Goal: Task Accomplishment & Management: Complete application form

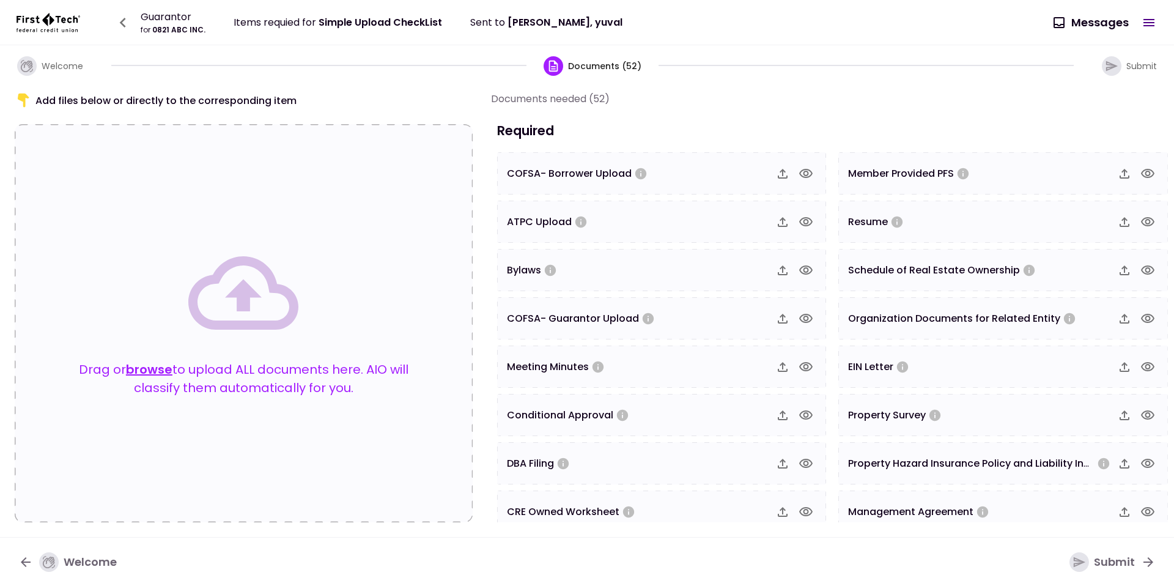
click at [138, 366] on button "browse" at bounding box center [149, 369] width 46 height 18
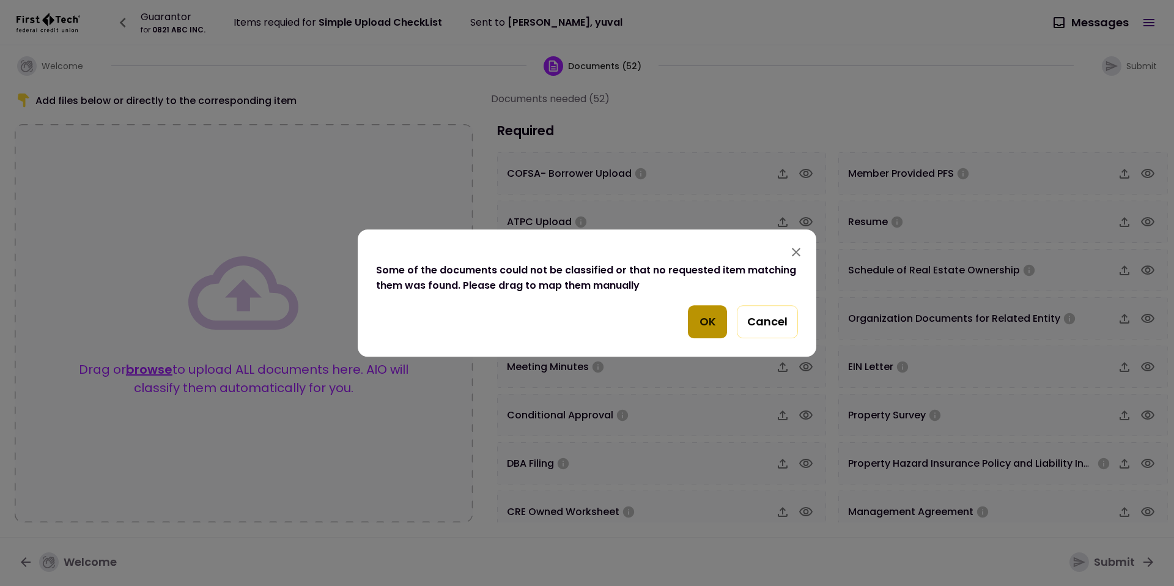
click at [691, 312] on button "OK" at bounding box center [707, 321] width 39 height 33
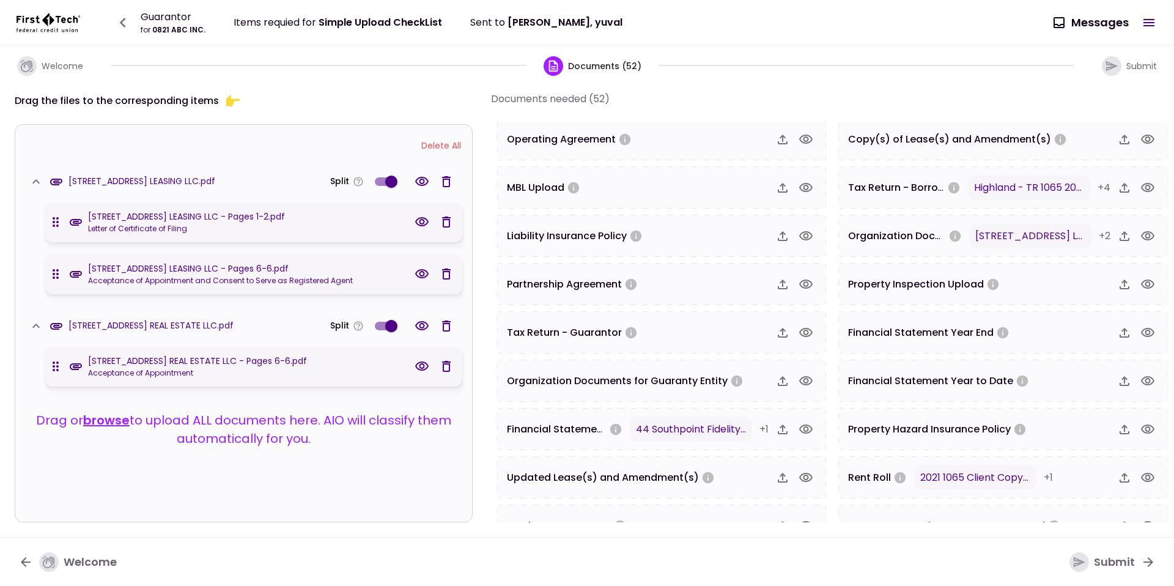
scroll to position [611, 0]
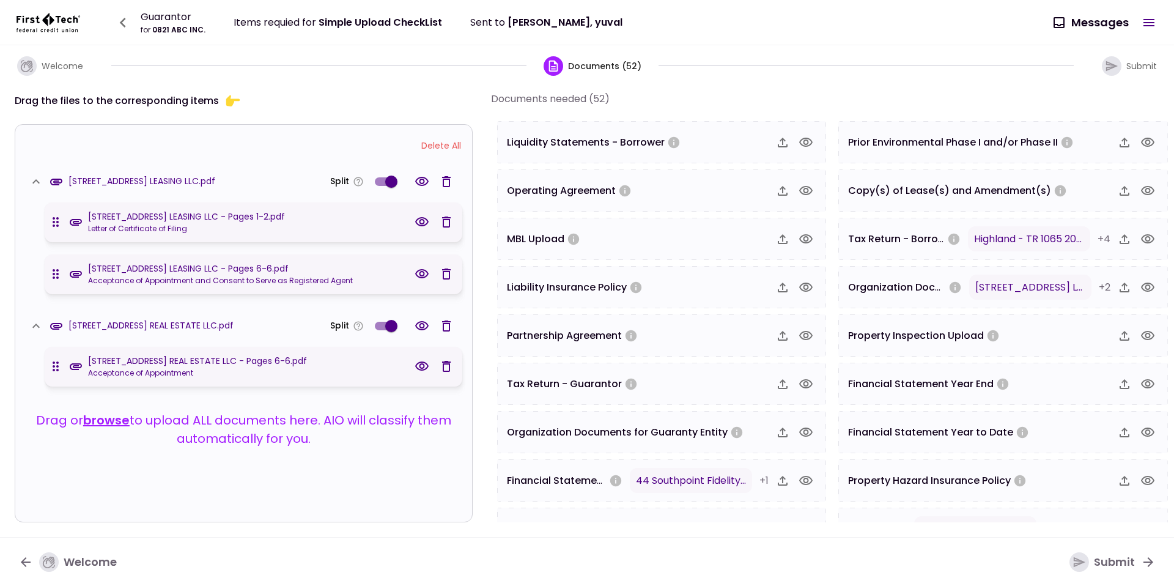
click at [1140, 288] on icon "button" at bounding box center [1147, 287] width 15 height 15
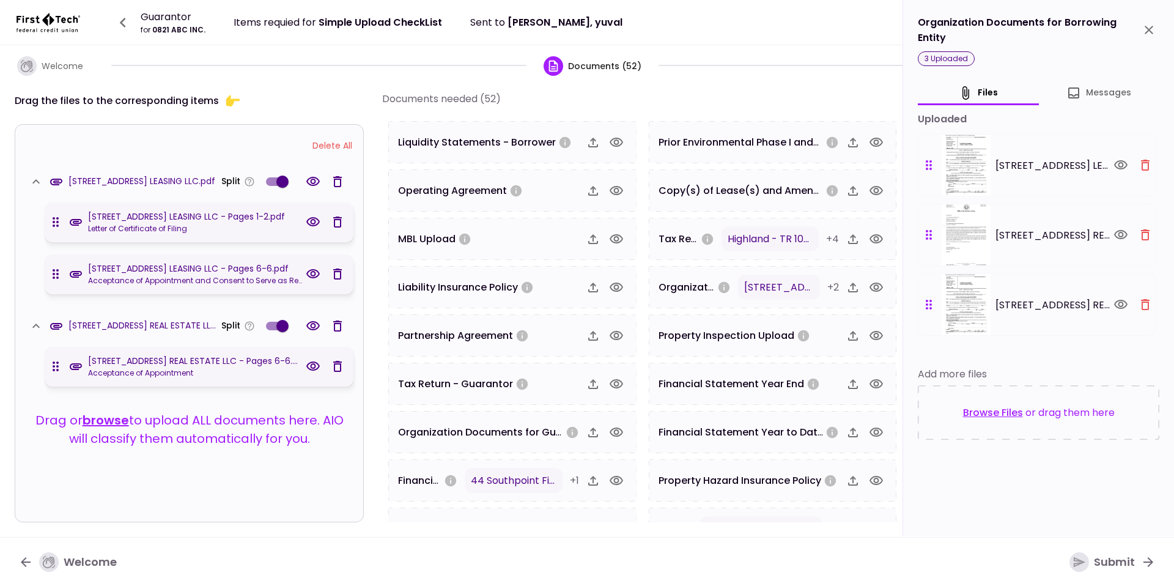
click at [338, 147] on button "Delete All" at bounding box center [332, 145] width 52 height 23
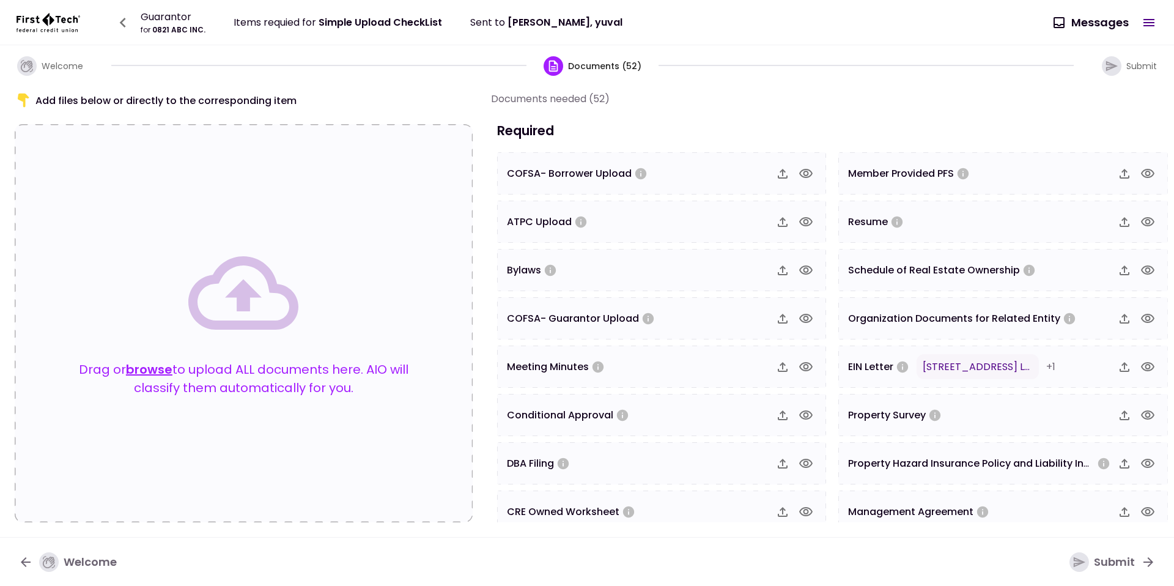
click at [130, 24] on icon "button" at bounding box center [123, 23] width 20 height 20
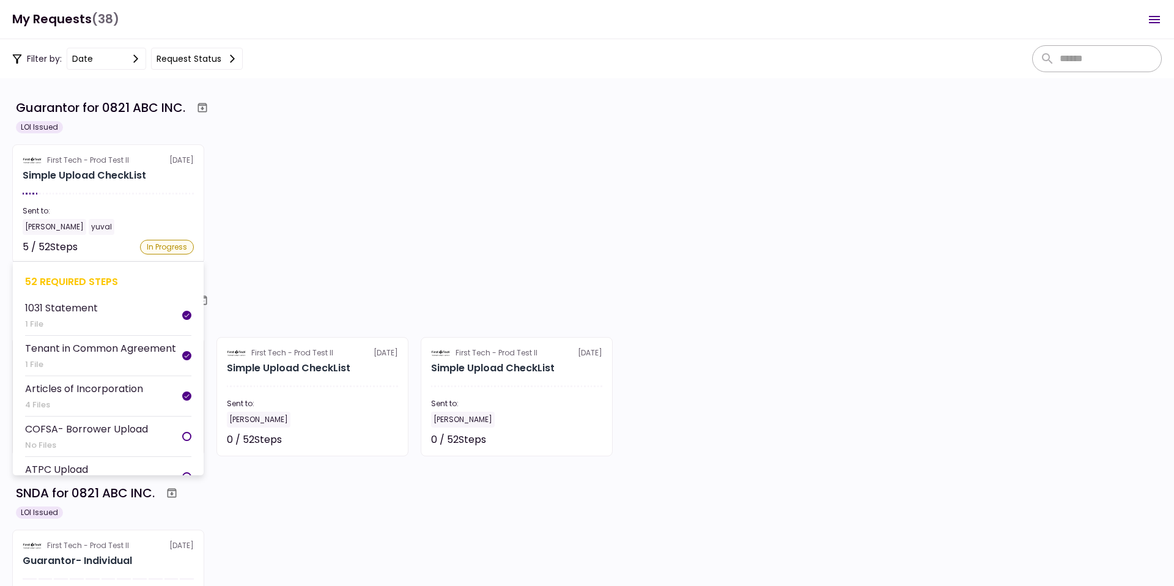
click at [116, 155] on div "First Tech - Prod Test II" at bounding box center [88, 160] width 82 height 11
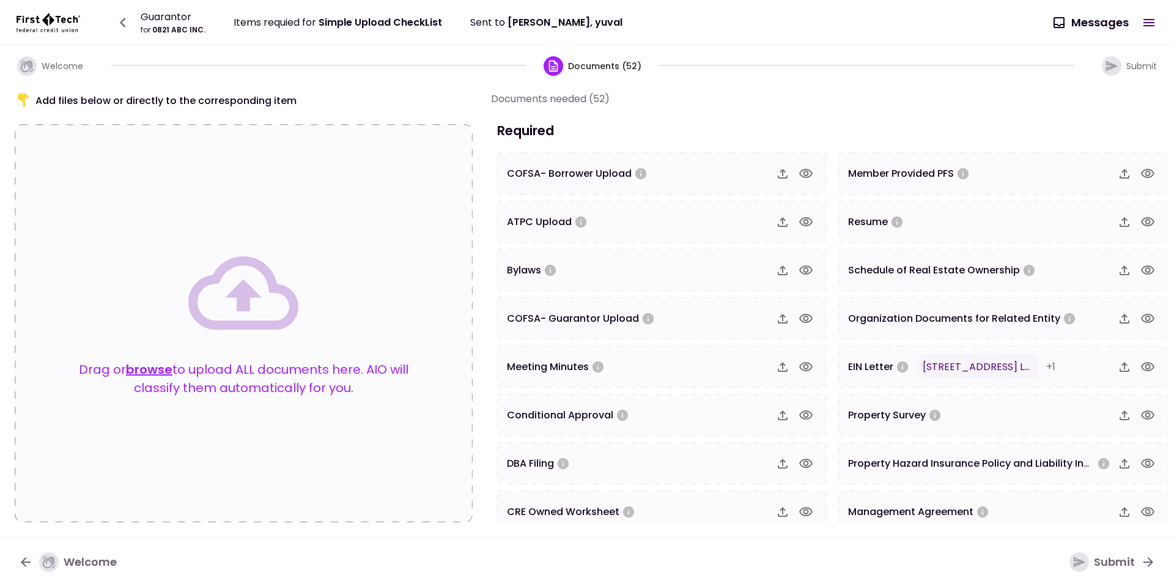
click at [1143, 366] on icon "button" at bounding box center [1147, 366] width 15 height 15
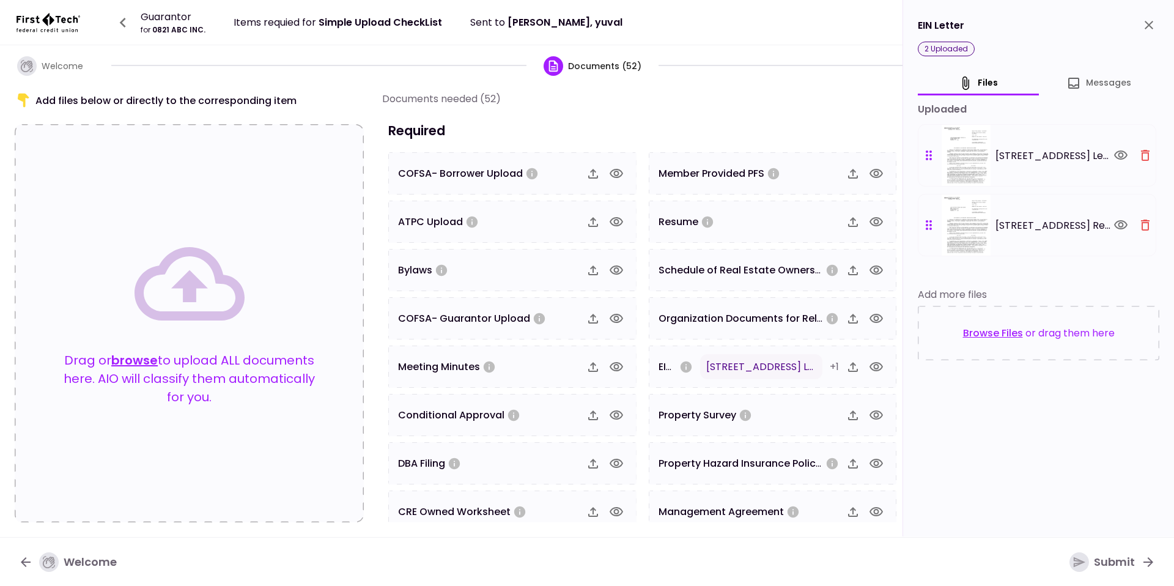
click at [1148, 165] on div at bounding box center [1132, 155] width 45 height 21
click at [1148, 159] on icon "button" at bounding box center [1145, 155] width 9 height 11
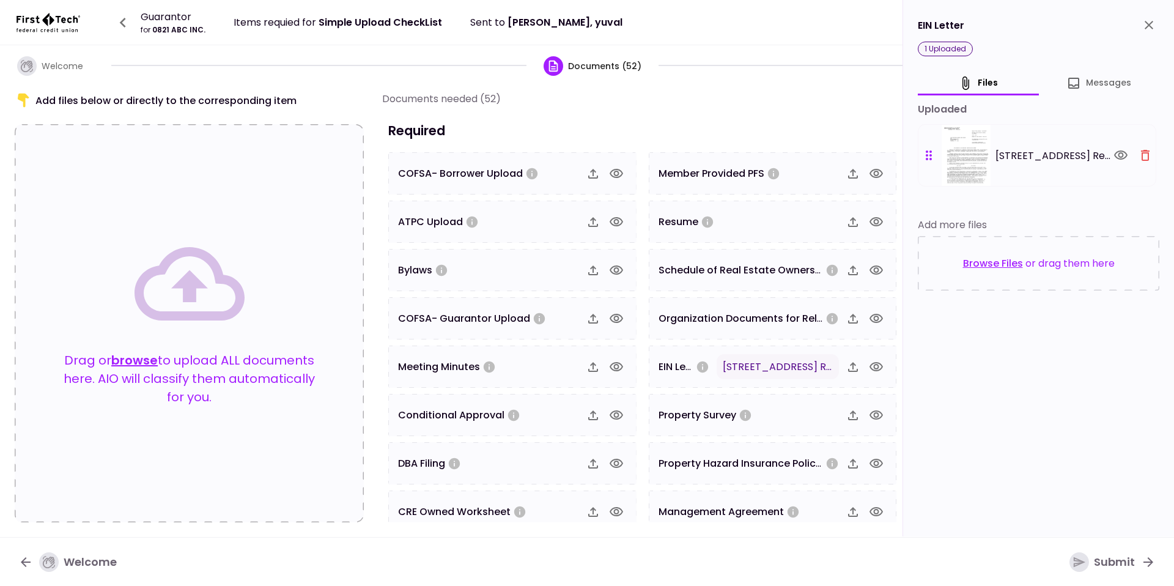
click at [1148, 159] on icon "button" at bounding box center [1145, 155] width 9 height 11
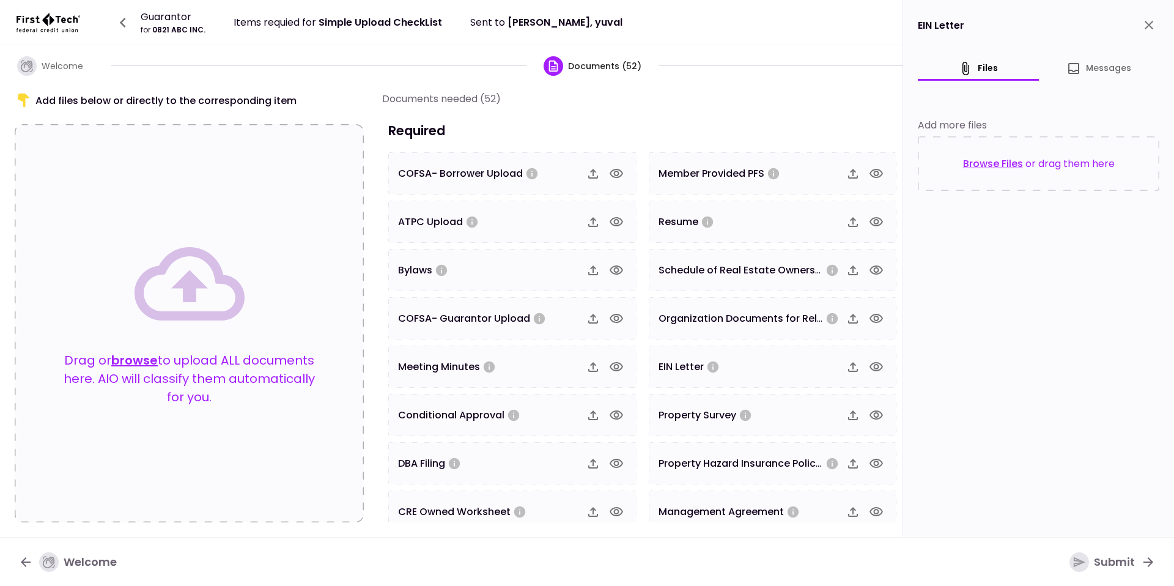
click at [1151, 28] on icon "close" at bounding box center [1148, 25] width 15 height 15
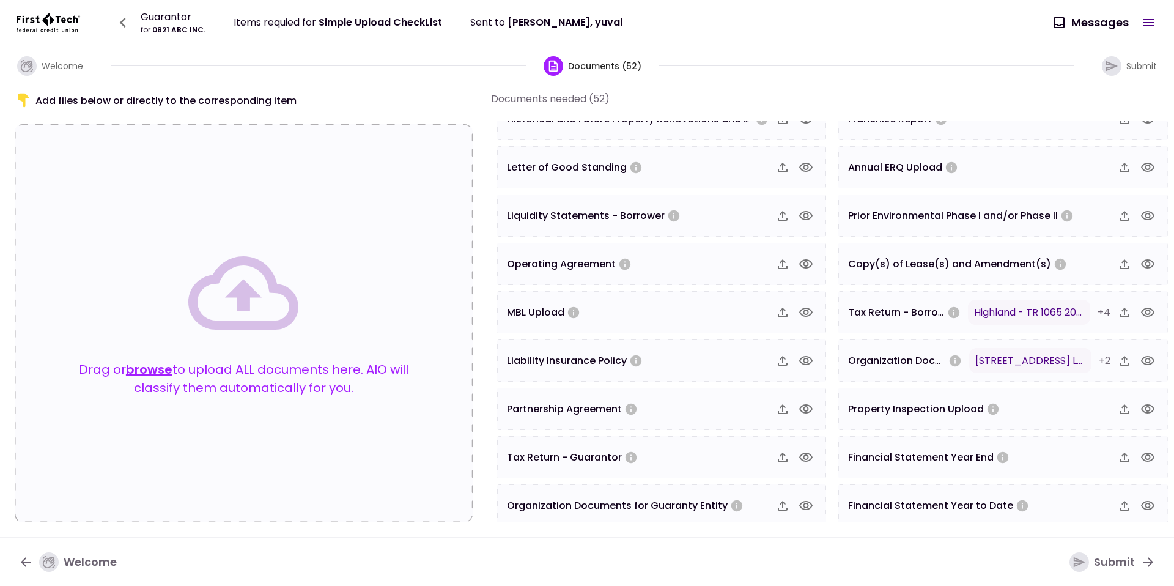
scroll to position [592, 0]
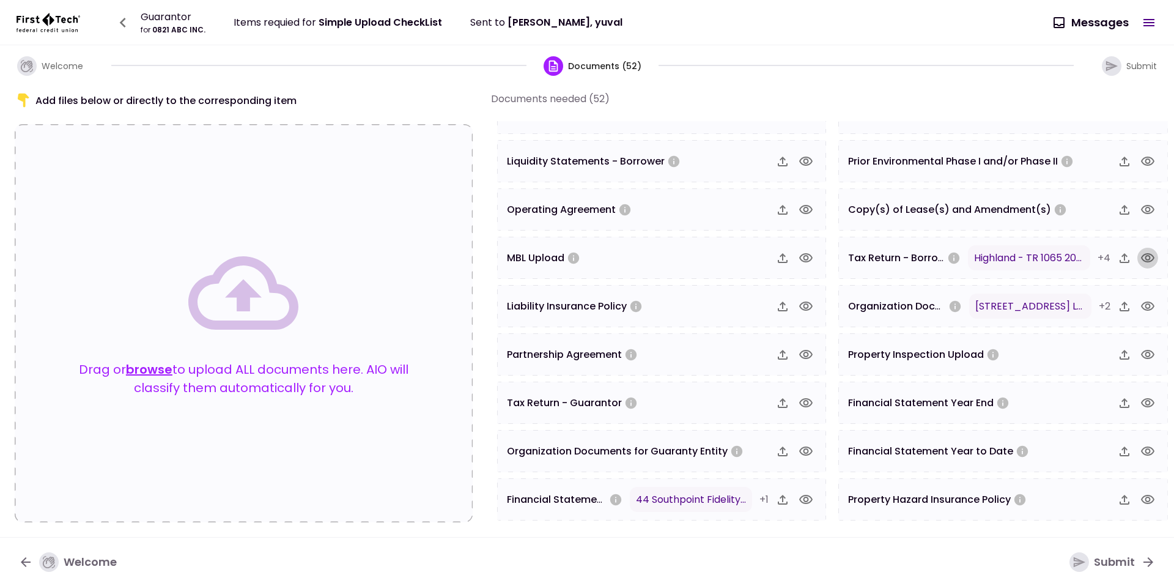
click at [1143, 259] on icon "button" at bounding box center [1147, 257] width 13 height 9
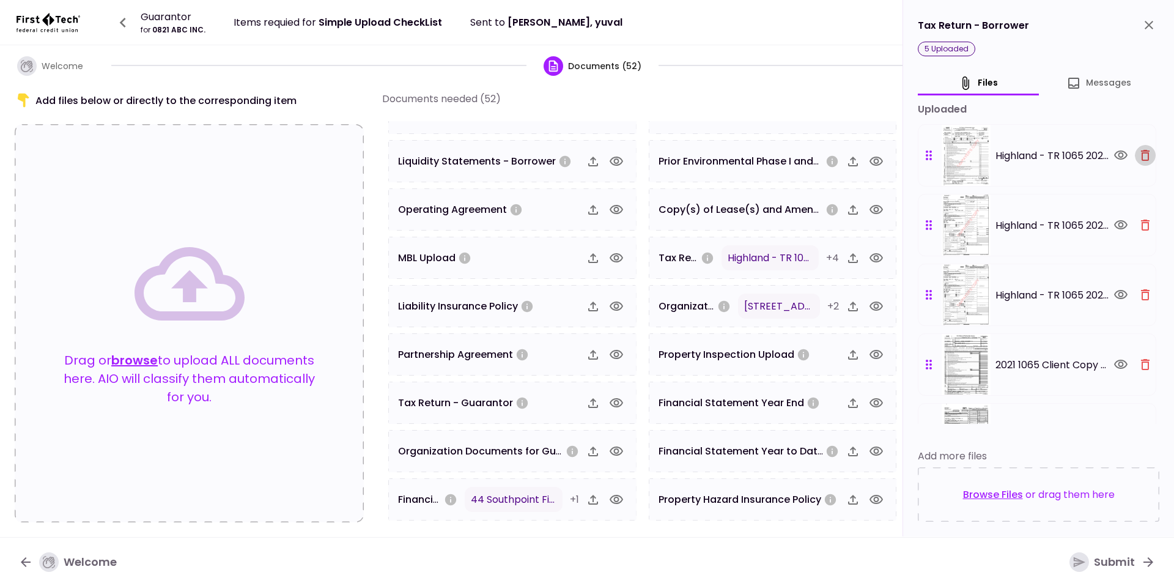
click at [1141, 152] on icon "button" at bounding box center [1145, 155] width 15 height 15
click at [1141, 218] on icon "button" at bounding box center [1145, 225] width 15 height 15
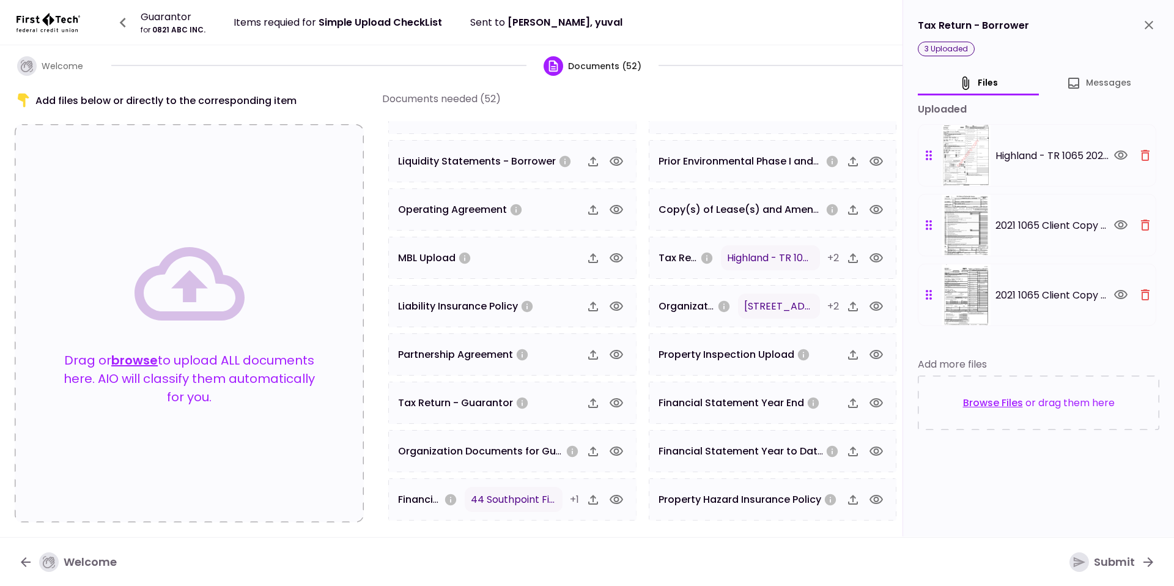
click at [1141, 152] on icon "button" at bounding box center [1145, 155] width 15 height 15
click at [1141, 218] on icon "button" at bounding box center [1145, 225] width 15 height 15
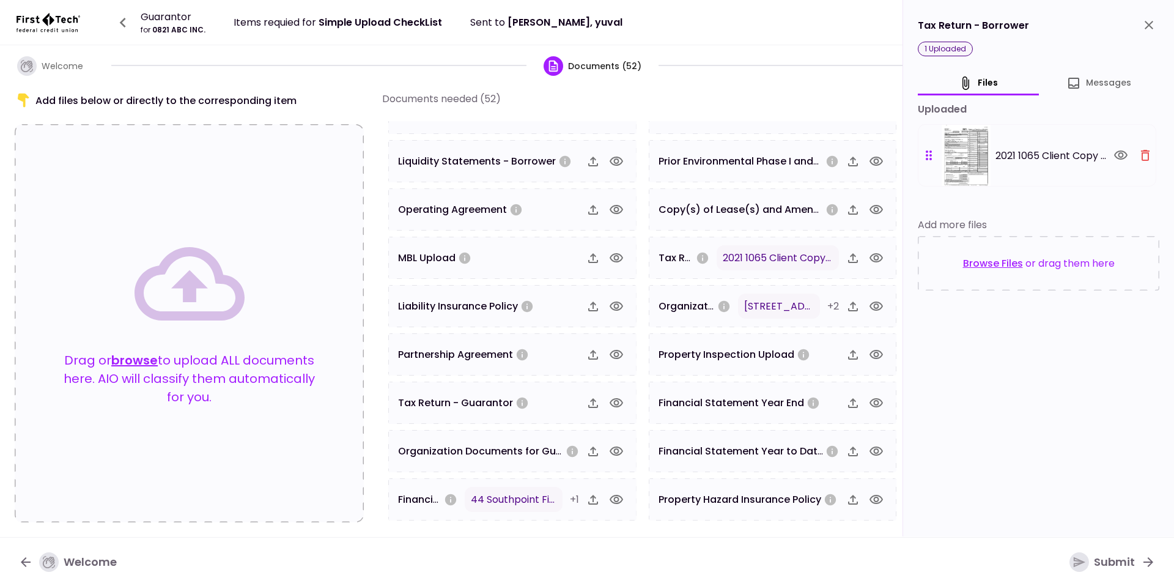
click at [1141, 152] on icon "button" at bounding box center [1145, 155] width 15 height 15
click at [1141, 236] on div "Browse Files or drag them here" at bounding box center [1038, 263] width 241 height 54
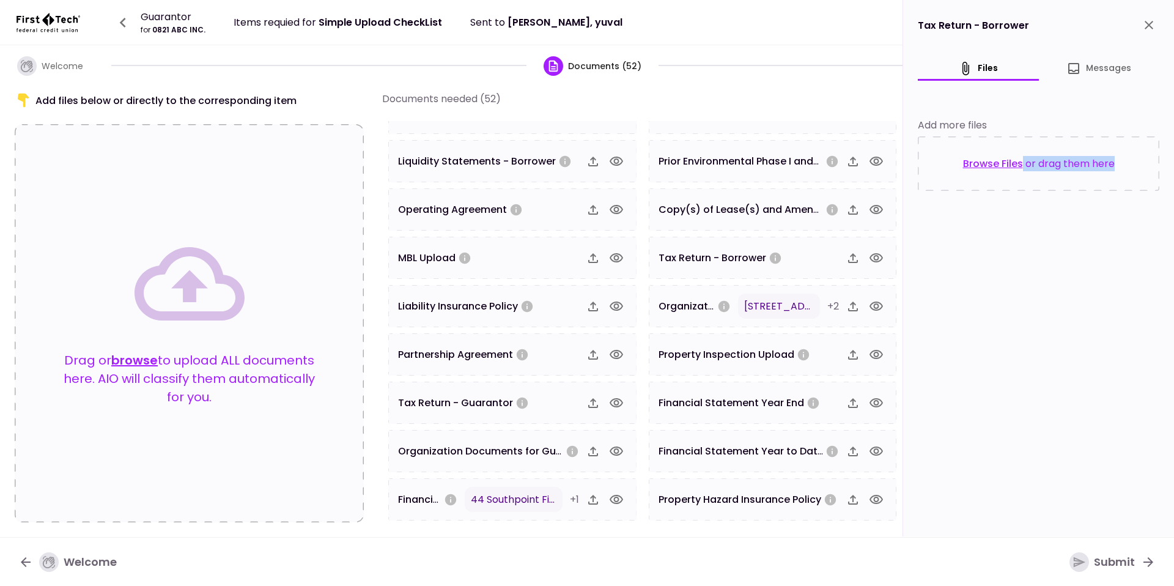
click at [1147, 28] on icon "close" at bounding box center [1148, 25] width 15 height 15
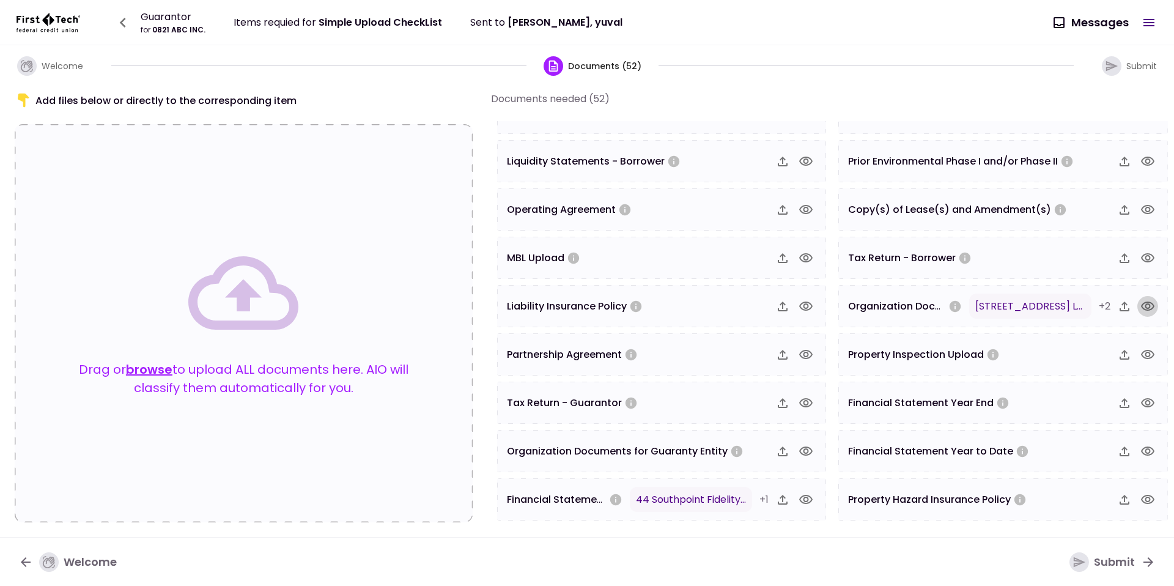
click at [1146, 309] on icon "button" at bounding box center [1147, 305] width 13 height 9
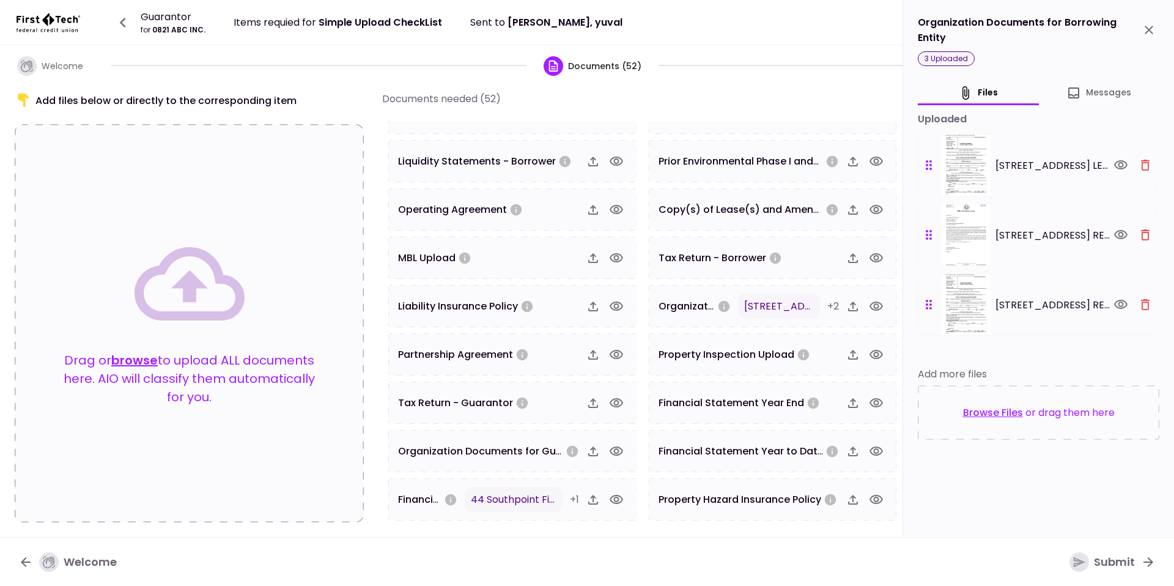
click at [1141, 164] on icon "button" at bounding box center [1145, 165] width 15 height 15
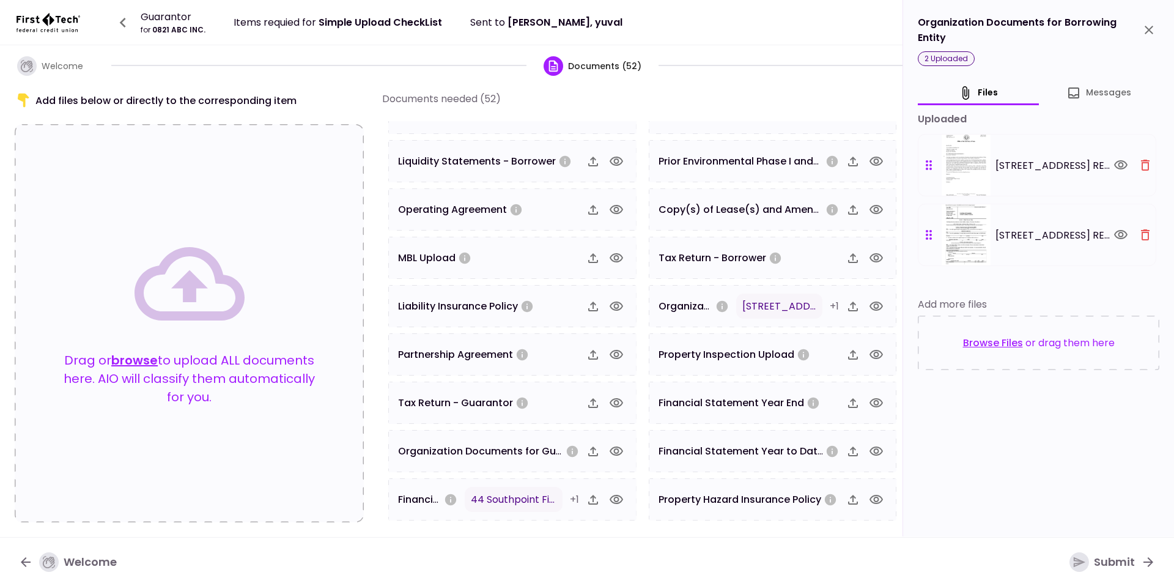
click at [1141, 164] on icon "button" at bounding box center [1145, 165] width 15 height 15
click at [1141, 227] on icon "button" at bounding box center [1145, 234] width 15 height 15
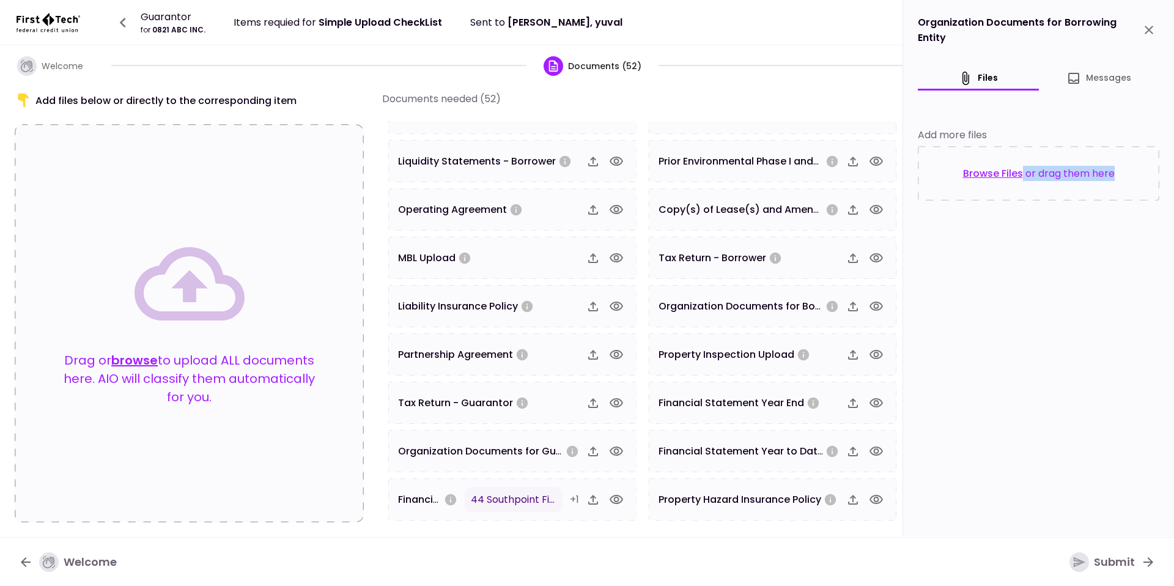
click at [1141, 164] on div "Browse Files or drag them here" at bounding box center [1038, 173] width 241 height 54
click at [1147, 28] on icon "close" at bounding box center [1148, 30] width 9 height 9
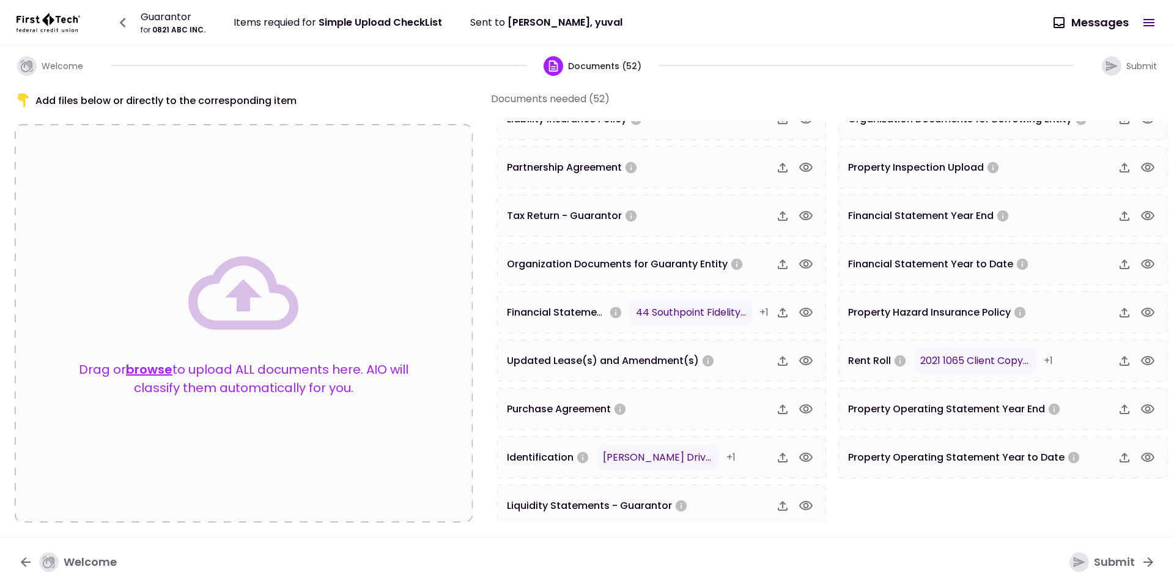
scroll to position [881, 0]
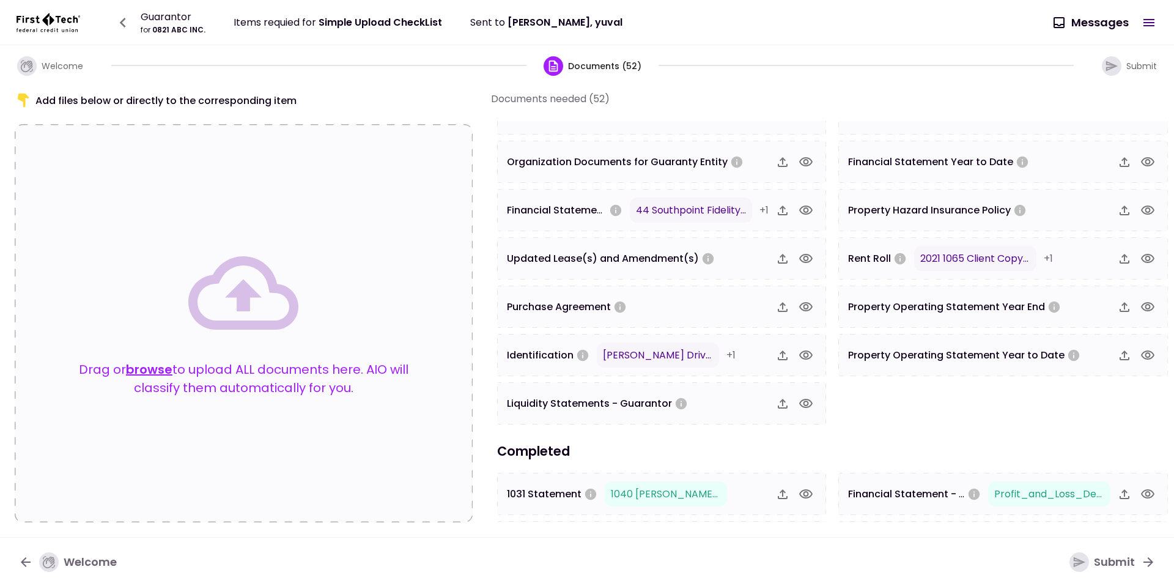
click at [802, 213] on icon "button" at bounding box center [805, 210] width 15 height 15
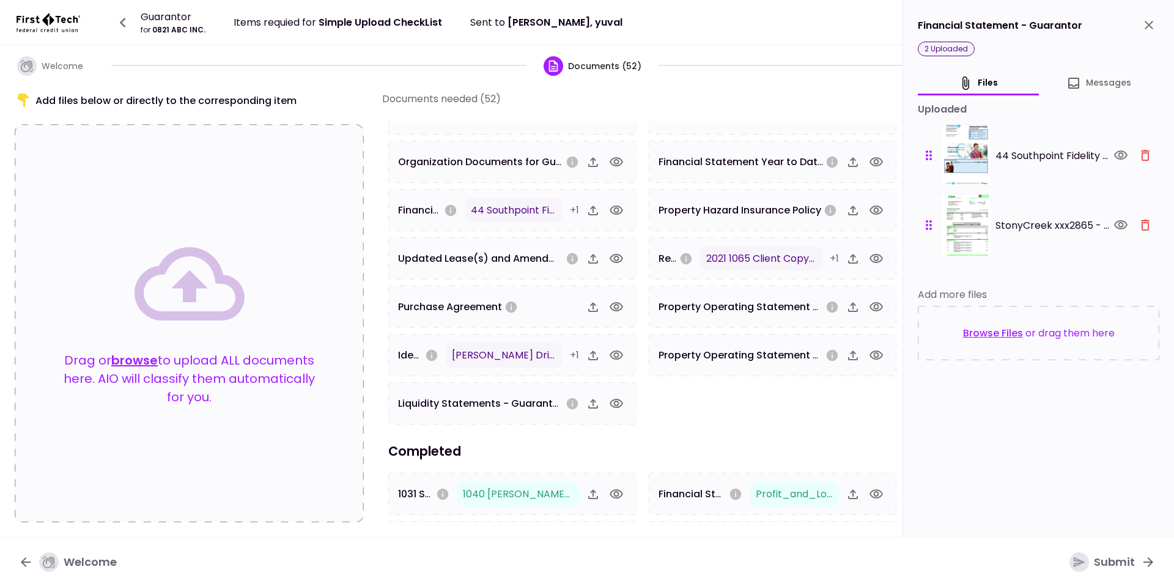
click at [1139, 167] on div "44 Southpoint Fidelity xxx9626 [DATE] - Pages 1-3.pdf" at bounding box center [1037, 155] width 238 height 62
click at [1139, 153] on button "button" at bounding box center [1145, 155] width 21 height 21
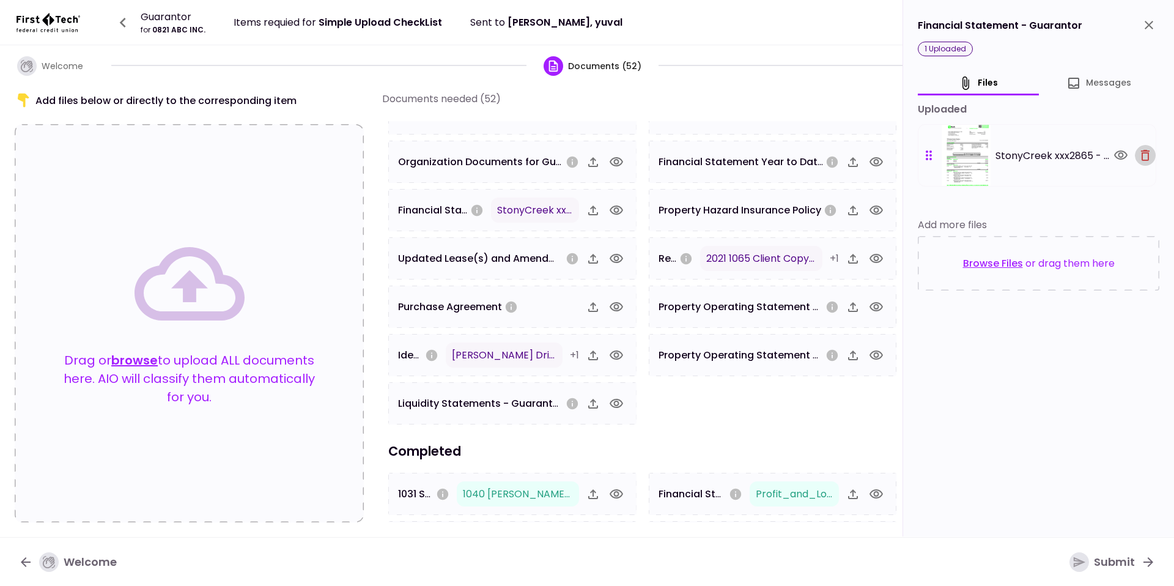
click at [1139, 153] on icon "button" at bounding box center [1145, 155] width 15 height 15
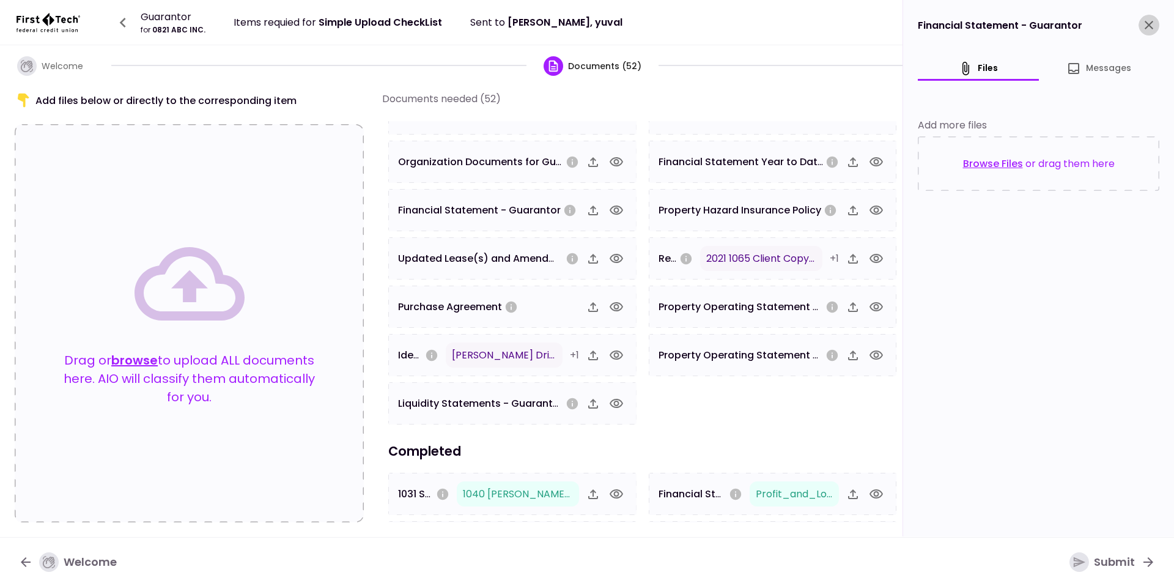
click at [1143, 23] on icon "close" at bounding box center [1148, 25] width 15 height 15
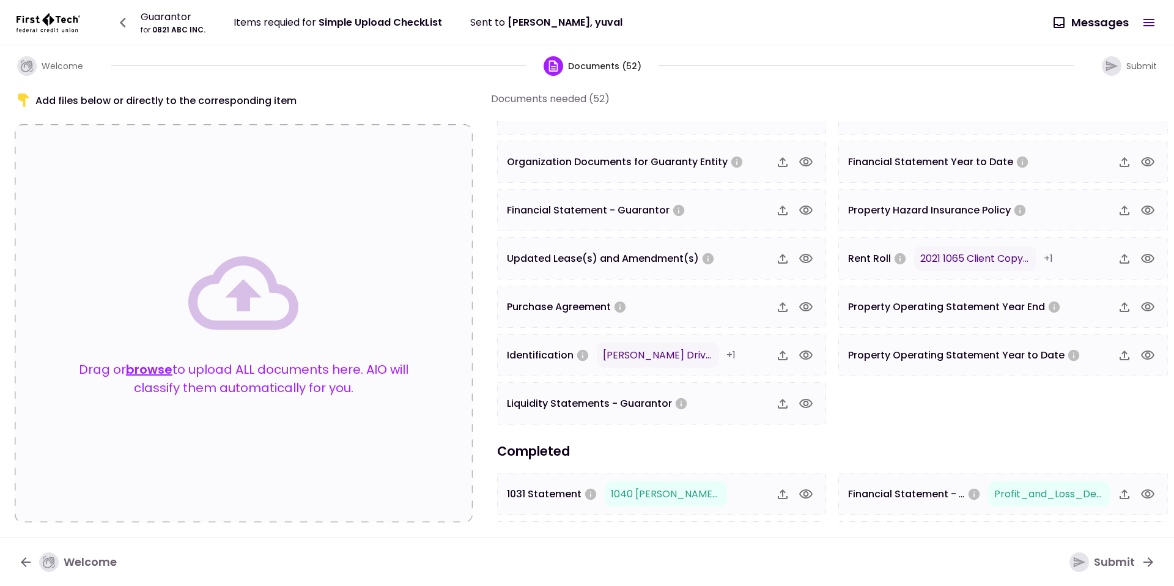
click at [795, 362] on div at bounding box center [794, 355] width 44 height 21
click at [801, 359] on icon "button" at bounding box center [805, 355] width 15 height 15
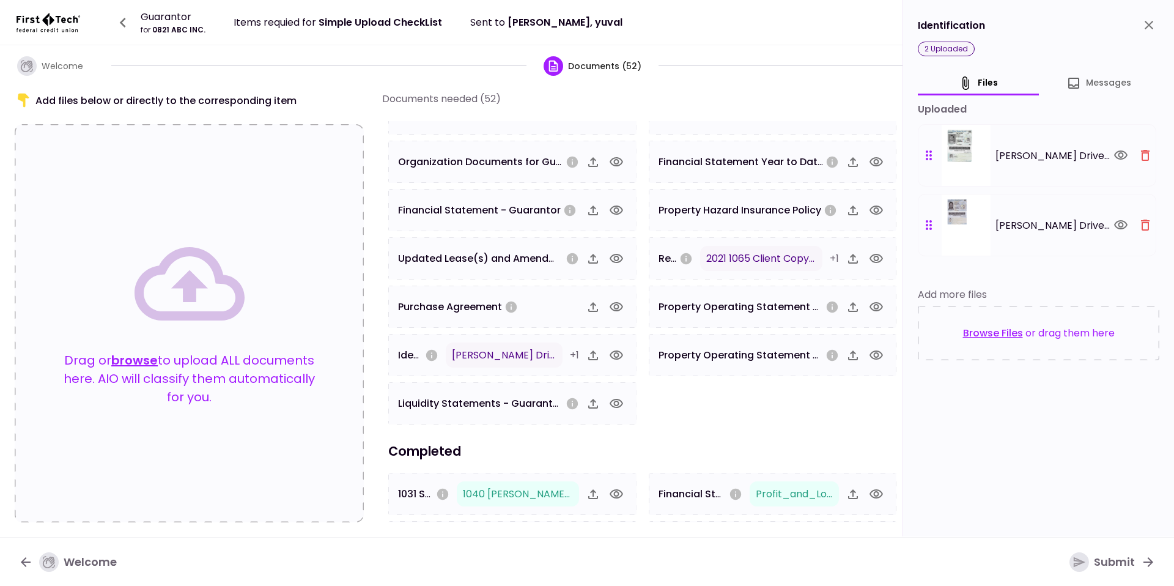
click at [1143, 170] on div "[PERSON_NAME] Driver's License - Color.pdf" at bounding box center [1037, 155] width 238 height 62
drag, startPoint x: 1143, startPoint y: 170, endPoint x: 1143, endPoint y: 160, distance: 10.4
click at [1143, 160] on div "[PERSON_NAME] Driver's License - Color.pdf" at bounding box center [1037, 155] width 238 height 62
click at [1143, 160] on icon "button" at bounding box center [1145, 155] width 9 height 11
click at [1143, 219] on icon "button" at bounding box center [1145, 224] width 9 height 11
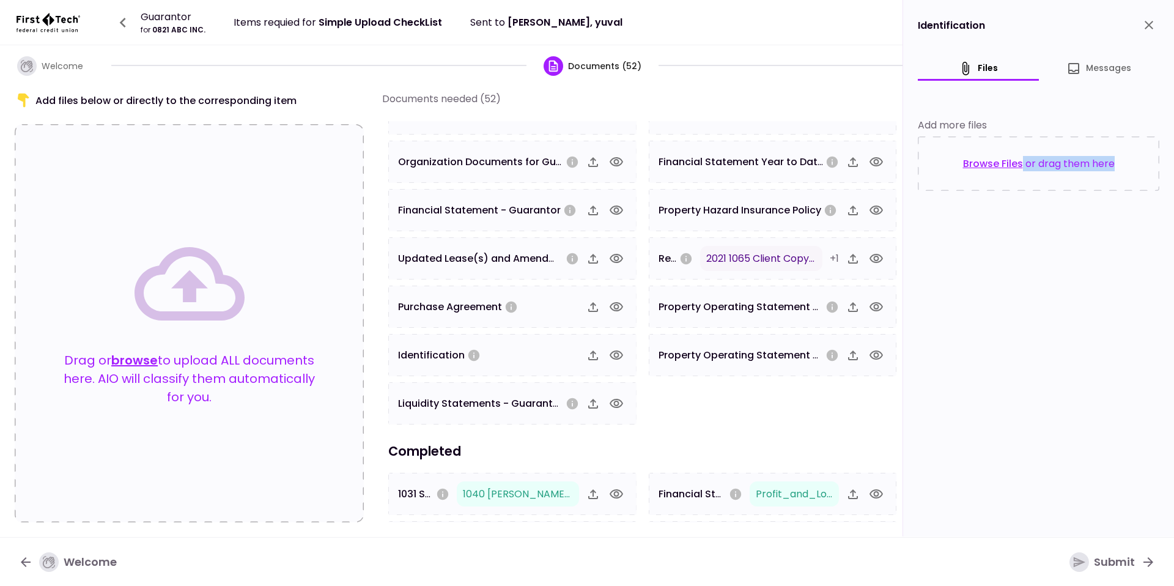
click at [1143, 160] on div "Browse Files or drag them here" at bounding box center [1038, 163] width 241 height 54
click at [1155, 26] on button "close" at bounding box center [1148, 25] width 21 height 21
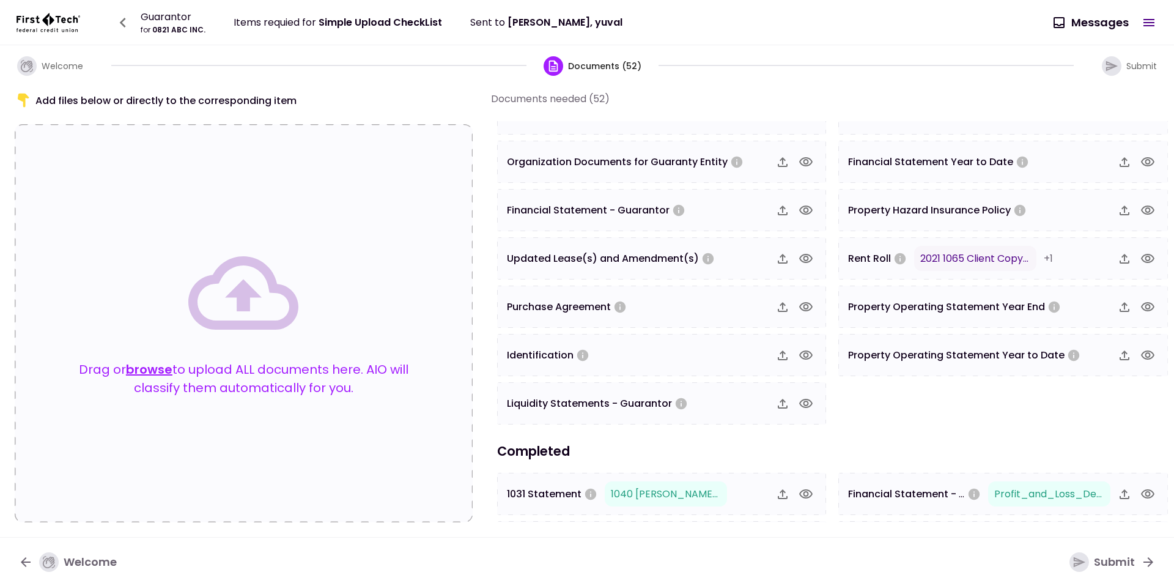
click at [1139, 268] on div at bounding box center [1136, 258] width 44 height 21
click at [1141, 257] on icon "button" at bounding box center [1147, 258] width 15 height 15
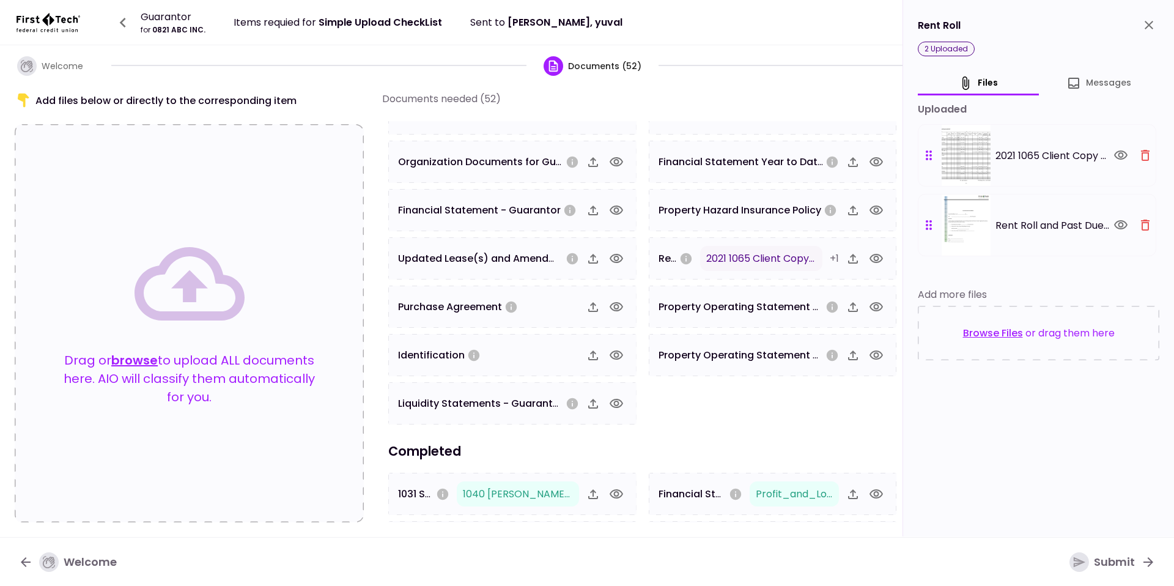
click at [1144, 156] on icon "button" at bounding box center [1145, 155] width 15 height 15
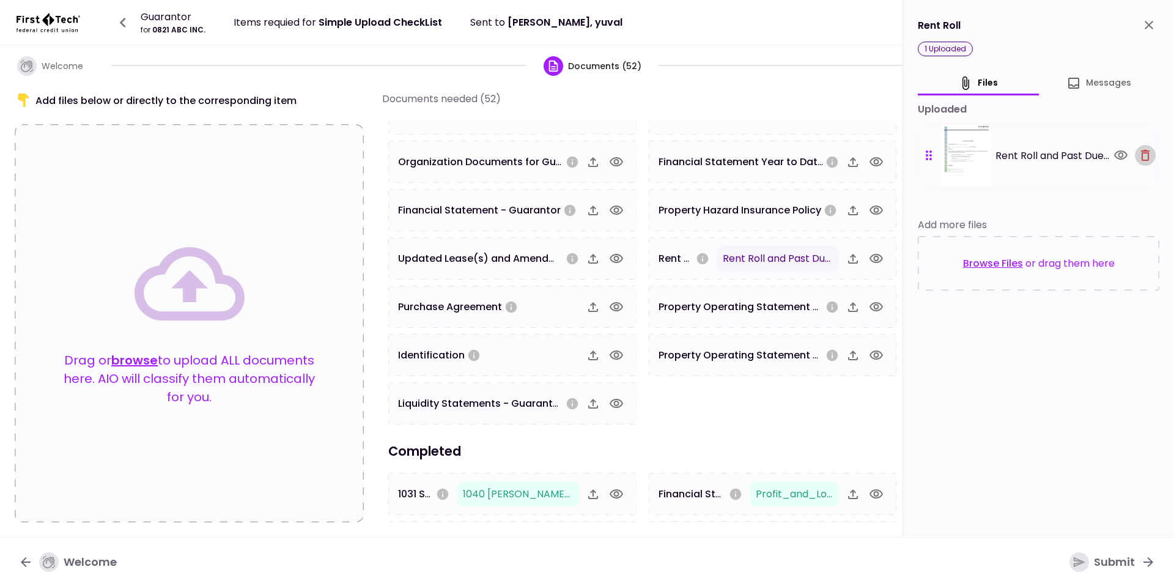
click at [1144, 156] on icon "button" at bounding box center [1145, 155] width 15 height 15
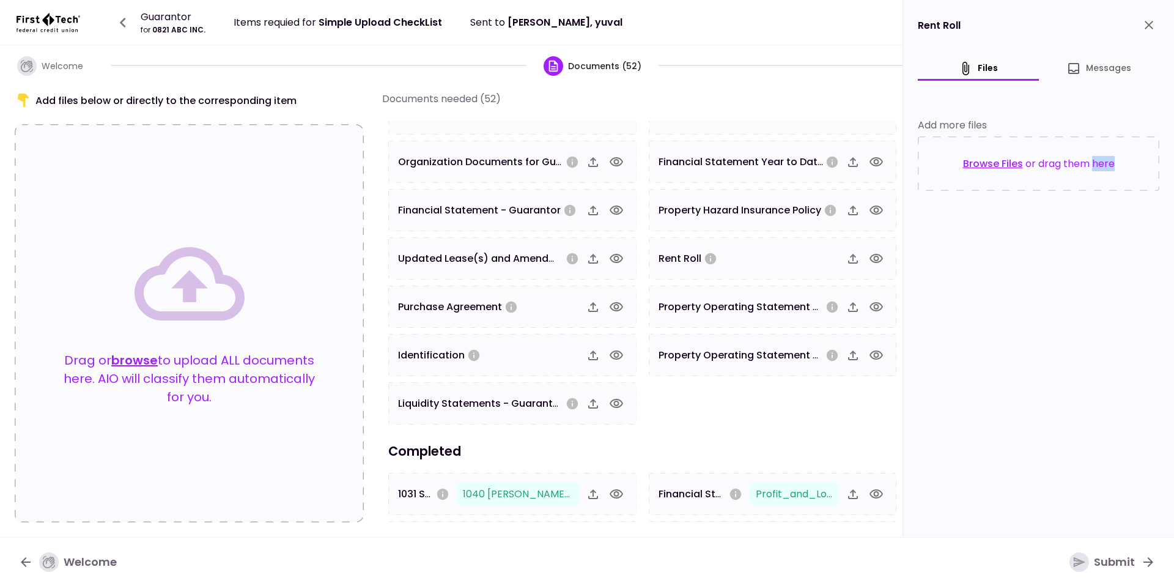
click at [1144, 156] on div "Browse Files or drag them here" at bounding box center [1038, 163] width 241 height 54
click at [1144, 22] on icon "close" at bounding box center [1148, 25] width 15 height 15
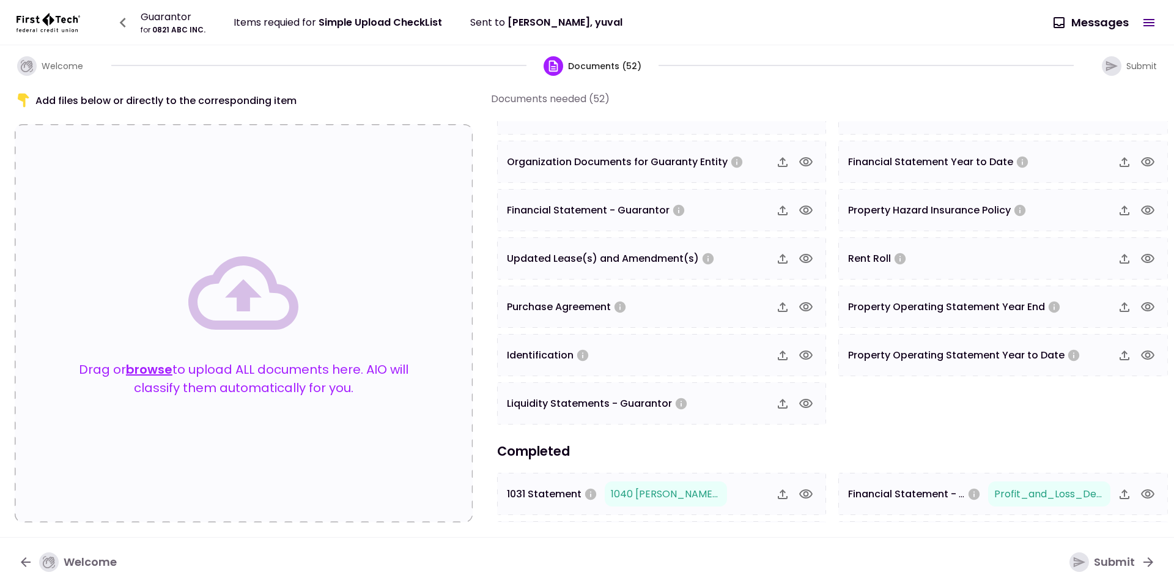
scroll to position [970, 0]
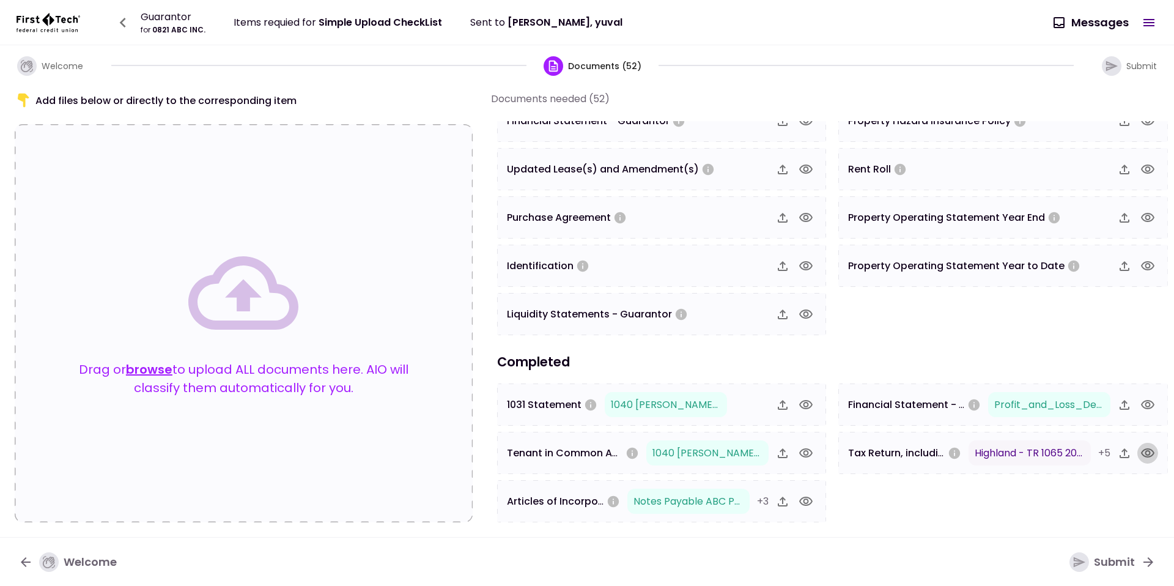
click at [1151, 452] on icon "button" at bounding box center [1147, 452] width 13 height 9
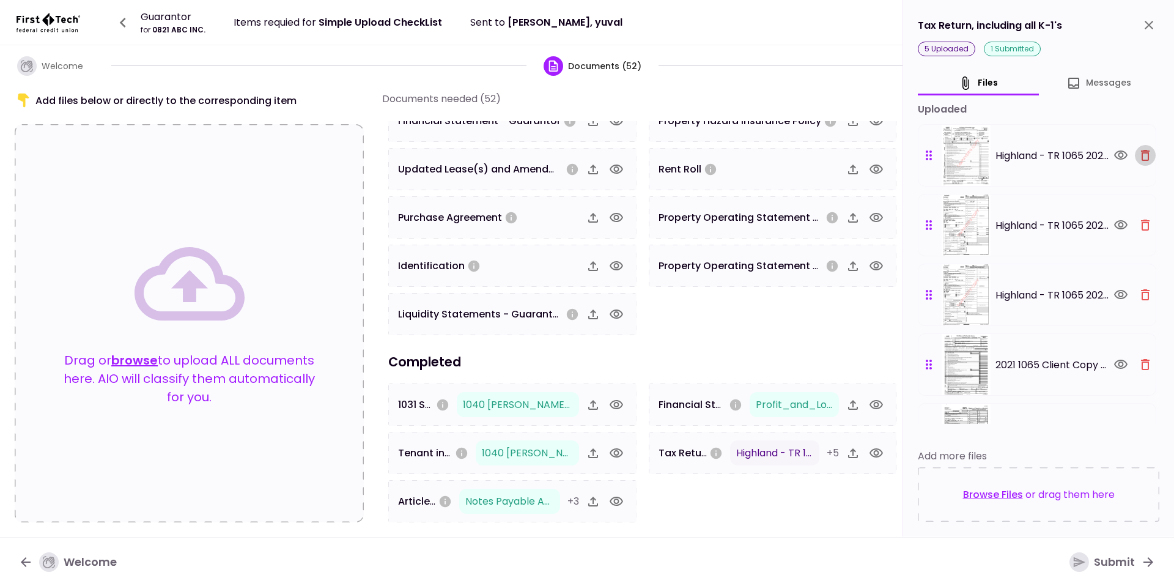
click at [1145, 145] on button "button" at bounding box center [1145, 155] width 21 height 21
click at [1145, 215] on button "button" at bounding box center [1145, 225] width 21 height 21
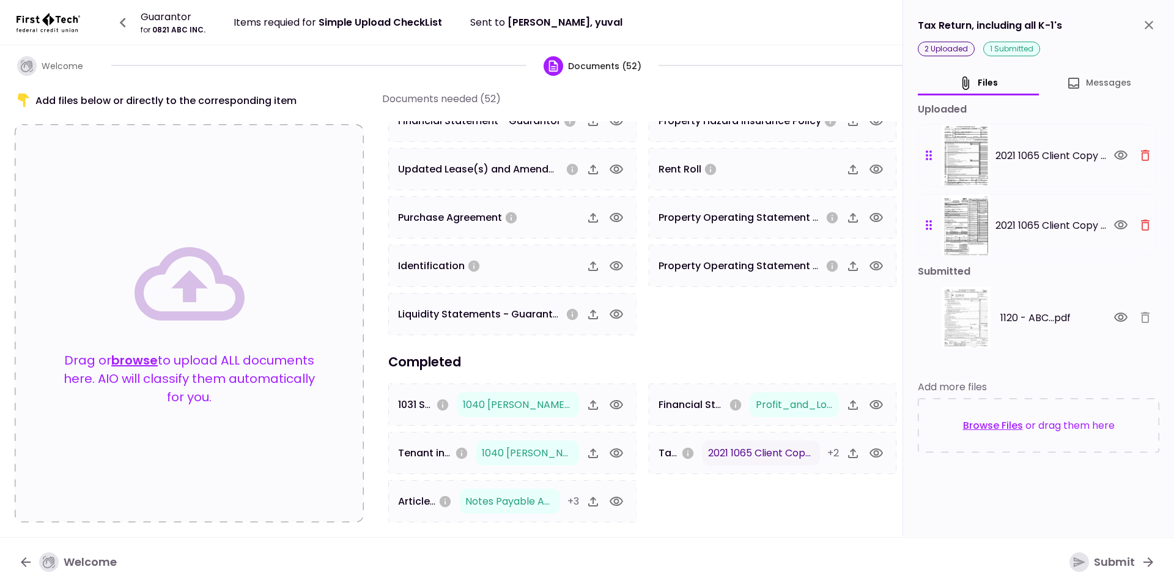
click at [1145, 145] on button "button" at bounding box center [1145, 155] width 21 height 21
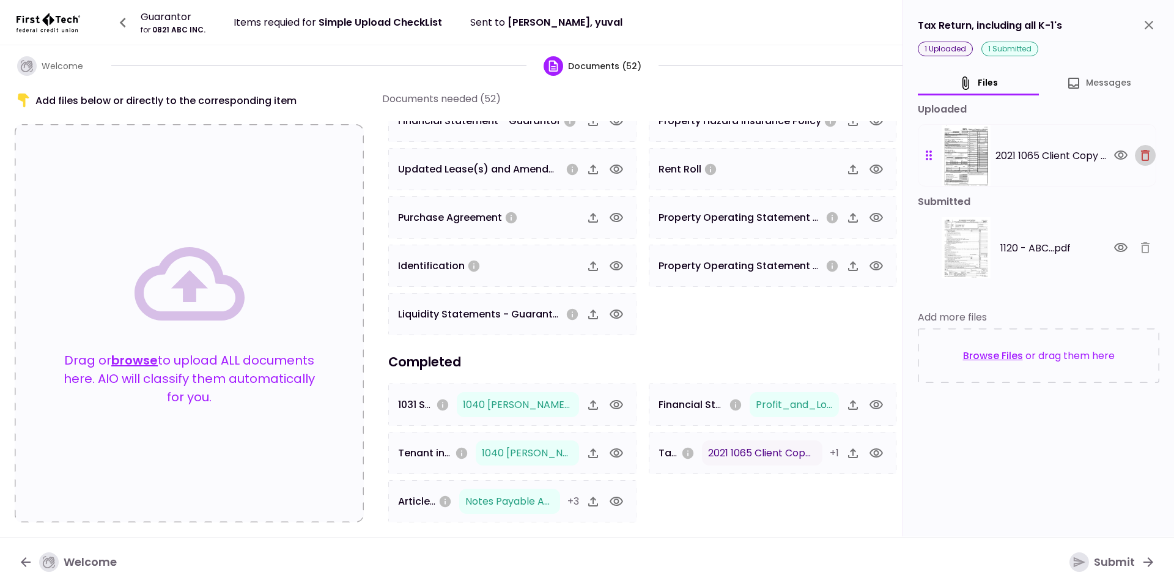
click at [1145, 145] on button "button" at bounding box center [1145, 155] width 21 height 21
click at [1145, 237] on div at bounding box center [1132, 247] width 45 height 21
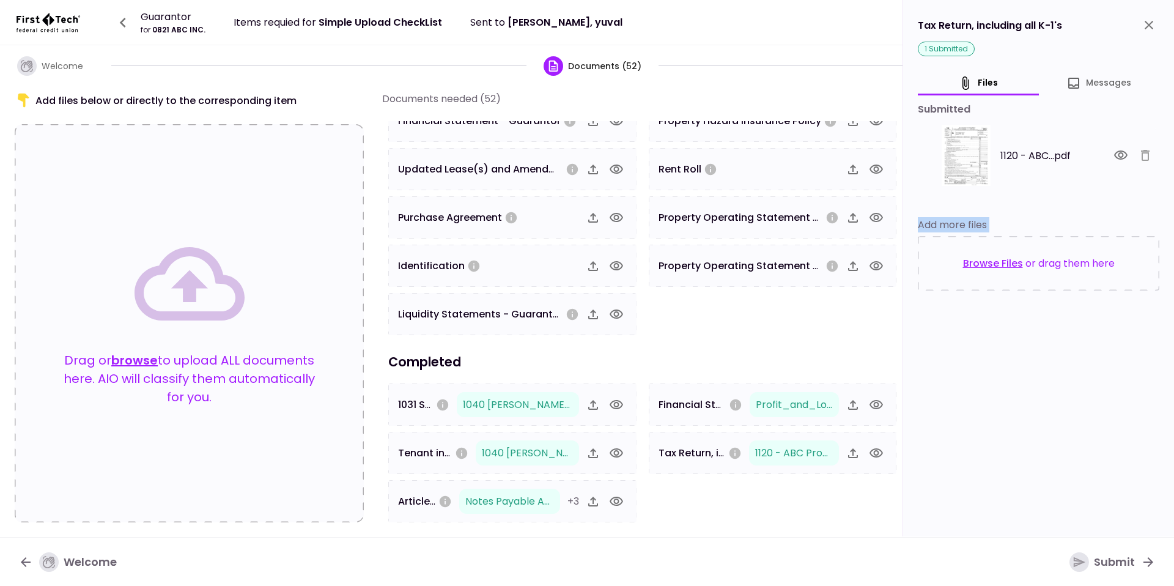
click at [1145, 145] on div at bounding box center [1132, 155] width 45 height 21
click at [1148, 151] on div at bounding box center [1132, 155] width 45 height 21
click at [1148, 15] on button "close" at bounding box center [1148, 25] width 21 height 21
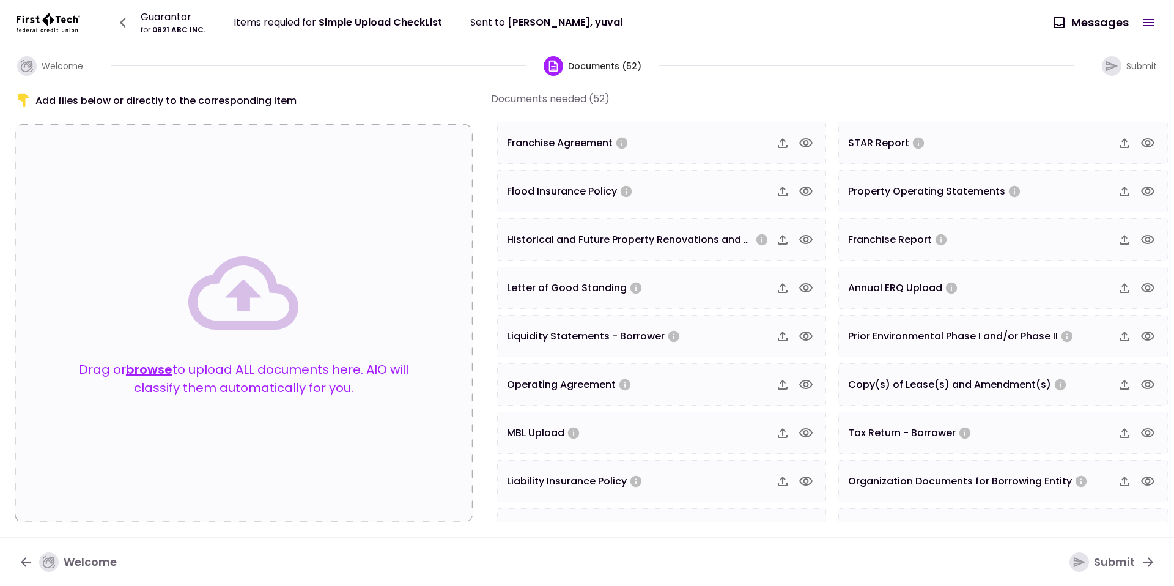
scroll to position [391, 0]
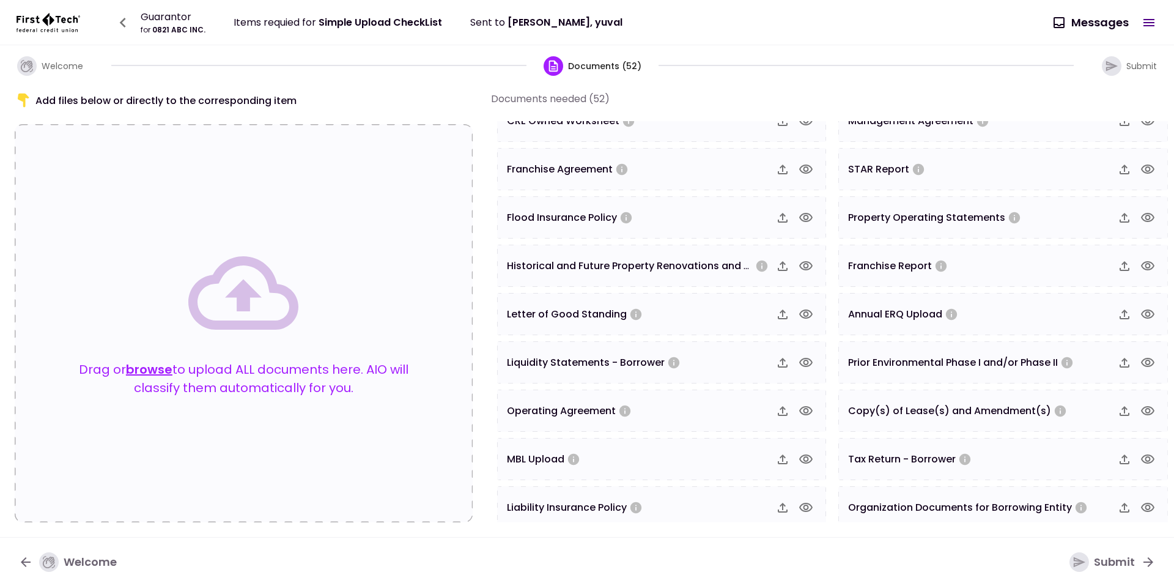
click at [136, 356] on div "Drag or browse to upload ALL documents here. AIO will classify them automatical…" at bounding box center [244, 323] width 360 height 171
click at [136, 366] on button "browse" at bounding box center [149, 369] width 46 height 18
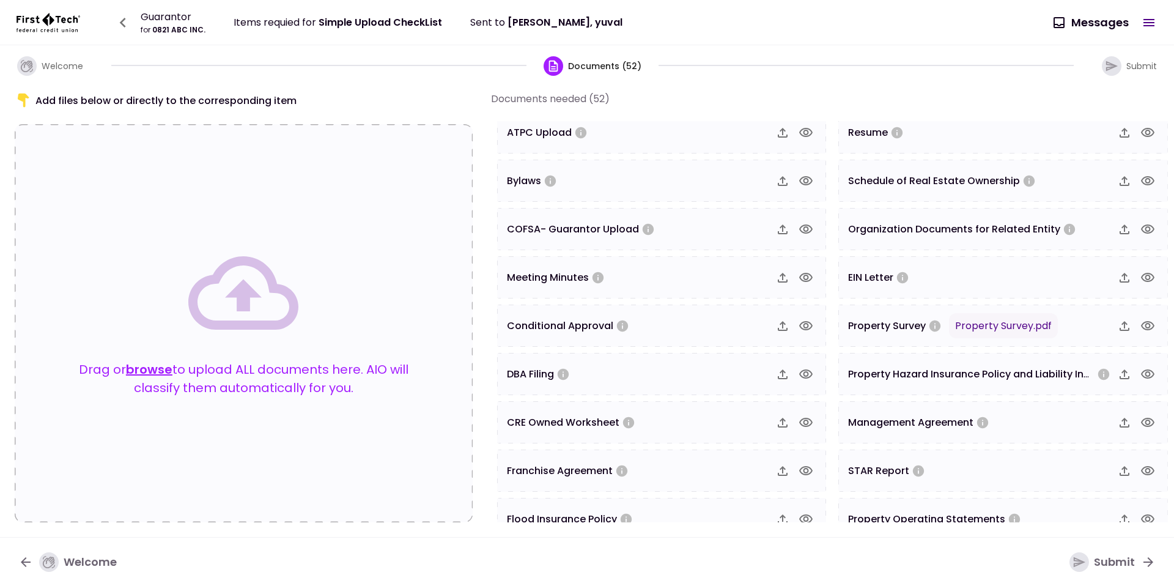
scroll to position [0, 0]
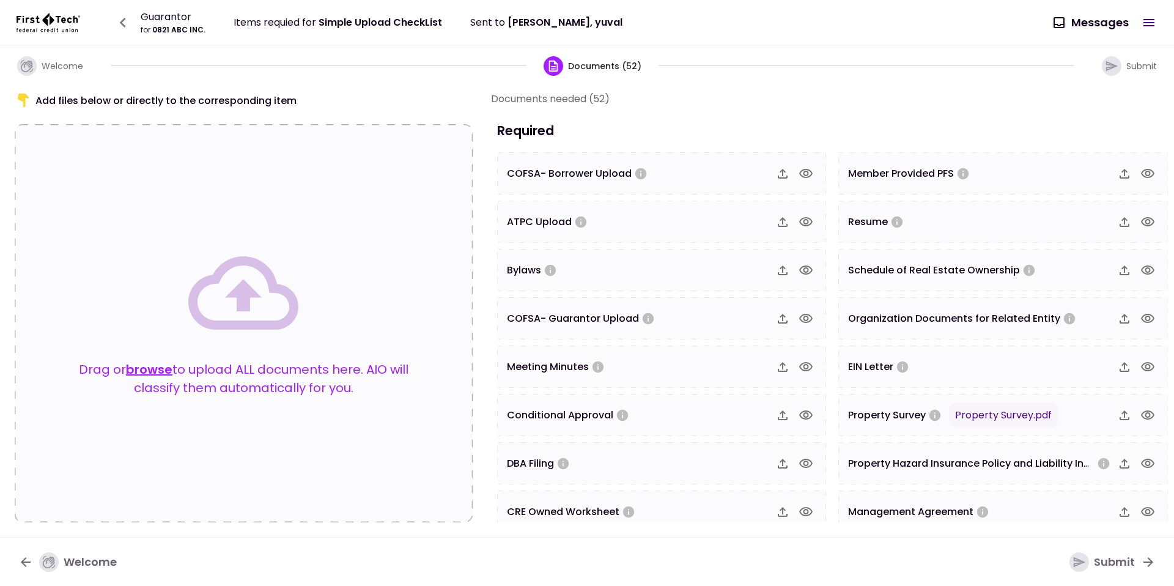
click at [164, 364] on button "browse" at bounding box center [149, 369] width 46 height 18
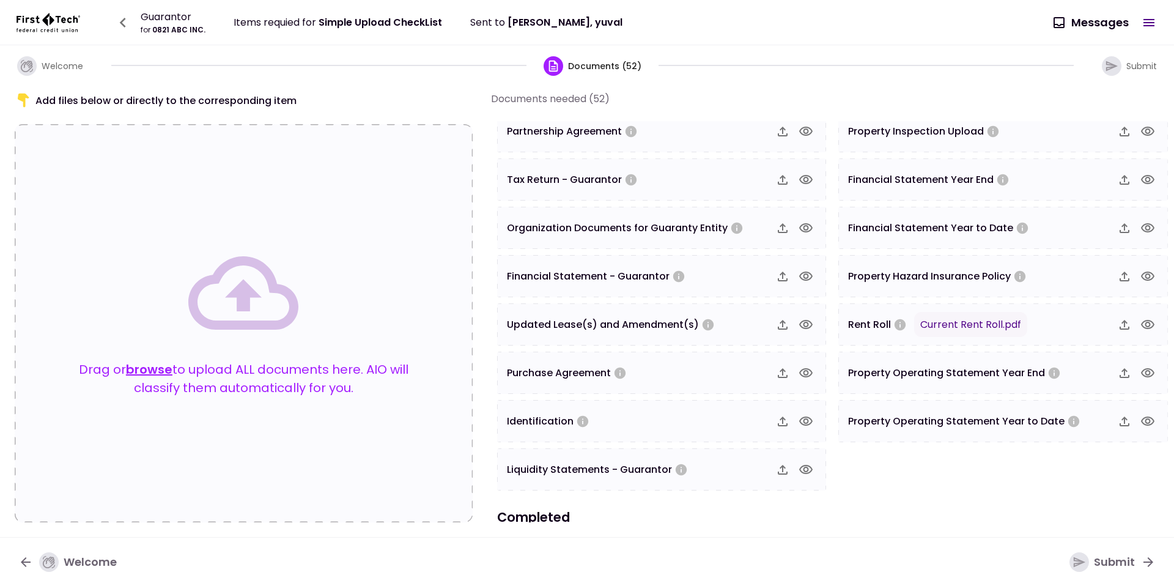
scroll to position [823, 0]
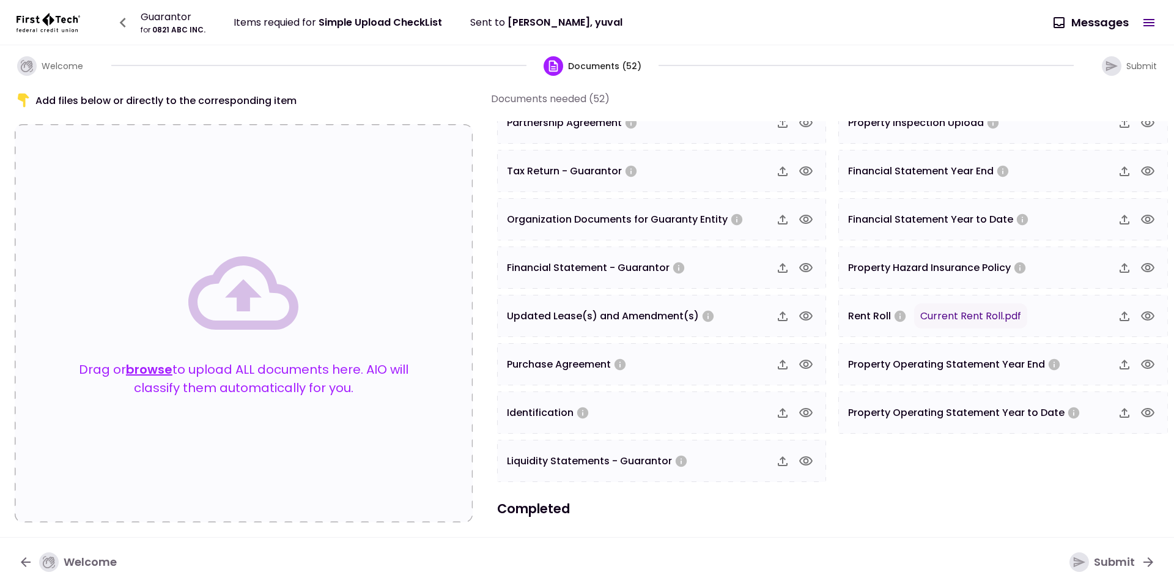
click at [22, 566] on icon "button" at bounding box center [25, 561] width 15 height 15
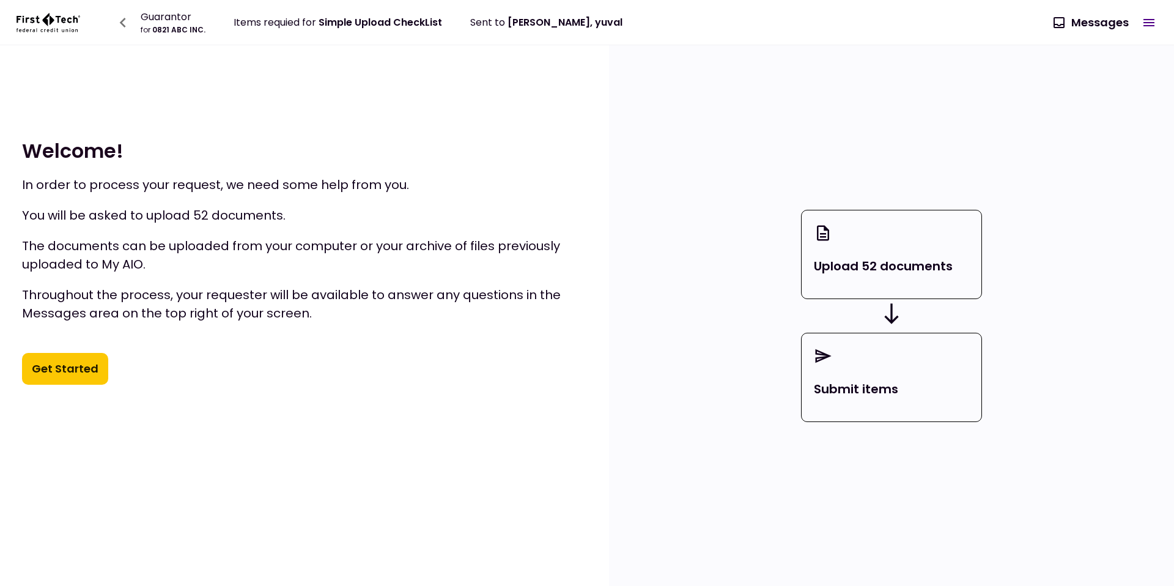
click at [81, 362] on button "Get Started" at bounding box center [65, 369] width 86 height 32
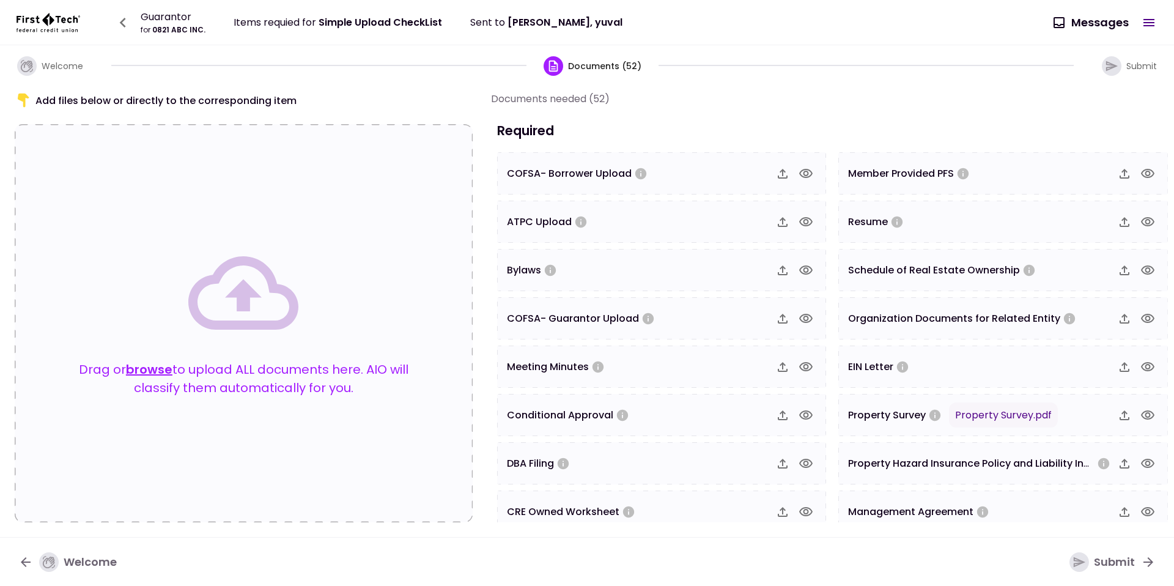
click at [152, 362] on button "browse" at bounding box center [149, 369] width 46 height 18
click at [145, 372] on button "browse" at bounding box center [149, 369] width 46 height 18
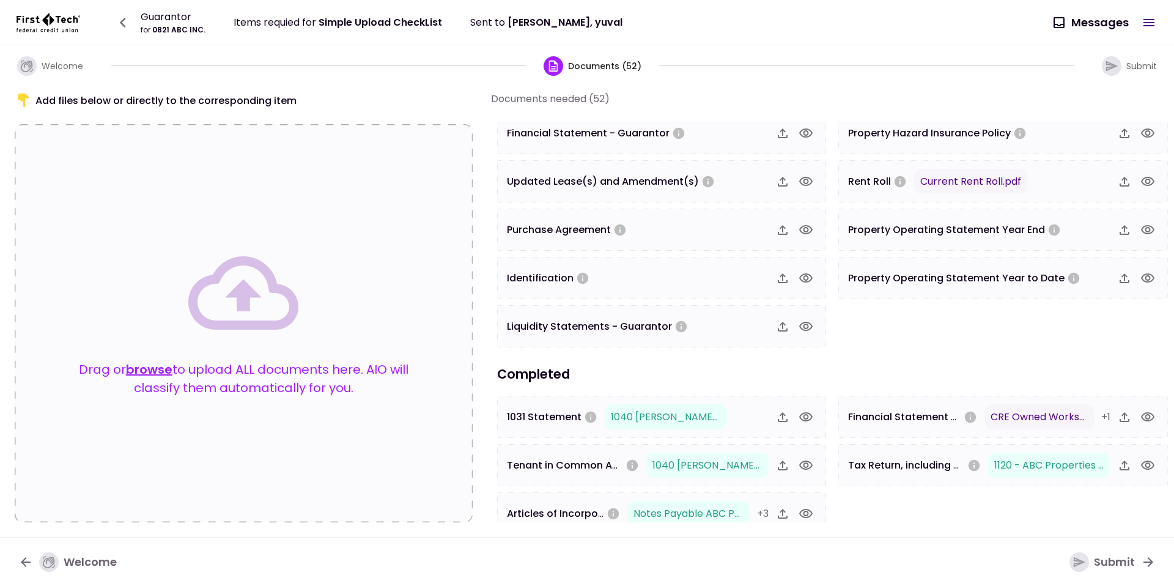
scroll to position [960, 0]
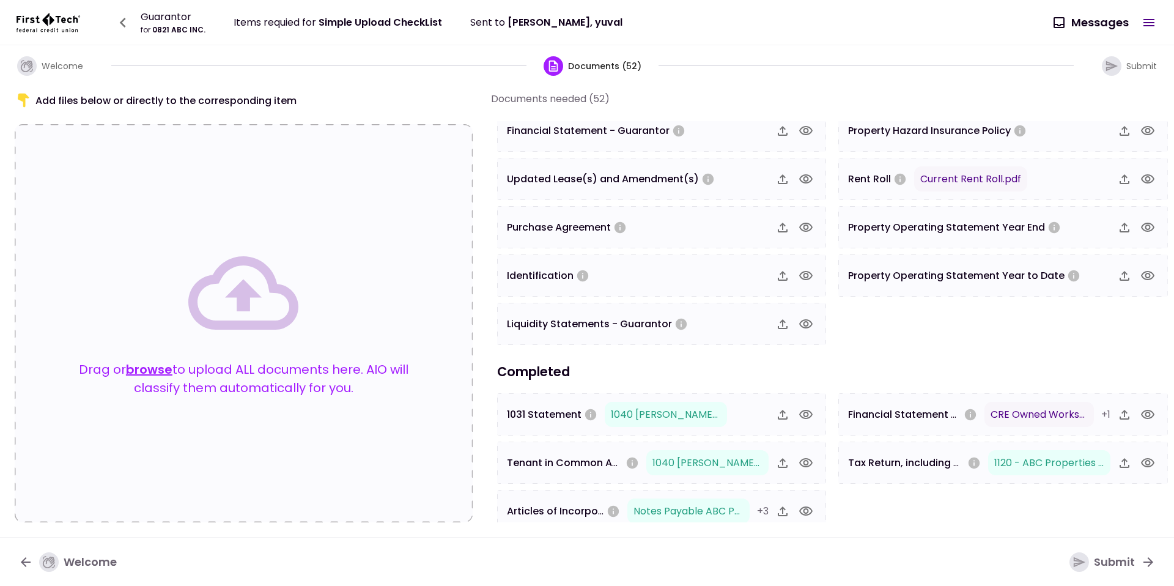
click at [149, 367] on button "browse" at bounding box center [149, 369] width 46 height 18
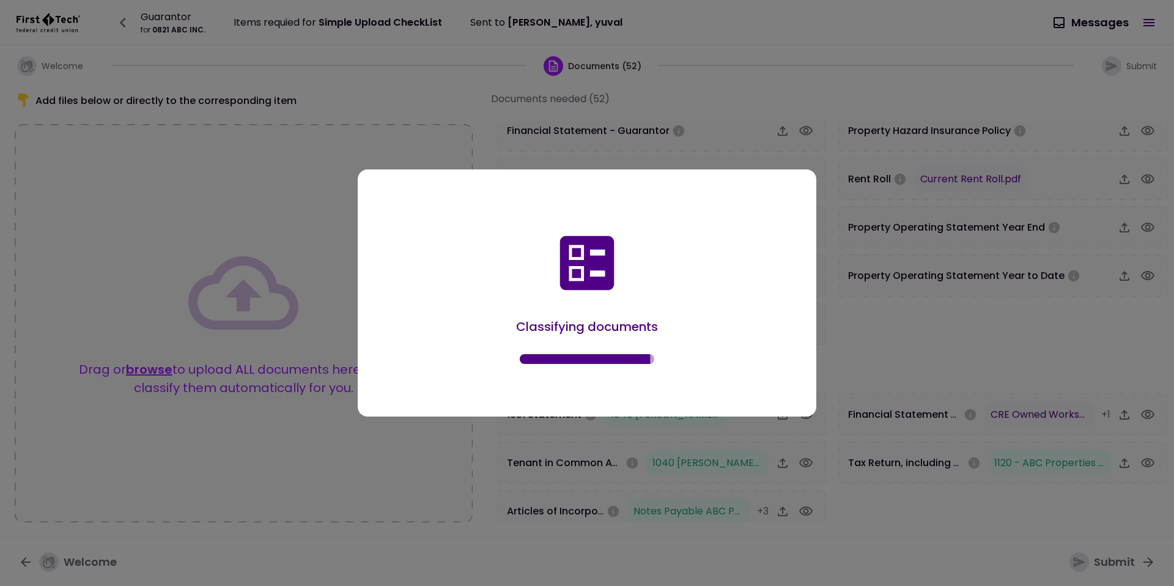
click at [649, 246] on div "Classifying documents" at bounding box center [587, 295] width 422 height 205
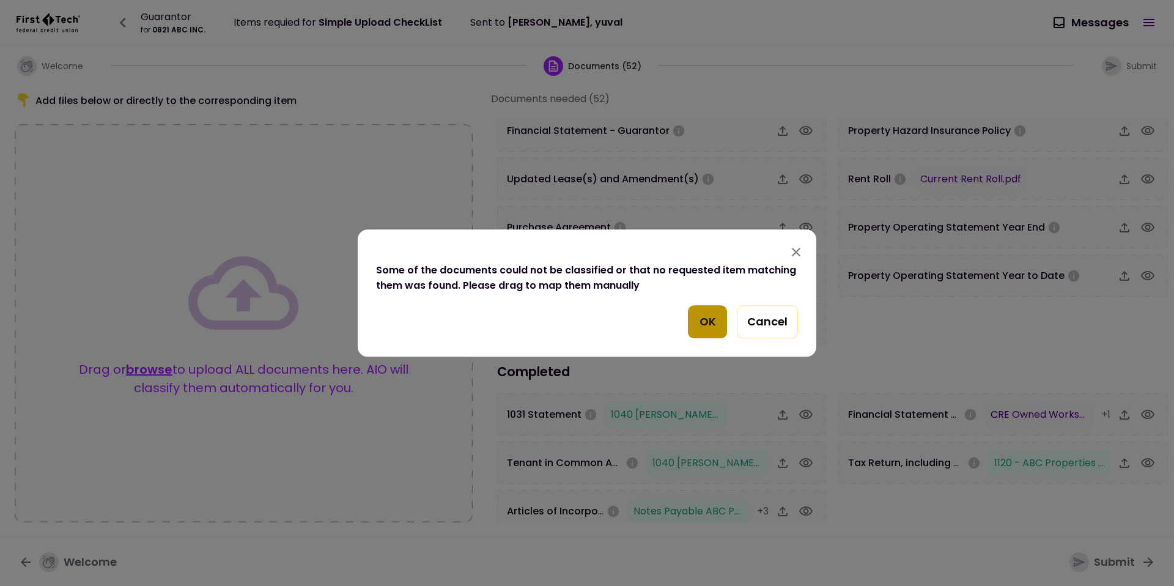
click at [701, 314] on button "OK" at bounding box center [707, 321] width 39 height 33
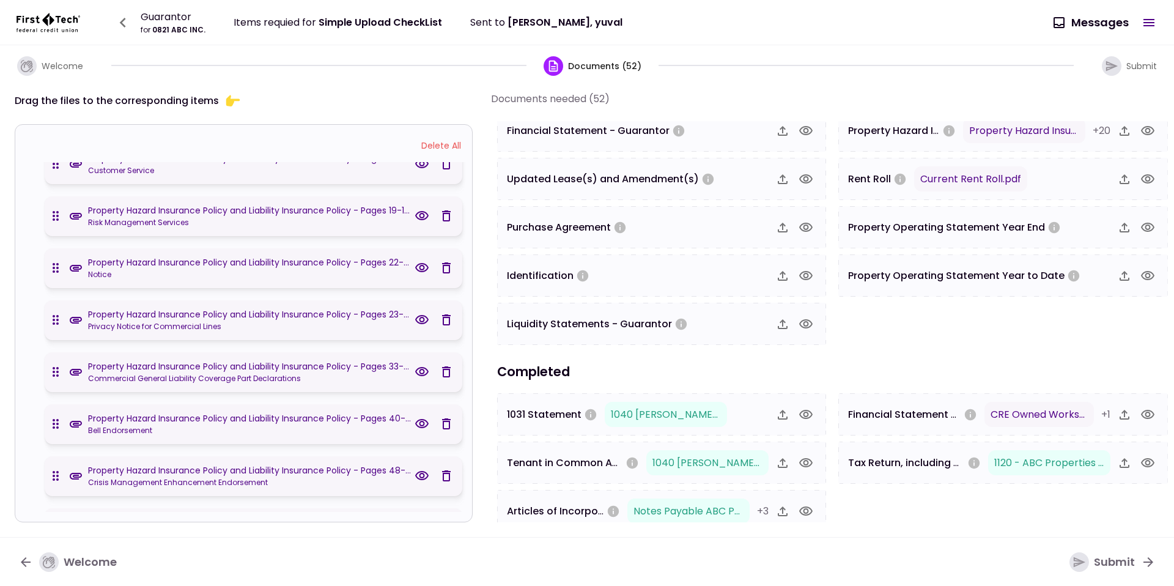
scroll to position [0, 0]
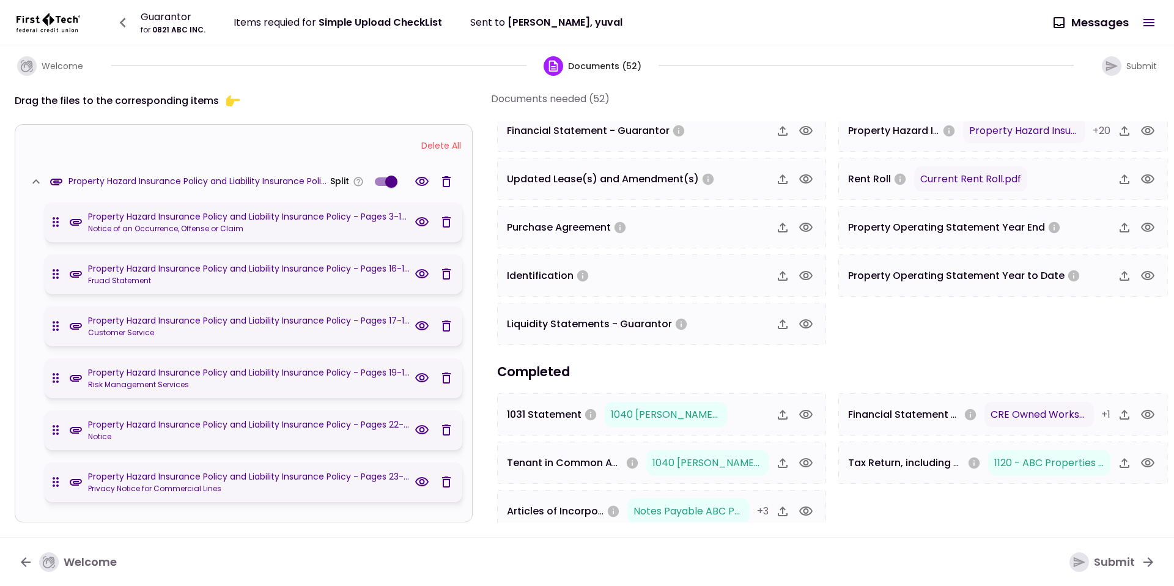
click at [712, 71] on div "Welcome Documents (52) Submit" at bounding box center [587, 65] width 1174 height 40
click at [799, 95] on div "Documents needed (52)" at bounding box center [834, 98] width 686 height 15
click at [213, 166] on div "Property Hazard Insurance Policy and Liability Insurance Policy.pdf Split" at bounding box center [243, 181] width 437 height 39
click at [375, 182] on span at bounding box center [385, 181] width 21 height 9
click at [380, 183] on span at bounding box center [391, 181] width 23 height 23
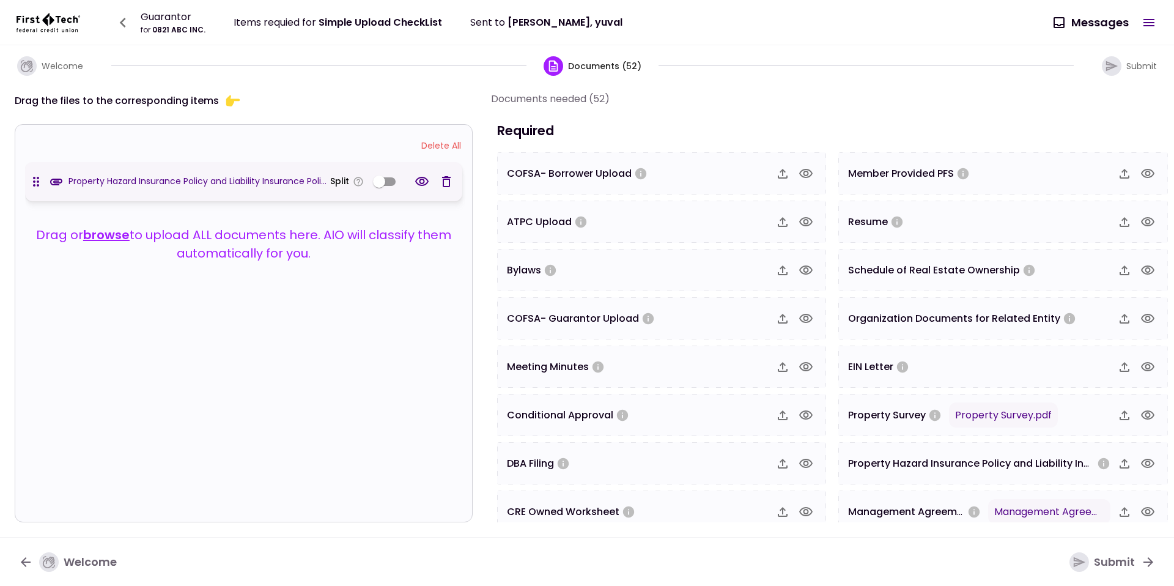
click at [366, 288] on div "Delete All Property Hazard Insurance Policy and Liability Insurance Policy.pdf …" at bounding box center [244, 323] width 458 height 398
click at [830, 108] on section "Documents needed (52) Required COFSA- Borrower Upload ATPC Upload Bylaws COFSA-…" at bounding box center [834, 306] width 686 height 431
click at [828, 135] on h3 "Required" at bounding box center [832, 130] width 683 height 19
click at [895, 120] on section "Documents needed (52) Required COFSA- Borrower Upload ATPC Upload Bylaws COFSA-…" at bounding box center [834, 306] width 686 height 431
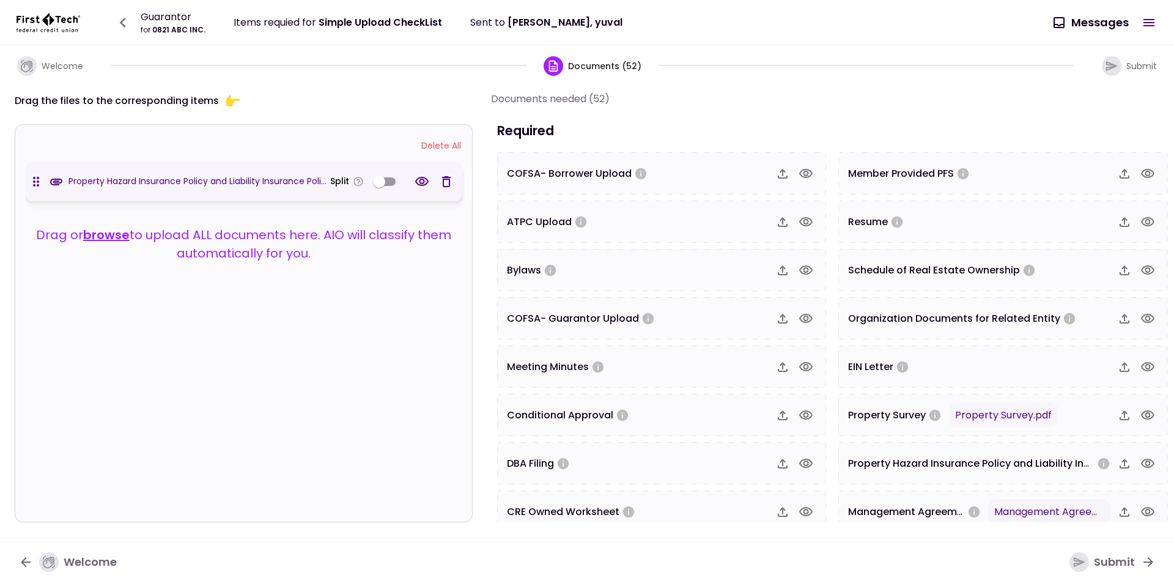
click at [395, 183] on span at bounding box center [384, 181] width 35 height 23
click at [389, 183] on span at bounding box center [378, 181] width 23 height 23
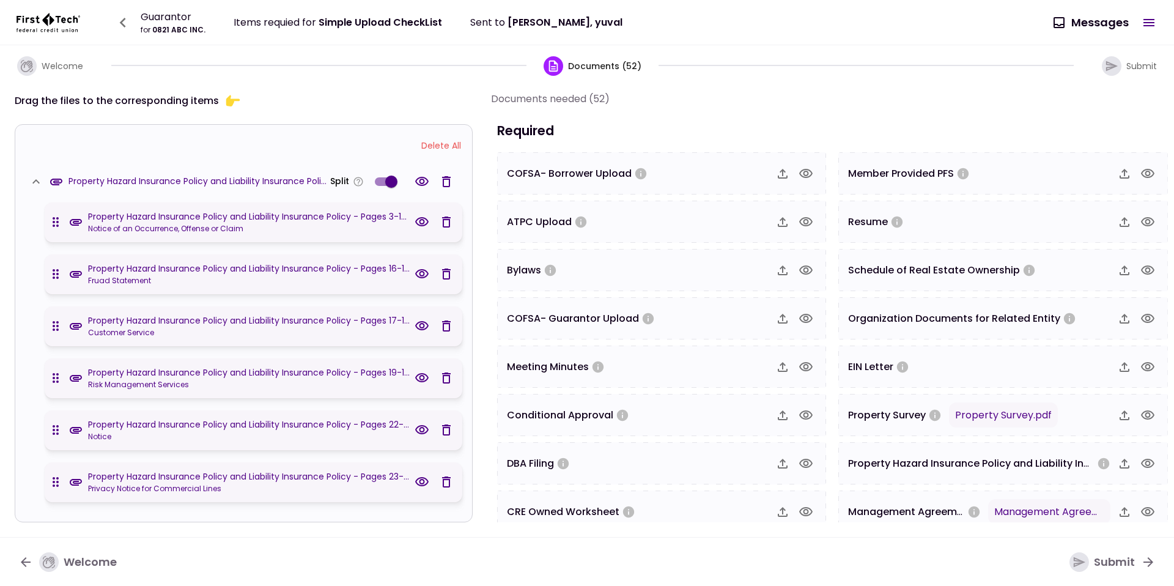
click at [389, 183] on span at bounding box center [391, 181] width 12 height 12
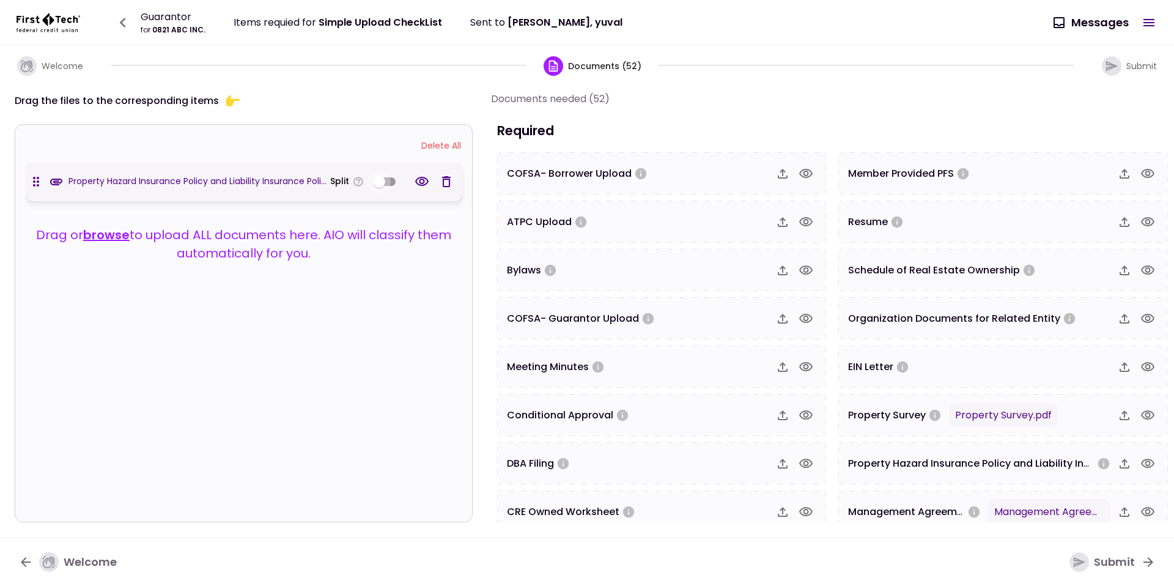
click at [389, 183] on span at bounding box center [378, 181] width 23 height 23
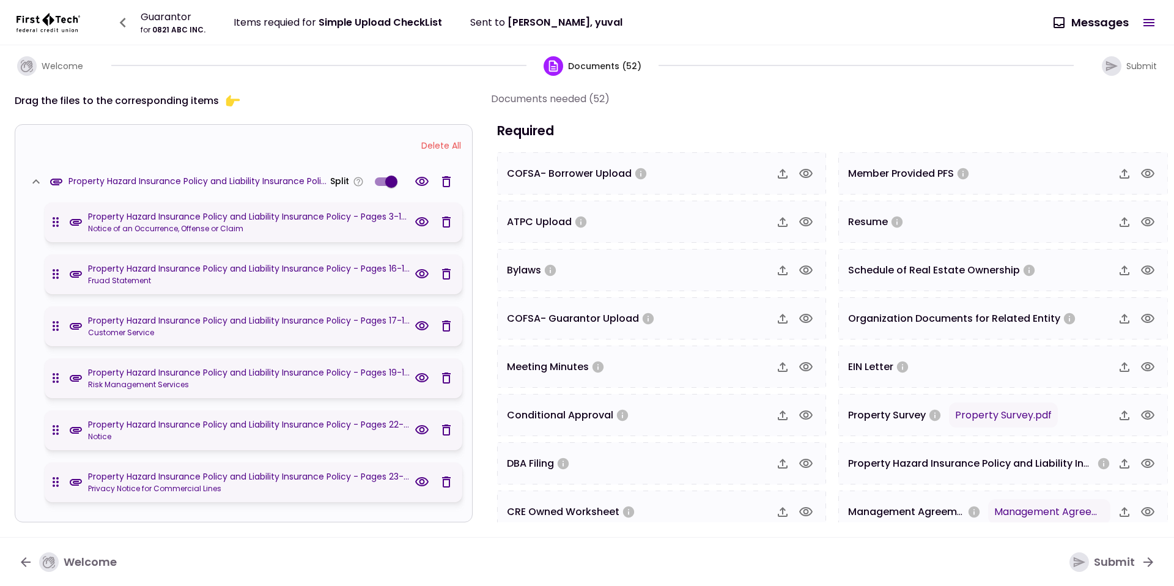
click at [389, 183] on span at bounding box center [391, 181] width 12 height 12
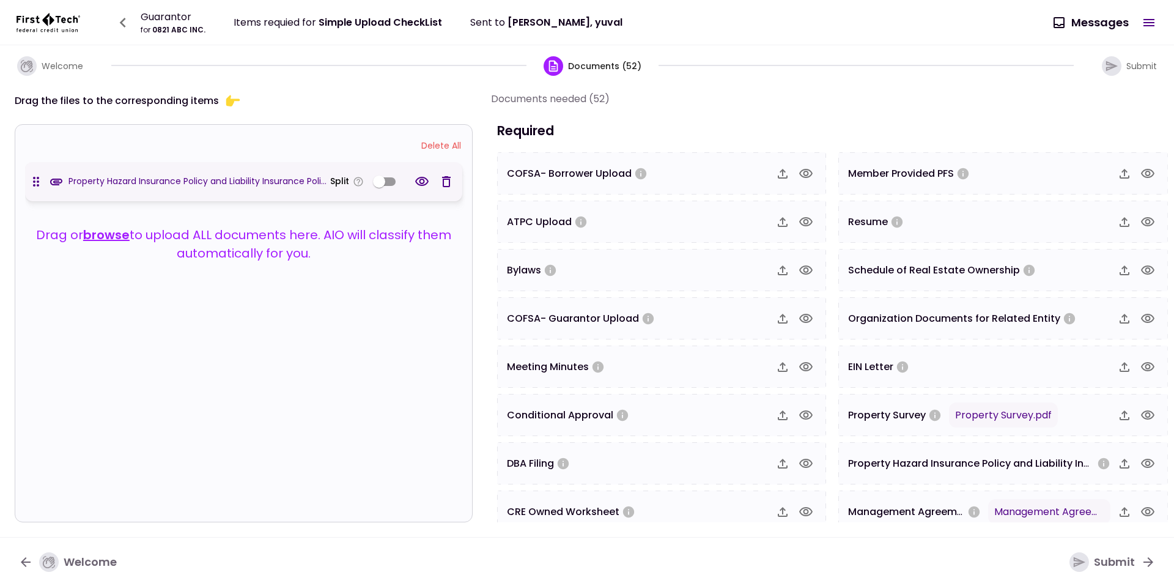
click at [389, 183] on span at bounding box center [378, 181] width 23 height 23
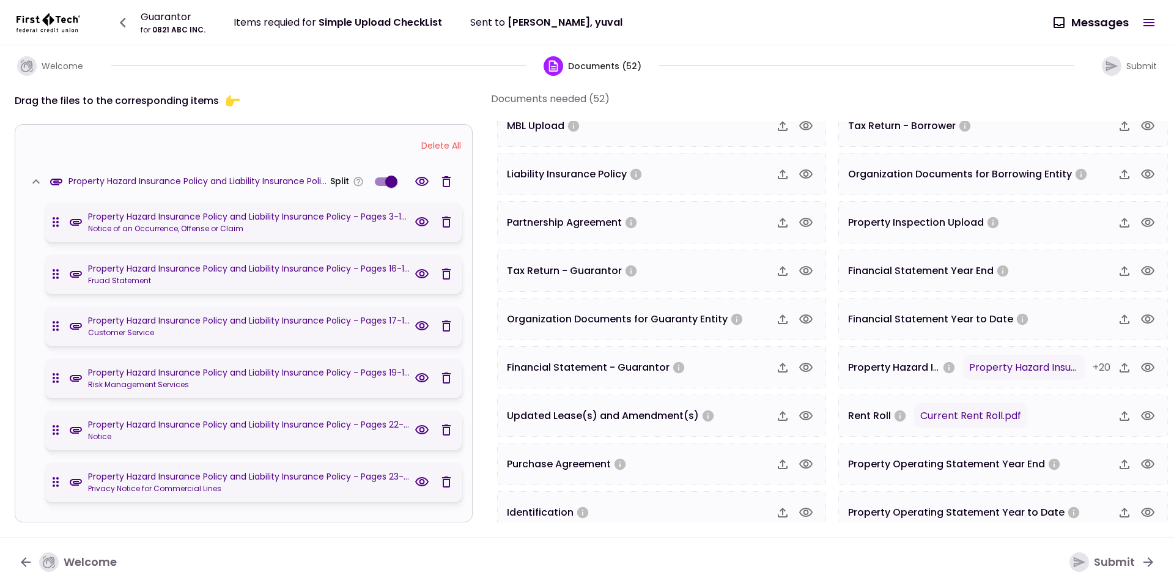
scroll to position [731, 0]
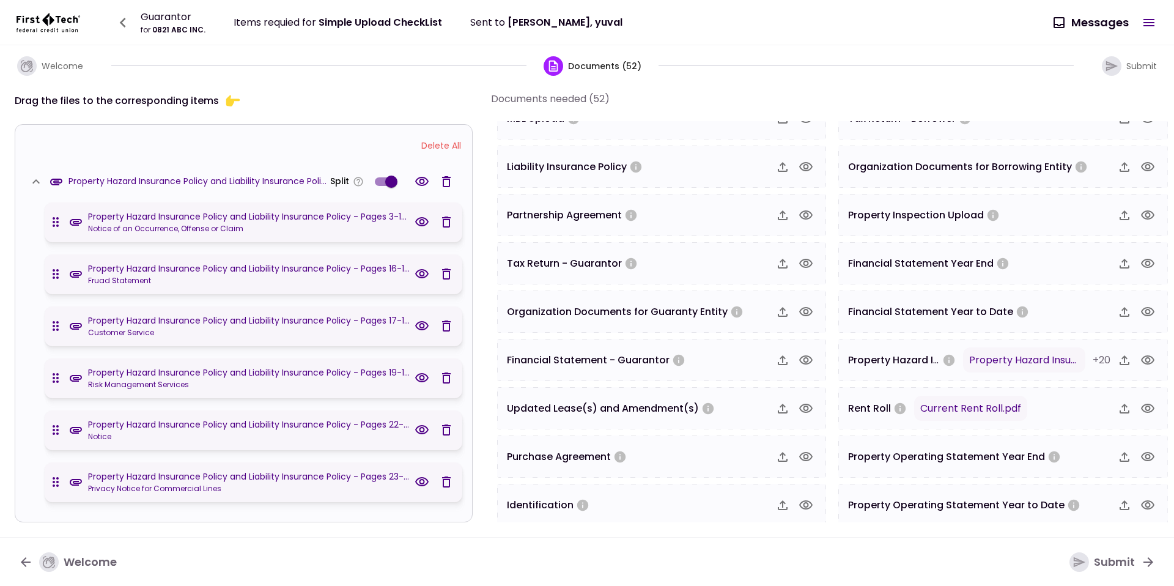
click at [1141, 359] on icon "button" at bounding box center [1147, 360] width 15 height 15
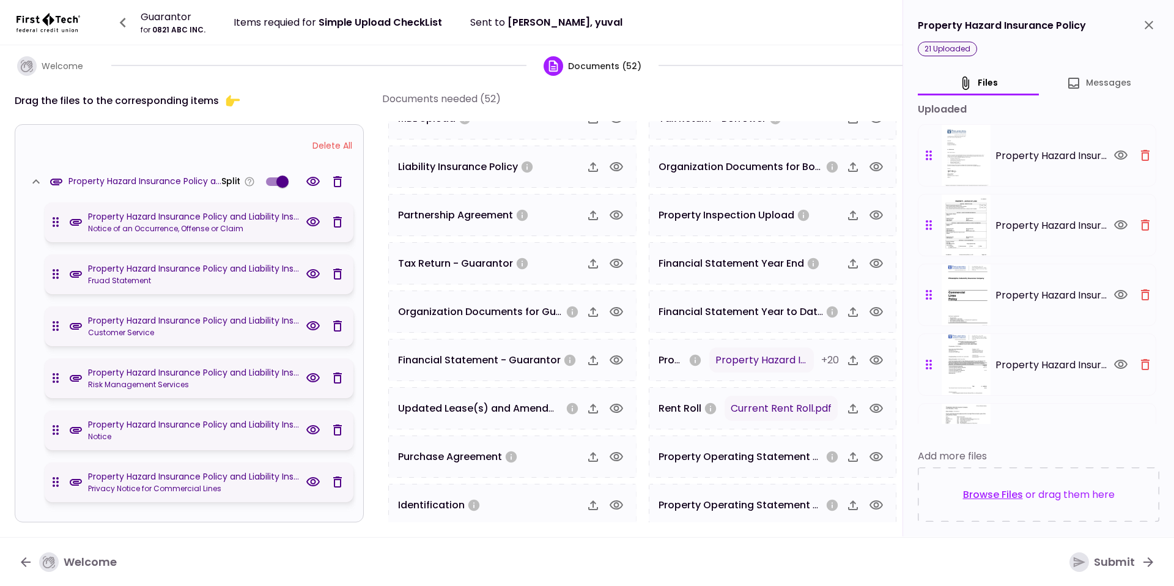
click at [1105, 53] on div "21 uploaded" at bounding box center [1038, 49] width 241 height 15
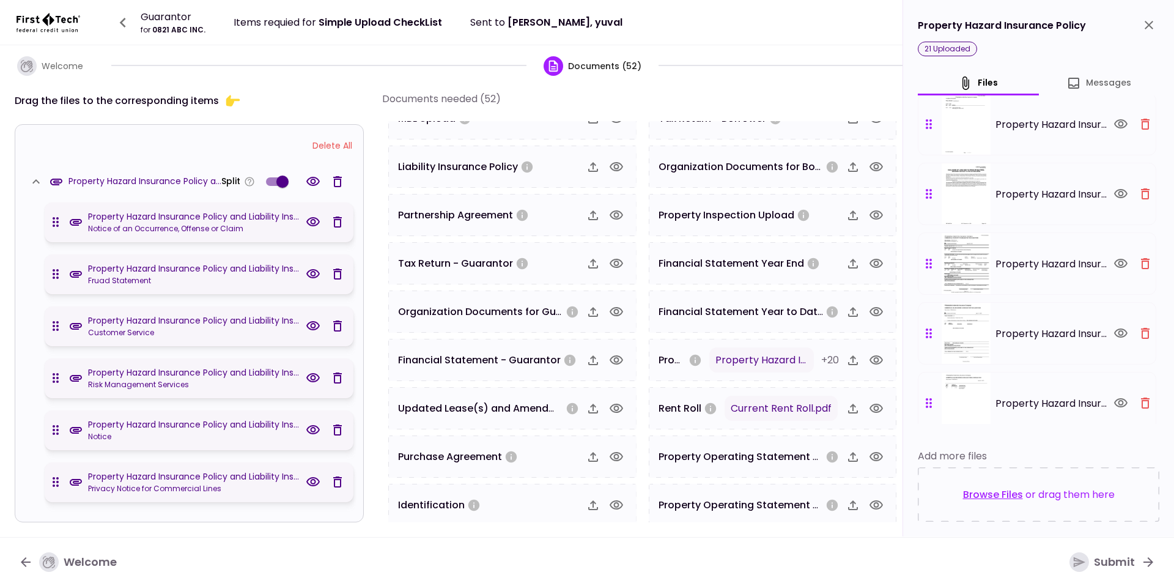
scroll to position [0, 0]
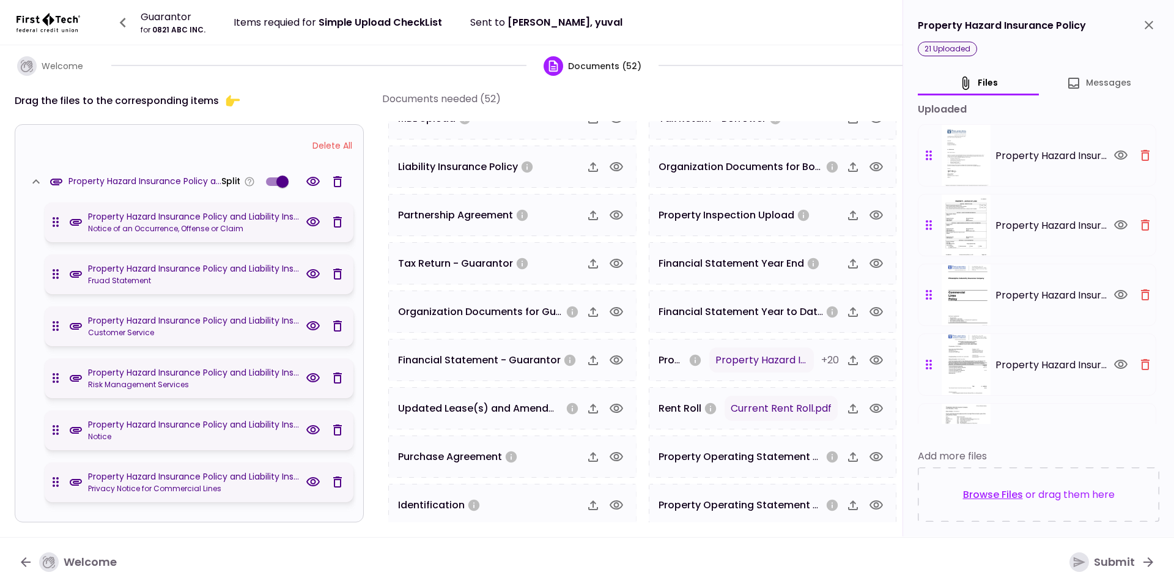
click at [1040, 48] on div "21 uploaded" at bounding box center [1038, 49] width 241 height 15
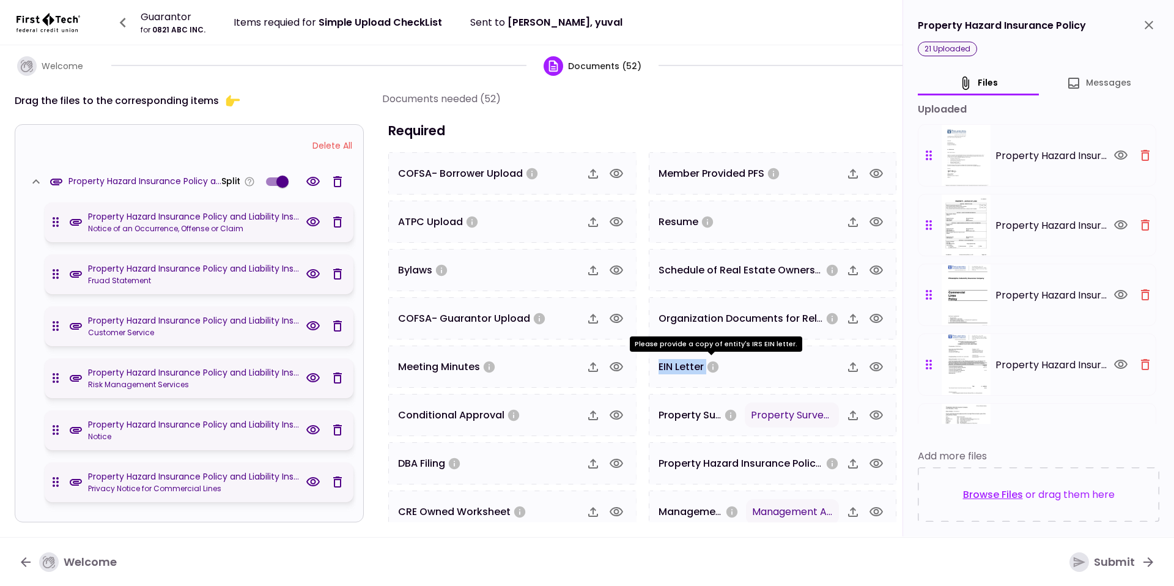
drag, startPoint x: 657, startPoint y: 369, endPoint x: 705, endPoint y: 364, distance: 47.9
click at [705, 364] on div "EIN Letter" at bounding box center [688, 366] width 61 height 15
click at [717, 385] on div "EIN Letter" at bounding box center [773, 366] width 248 height 42
drag, startPoint x: 657, startPoint y: 414, endPoint x: 719, endPoint y: 414, distance: 61.7
click at [719, 414] on div "Property Survey" at bounding box center [697, 414] width 79 height 15
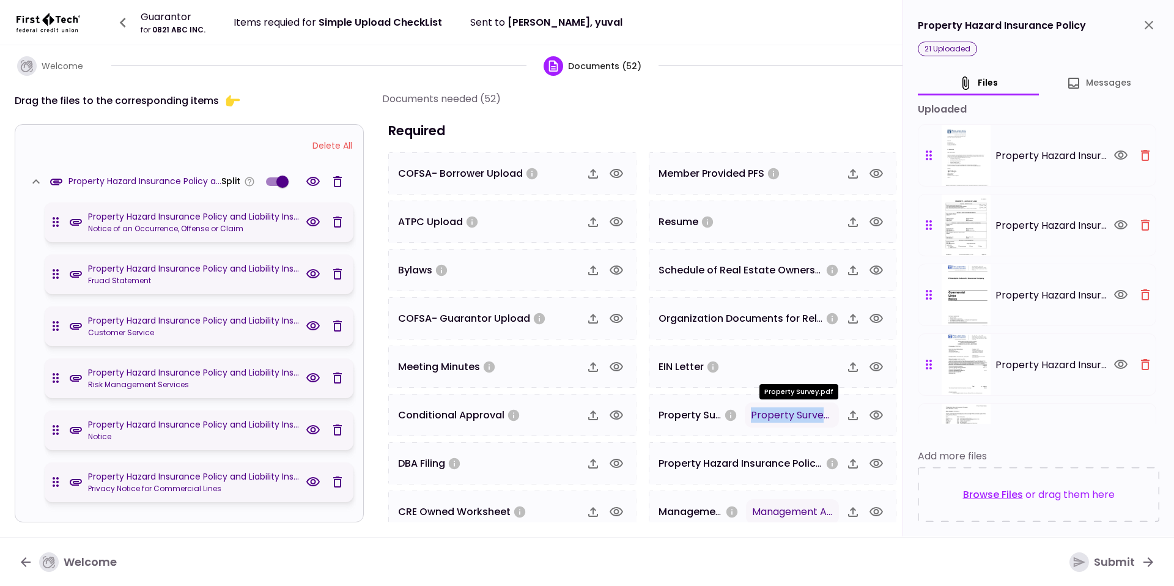
drag, startPoint x: 743, startPoint y: 416, endPoint x: 822, endPoint y: 415, distance: 79.5
click at [823, 415] on div "Property Survey.pdf" at bounding box center [792, 414] width 94 height 25
click at [836, 418] on span "Property Survey.pdf" at bounding box center [799, 415] width 97 height 14
click at [1137, 31] on div "Property Hazard Insurance Policy" at bounding box center [1038, 25] width 241 height 21
click at [1166, 31] on div "Property Hazard Insurance Policy 21 uploaded files Messages uploaded Property H…" at bounding box center [1038, 268] width 271 height 536
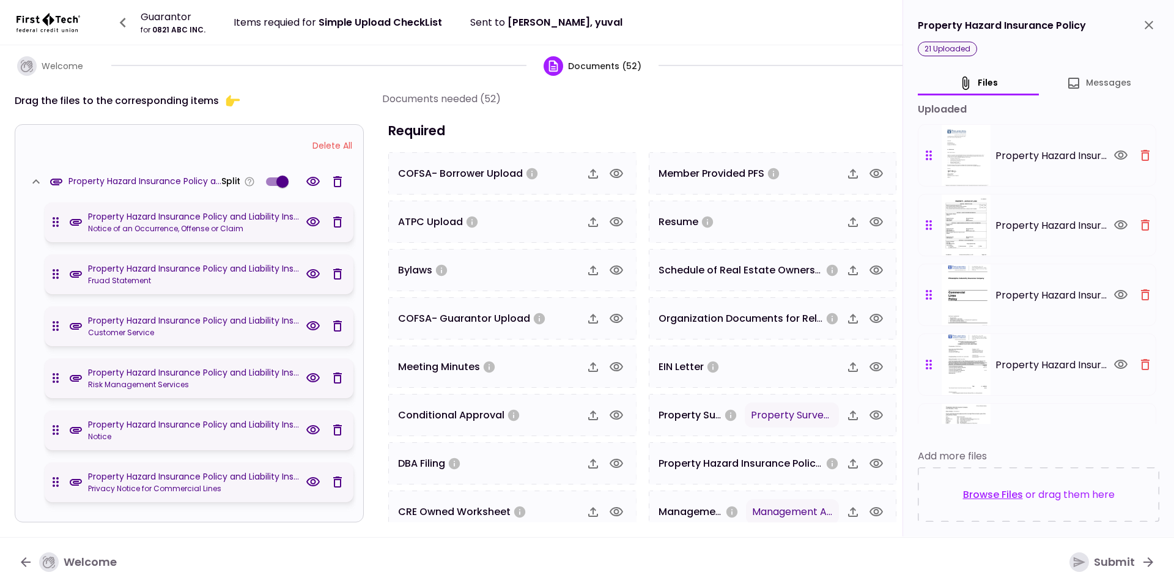
click at [1157, 29] on button "close" at bounding box center [1148, 25] width 21 height 21
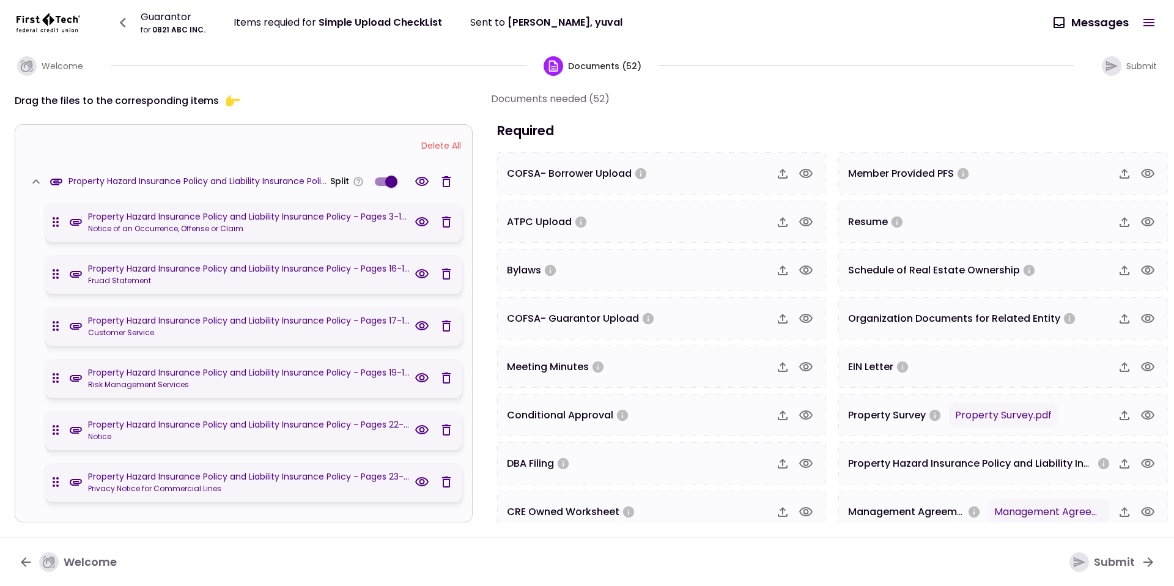
click at [875, 102] on div "Documents needed (52)" at bounding box center [834, 98] width 686 height 15
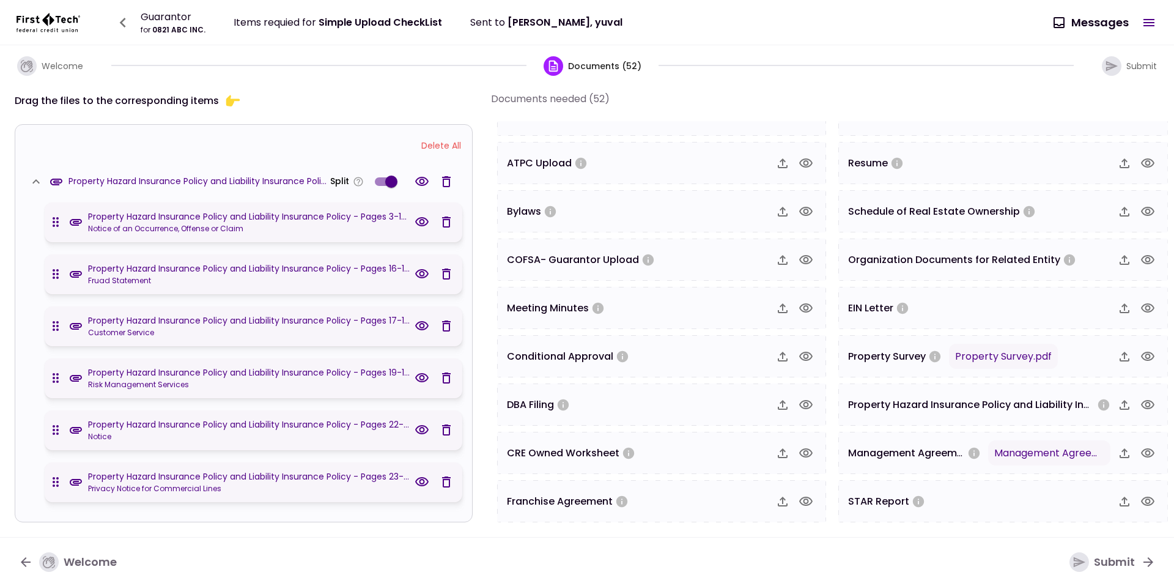
scroll to position [59, 0]
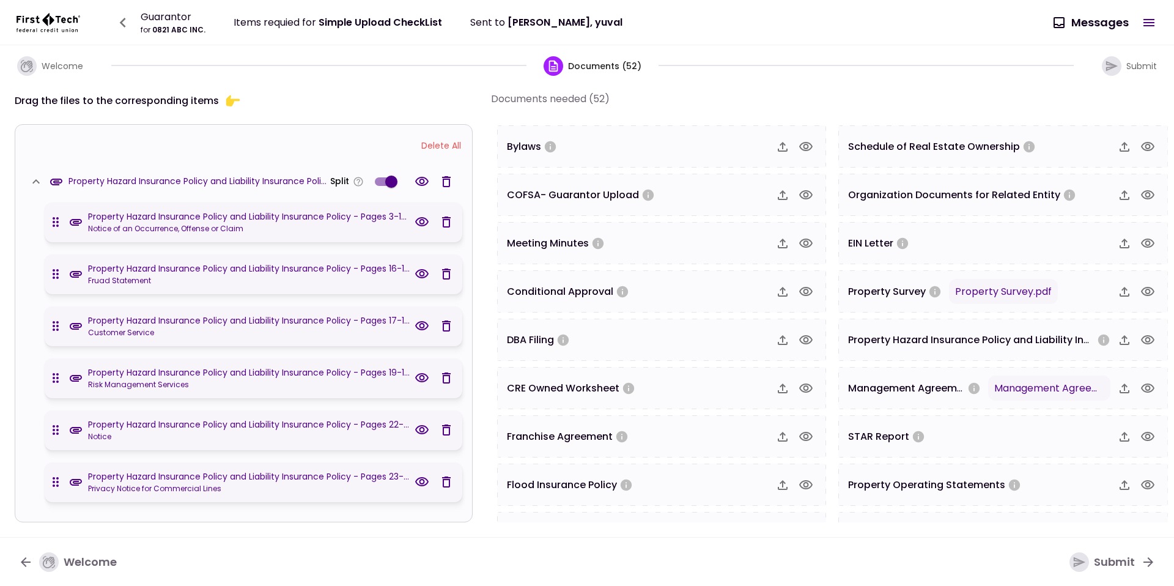
scroll to position [0, 0]
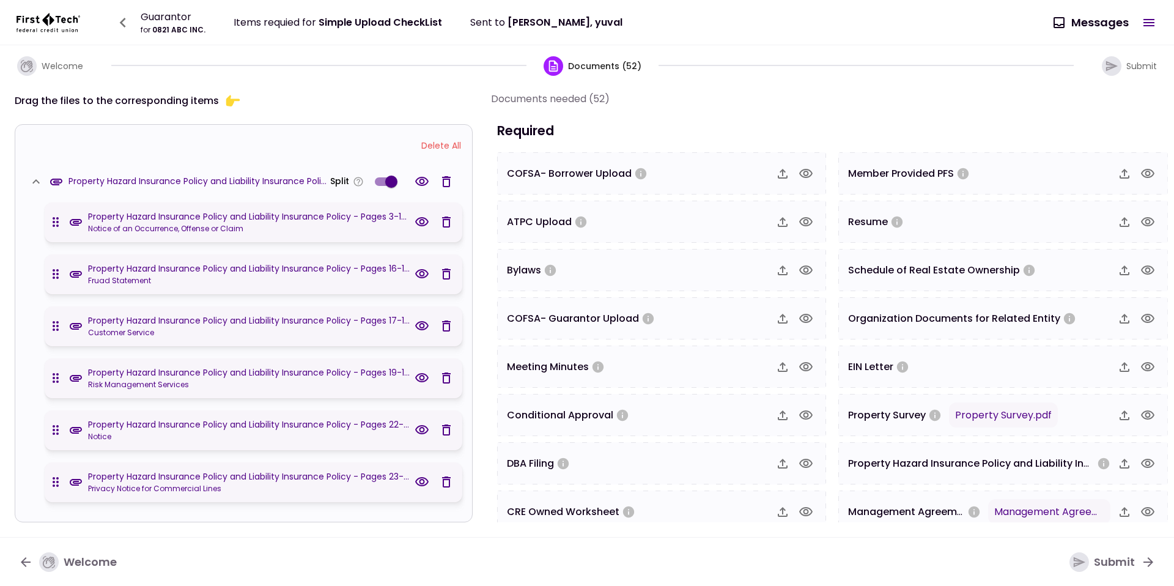
click at [580, 179] on span "COFSA- Borrower Upload" at bounding box center [569, 173] width 125 height 14
click at [593, 182] on div "COFSA- Borrower Upload" at bounding box center [661, 173] width 329 height 42
click at [683, 170] on div "COFSA- Borrower Upload" at bounding box center [638, 173] width 262 height 15
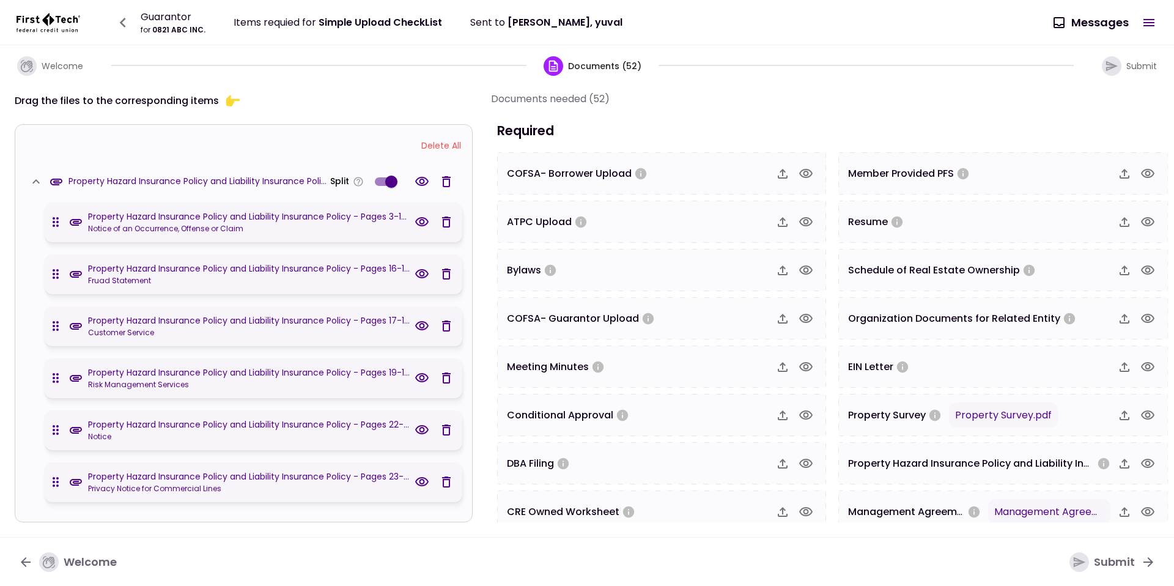
click at [628, 174] on span "COFSA- Borrower Upload" at bounding box center [569, 173] width 125 height 14
click at [802, 169] on icon "button" at bounding box center [805, 173] width 13 height 9
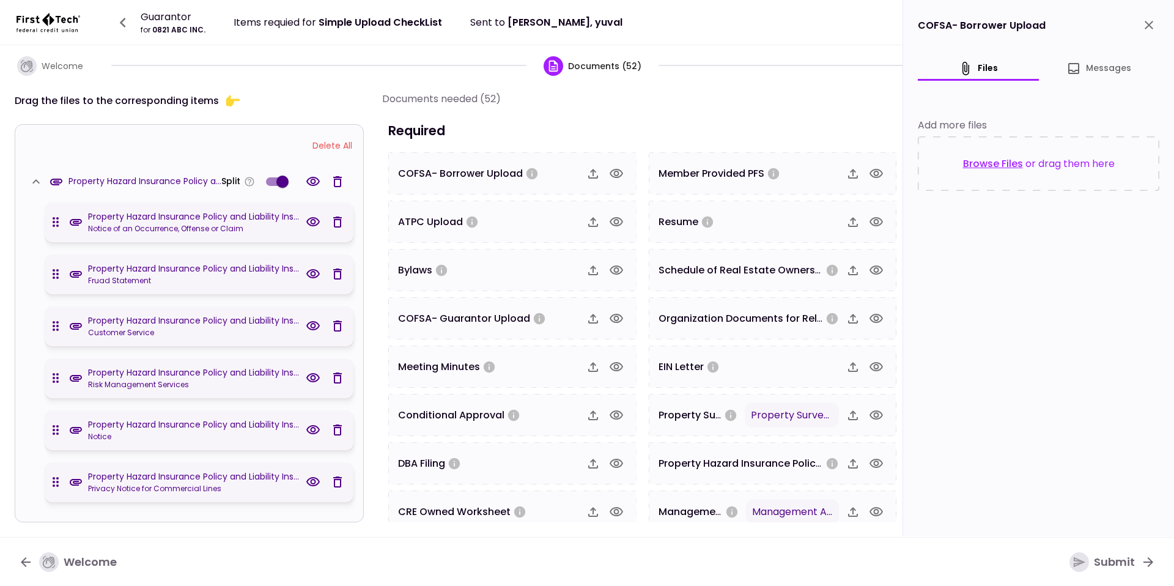
click at [1056, 112] on div "Add more files Browse Files or drag them here" at bounding box center [1038, 142] width 241 height 98
click at [1144, 21] on icon "close" at bounding box center [1148, 25] width 15 height 15
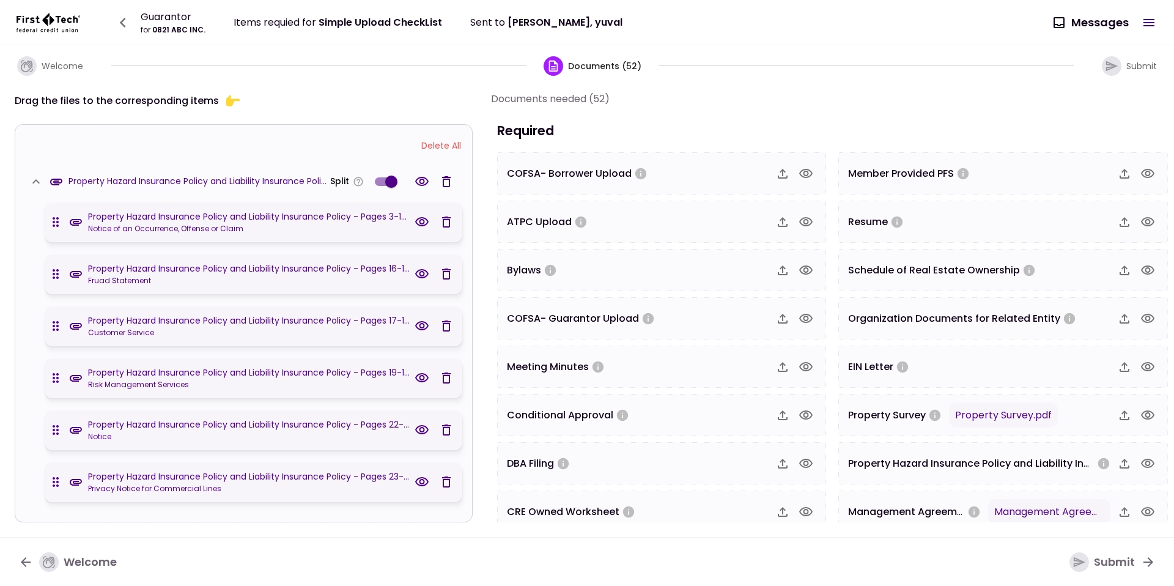
click at [966, 81] on div "Welcome Documents (52) Submit" at bounding box center [587, 65] width 1174 height 40
click at [422, 138] on button "Delete All" at bounding box center [441, 145] width 52 height 23
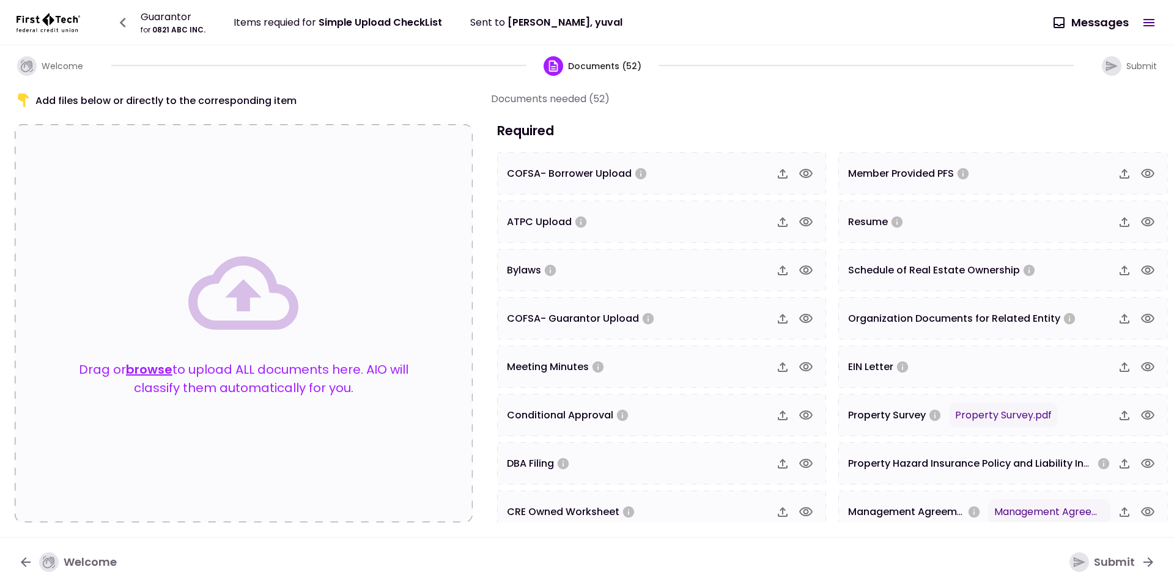
click at [153, 367] on button "browse" at bounding box center [149, 369] width 46 height 18
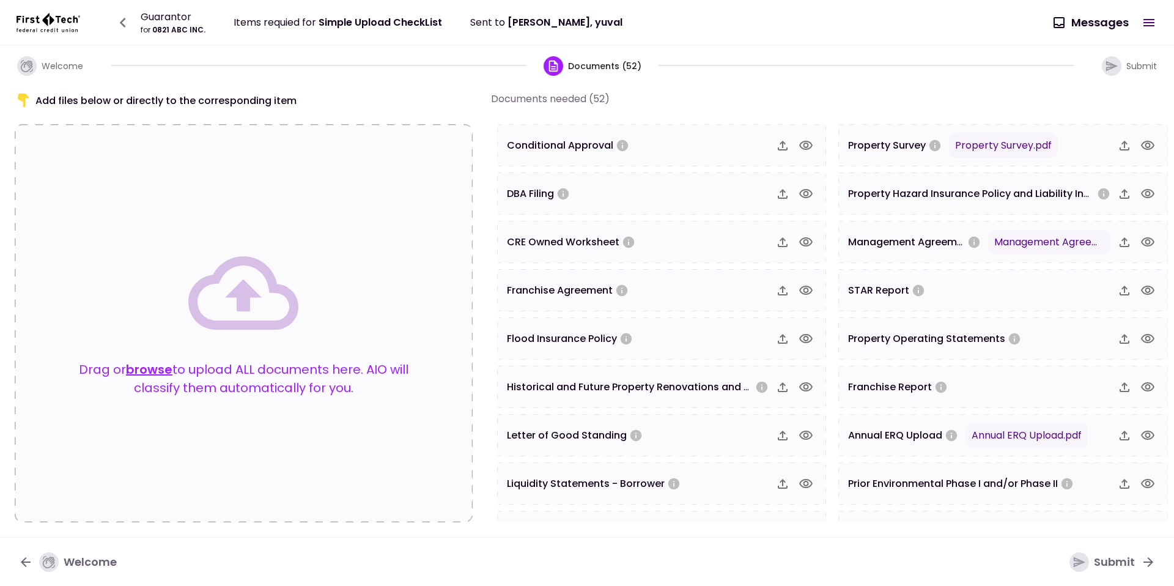
scroll to position [271, 0]
click at [229, 215] on div "Drag or browse to upload ALL documents here. AIO will classify them automatical…" at bounding box center [244, 323] width 458 height 398
click at [152, 367] on button "browse" at bounding box center [149, 369] width 46 height 18
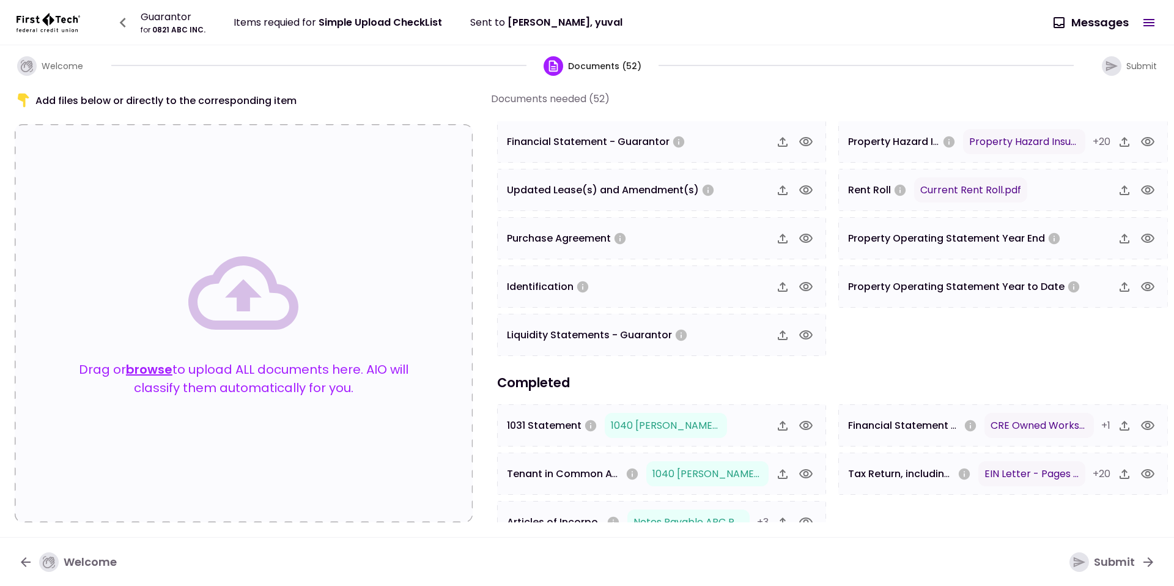
scroll to position [970, 0]
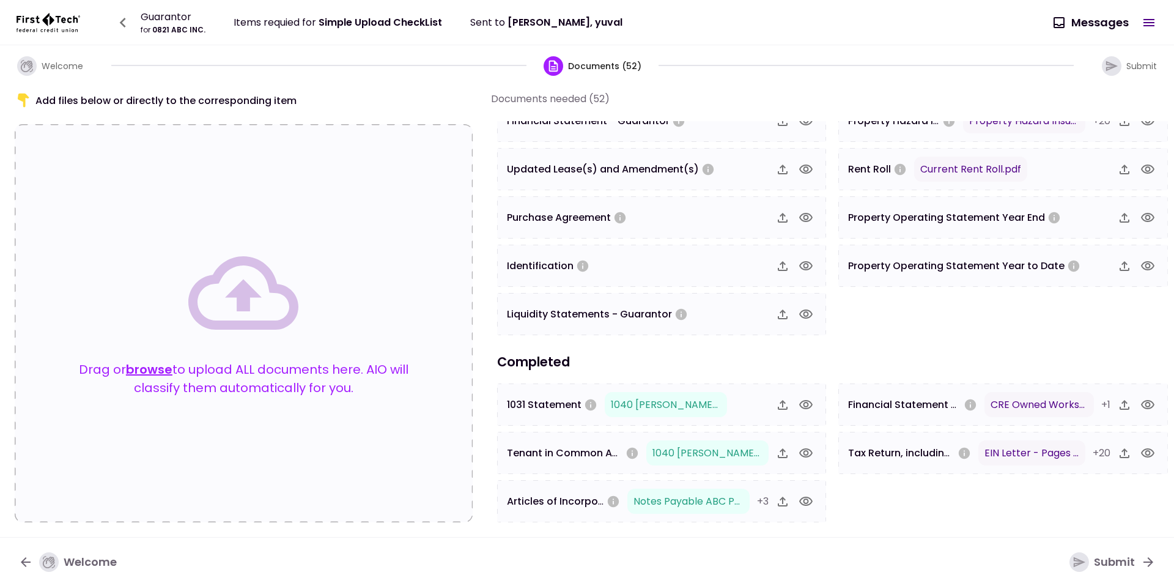
click at [171, 276] on div "Drag or browse to upload ALL documents here. AIO will classify them automatical…" at bounding box center [244, 323] width 360 height 171
click at [132, 365] on button "browse" at bounding box center [149, 369] width 46 height 18
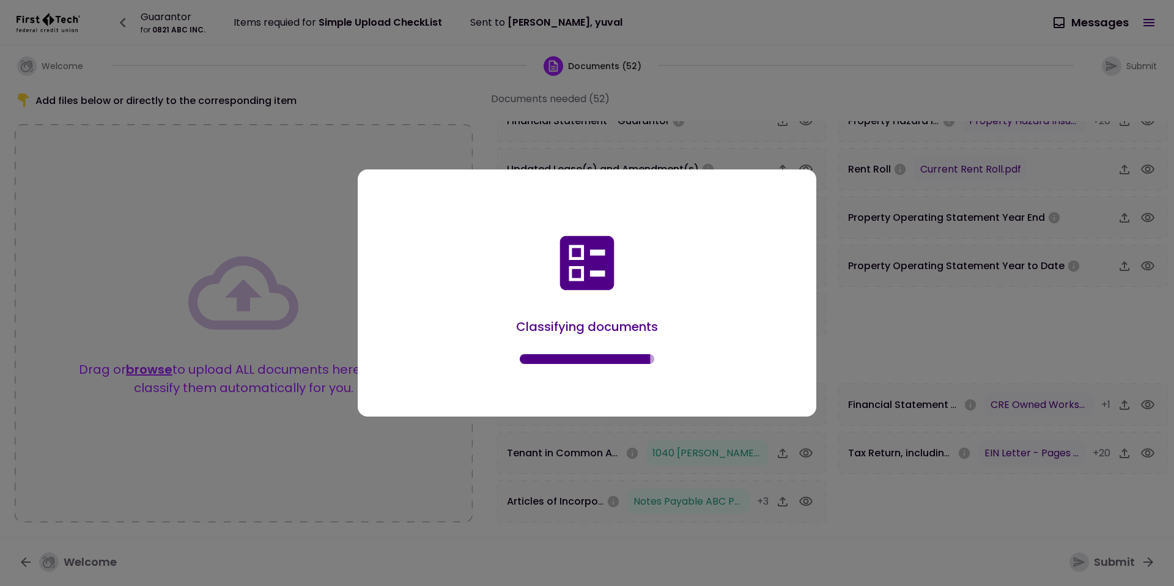
click at [488, 268] on div "Classifying documents" at bounding box center [587, 295] width 422 height 205
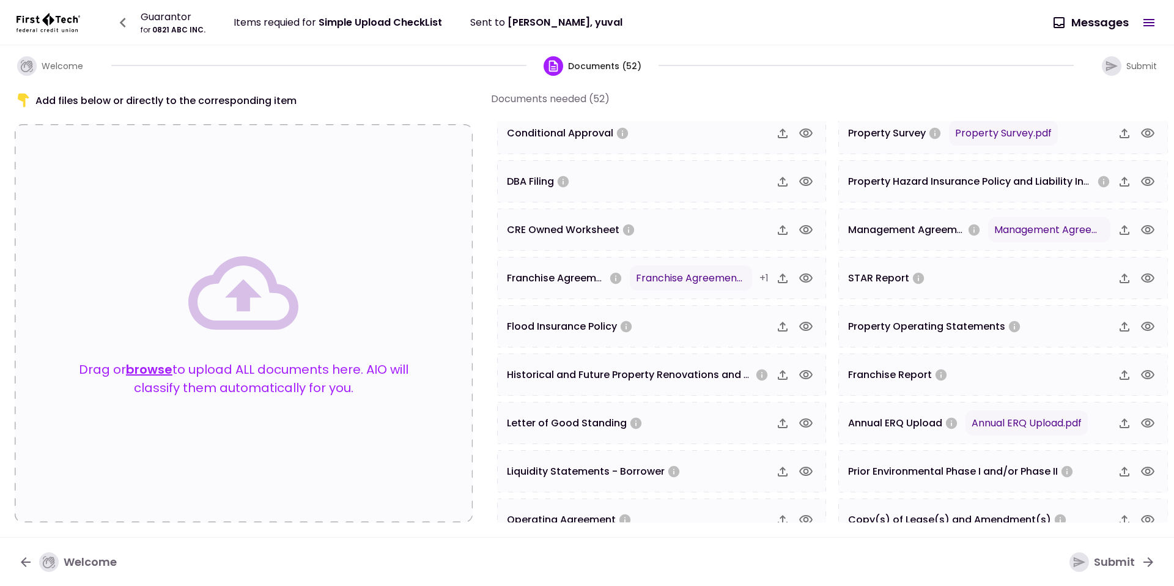
scroll to position [281, 0]
click at [243, 246] on icon at bounding box center [243, 293] width 110 height 110
click at [149, 368] on button "browse" at bounding box center [149, 369] width 46 height 18
click at [212, 188] on div "Drag or browse to upload ALL documents here. AIO will classify them automatical…" at bounding box center [244, 323] width 458 height 398
click at [153, 368] on button "browse" at bounding box center [149, 369] width 46 height 18
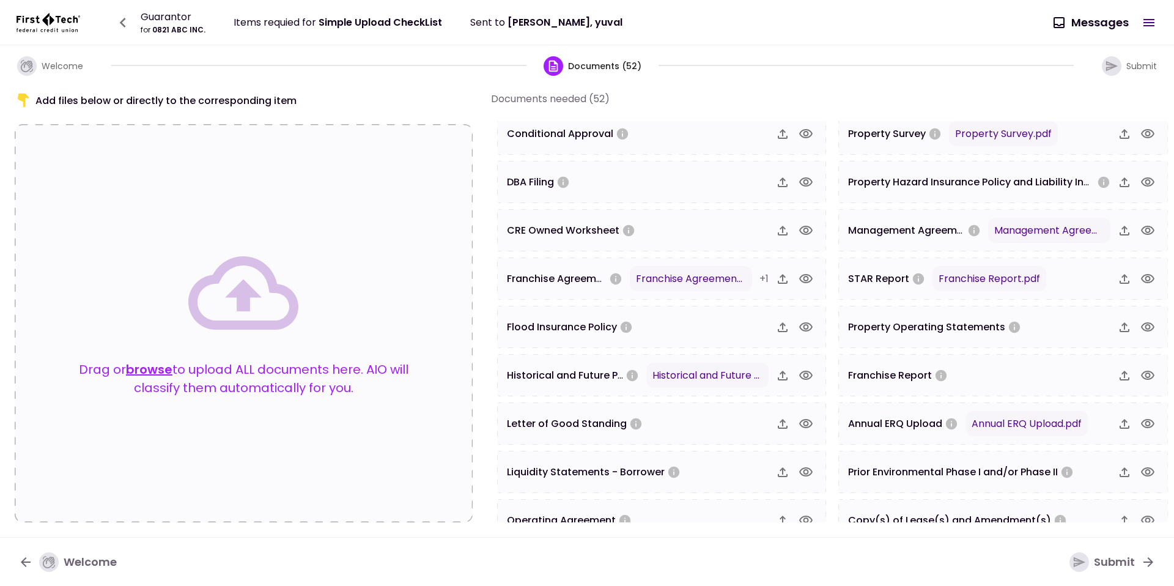
click at [238, 265] on icon at bounding box center [243, 292] width 110 height 73
click at [153, 371] on button "browse" at bounding box center [149, 369] width 46 height 18
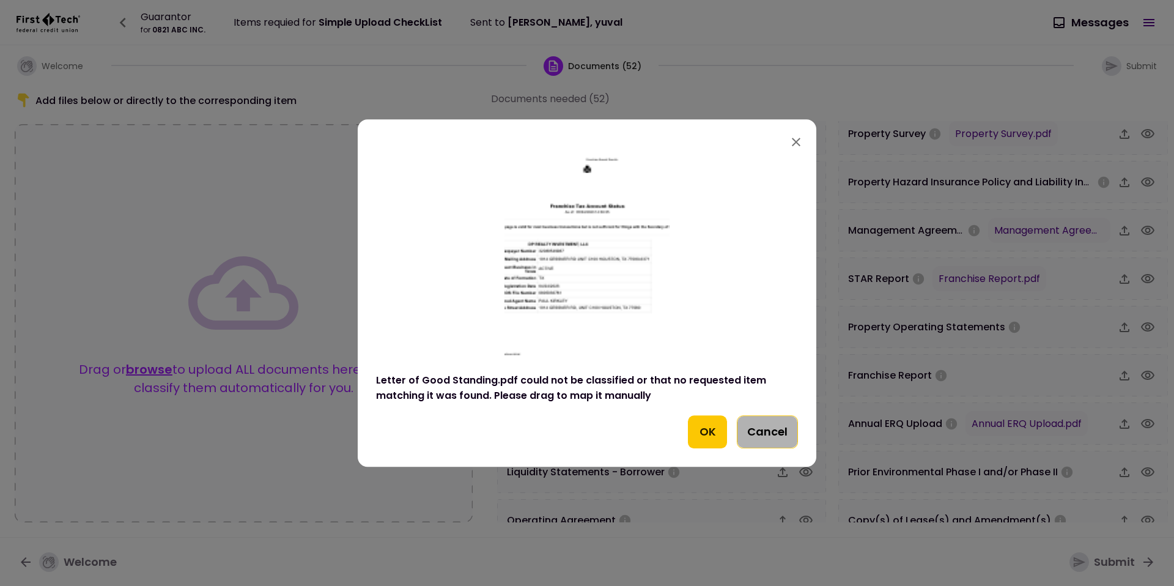
click at [795, 435] on button "Cancel" at bounding box center [767, 431] width 61 height 33
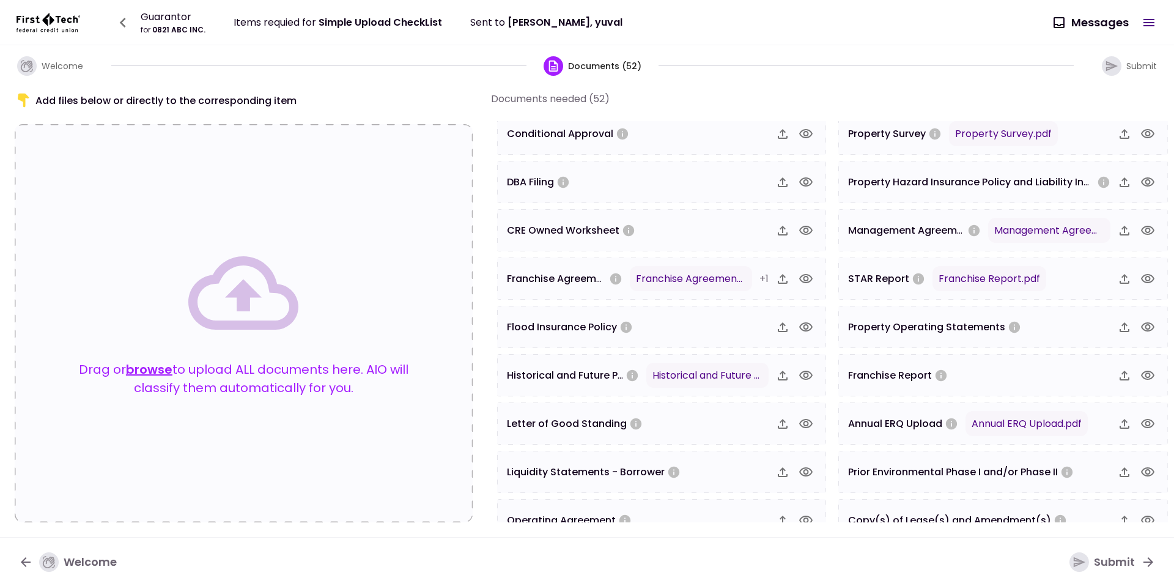
click at [161, 372] on button "browse" at bounding box center [149, 369] width 46 height 18
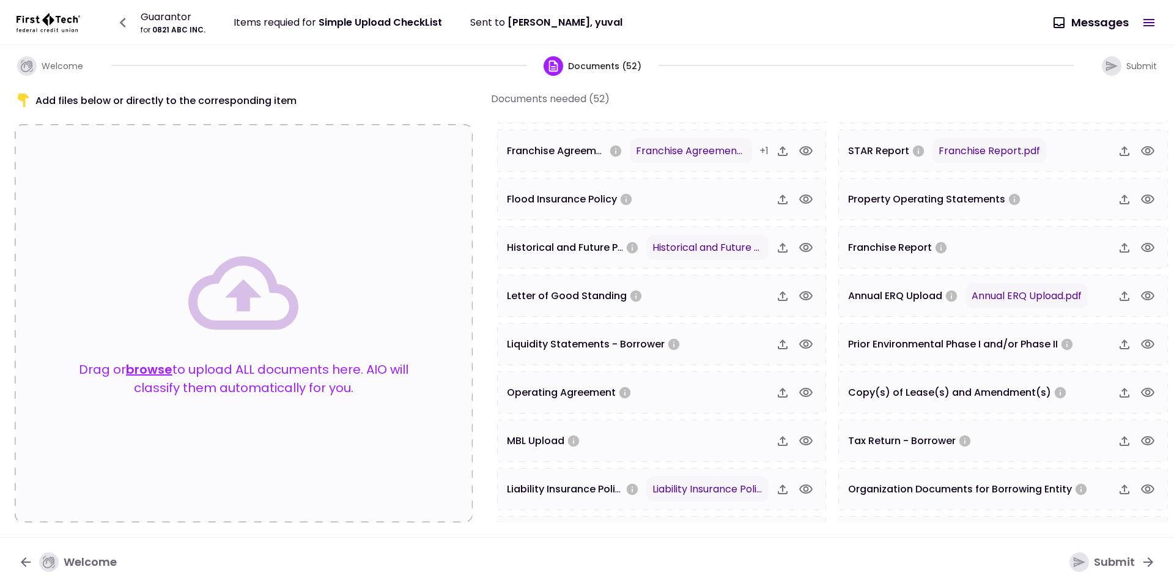
scroll to position [438, 0]
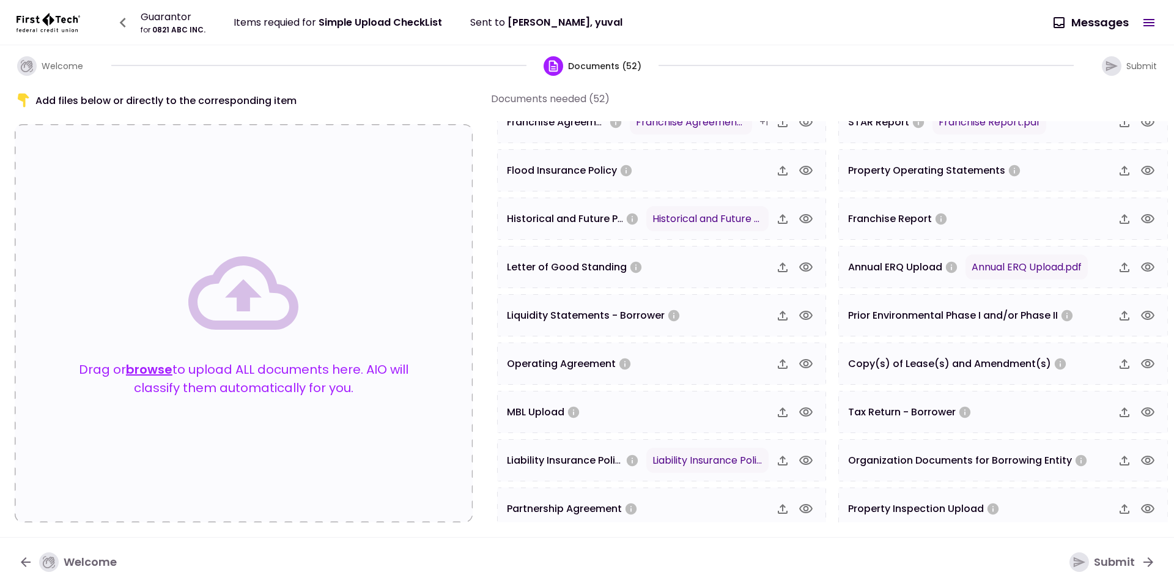
click at [150, 370] on button "browse" at bounding box center [149, 369] width 46 height 18
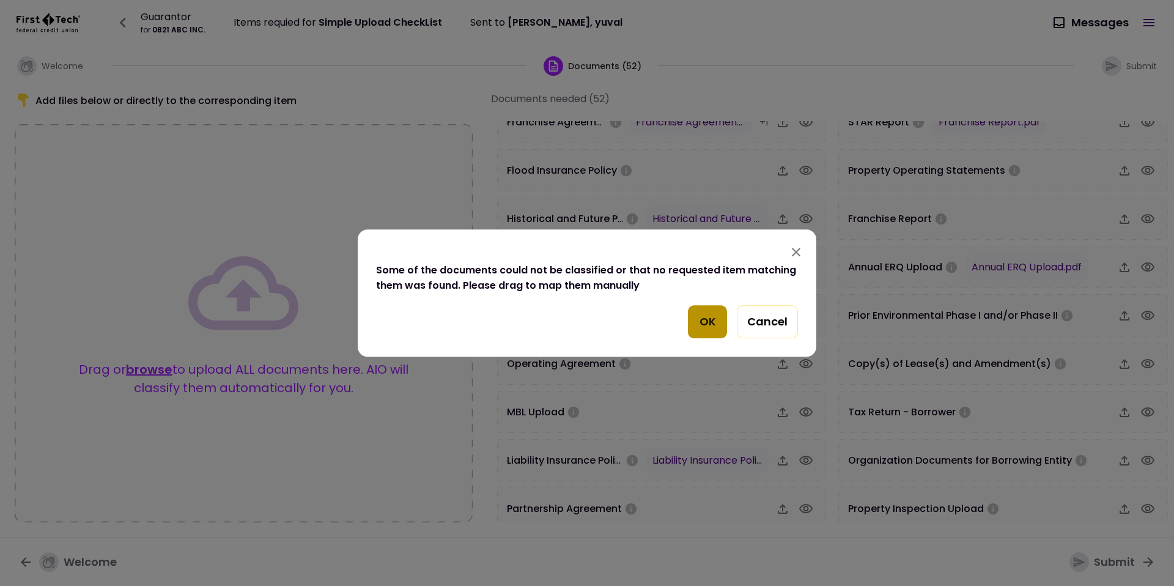
click at [708, 331] on button "OK" at bounding box center [707, 321] width 39 height 33
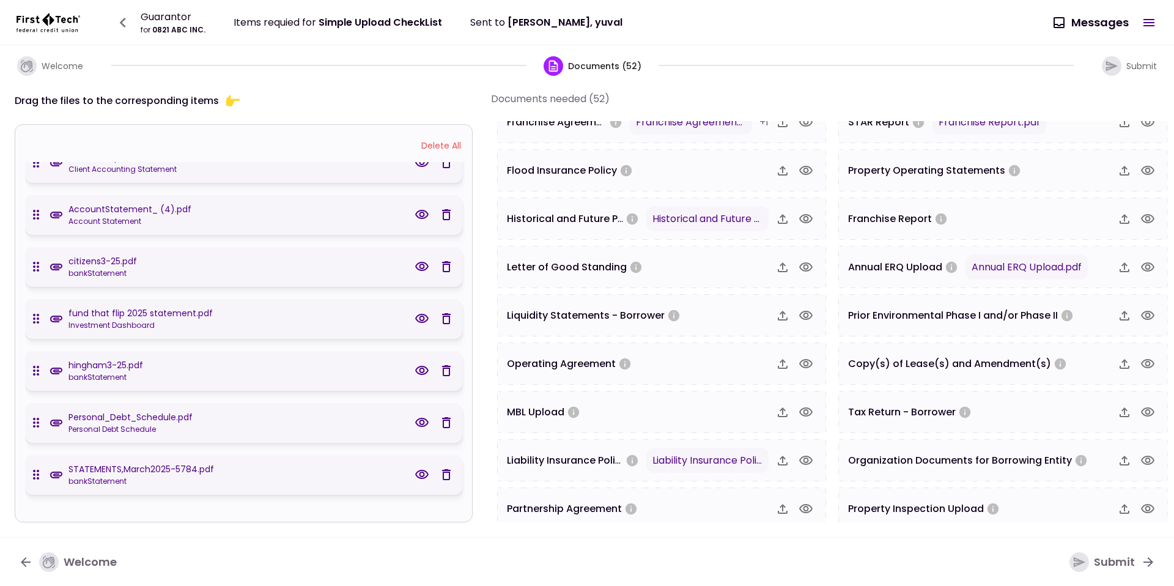
scroll to position [133, 0]
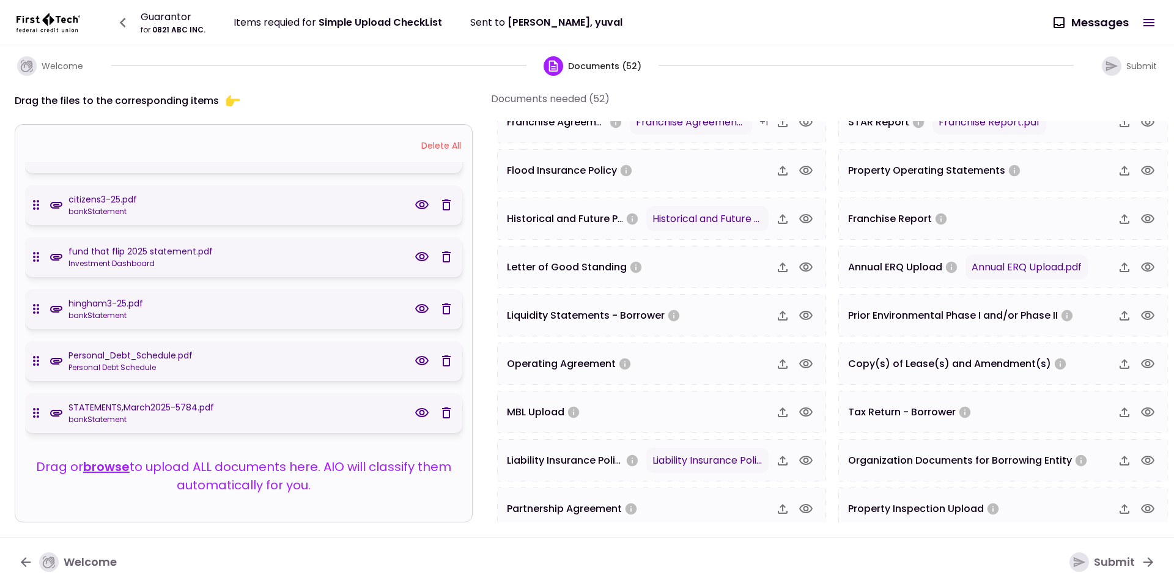
click at [414, 142] on div "Delete All" at bounding box center [246, 145] width 442 height 23
click at [425, 143] on button "Delete All" at bounding box center [441, 145] width 52 height 23
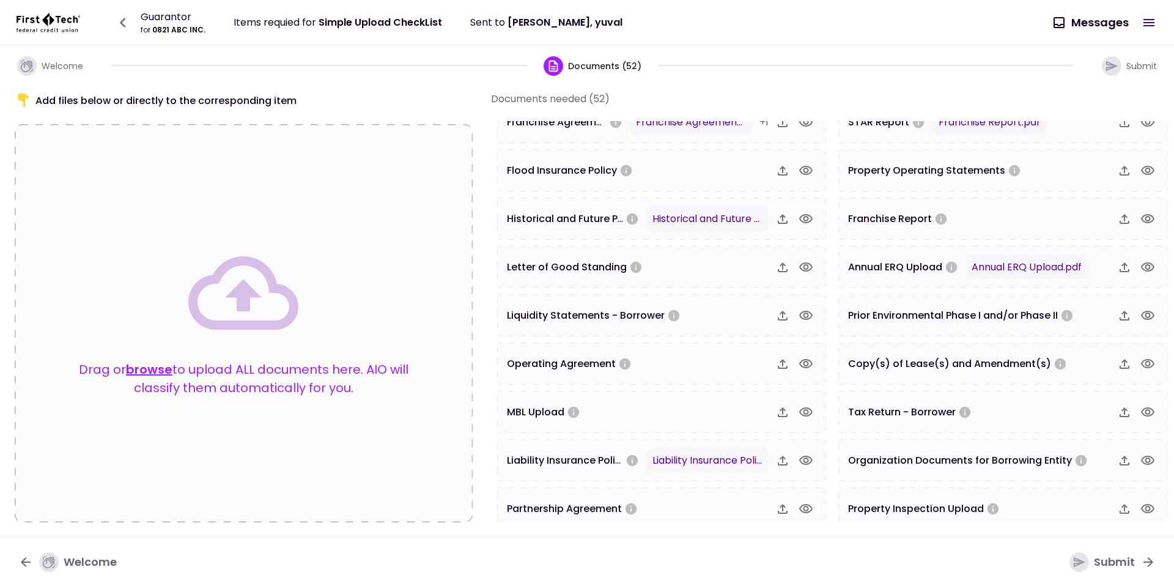
click at [153, 366] on button "browse" at bounding box center [149, 369] width 46 height 18
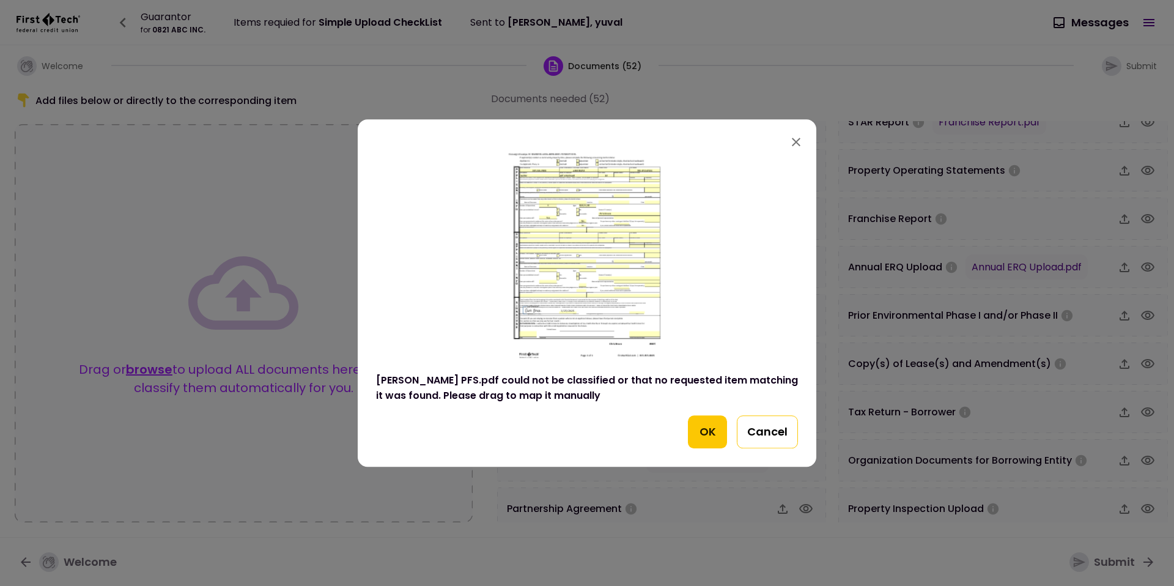
click at [753, 431] on button "Cancel" at bounding box center [767, 431] width 61 height 33
click at [753, 431] on div "MBL Upload" at bounding box center [661, 412] width 329 height 42
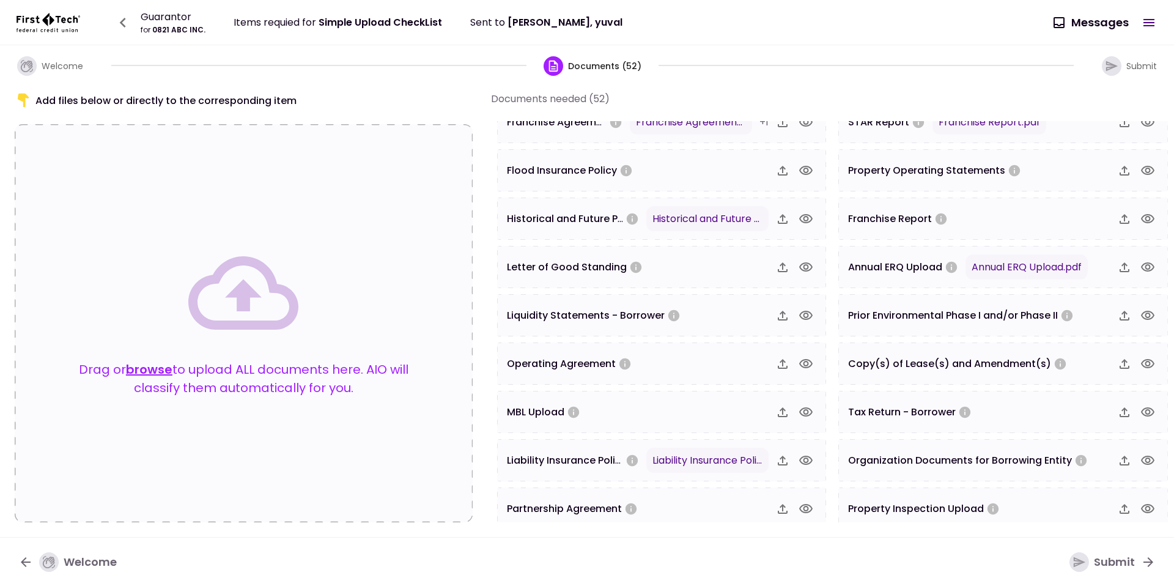
click at [153, 364] on button "browse" at bounding box center [149, 369] width 46 height 18
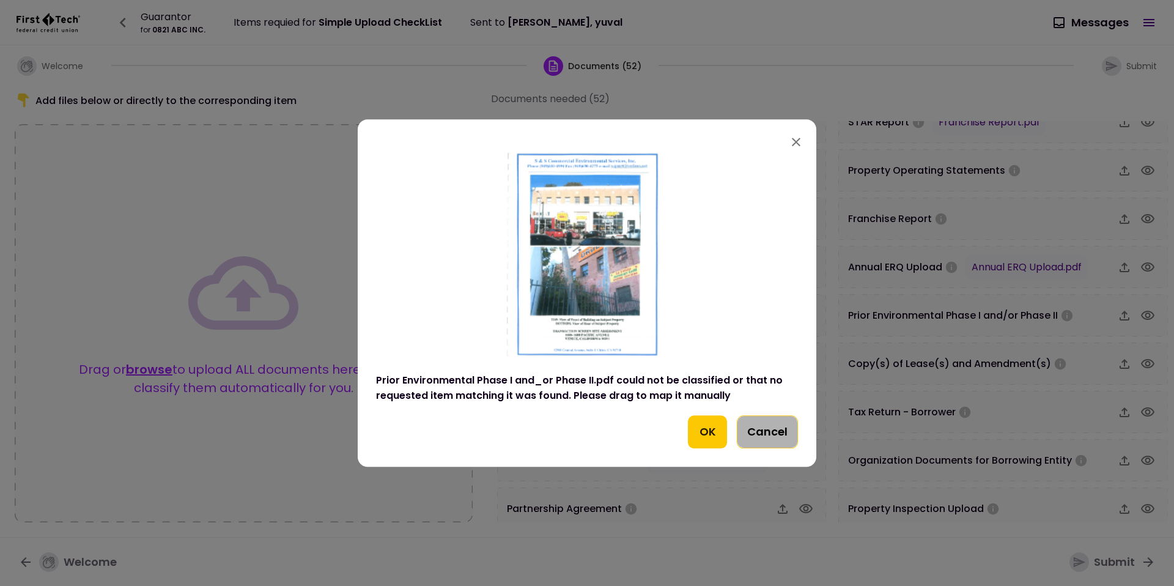
click at [771, 436] on button "Cancel" at bounding box center [767, 431] width 61 height 33
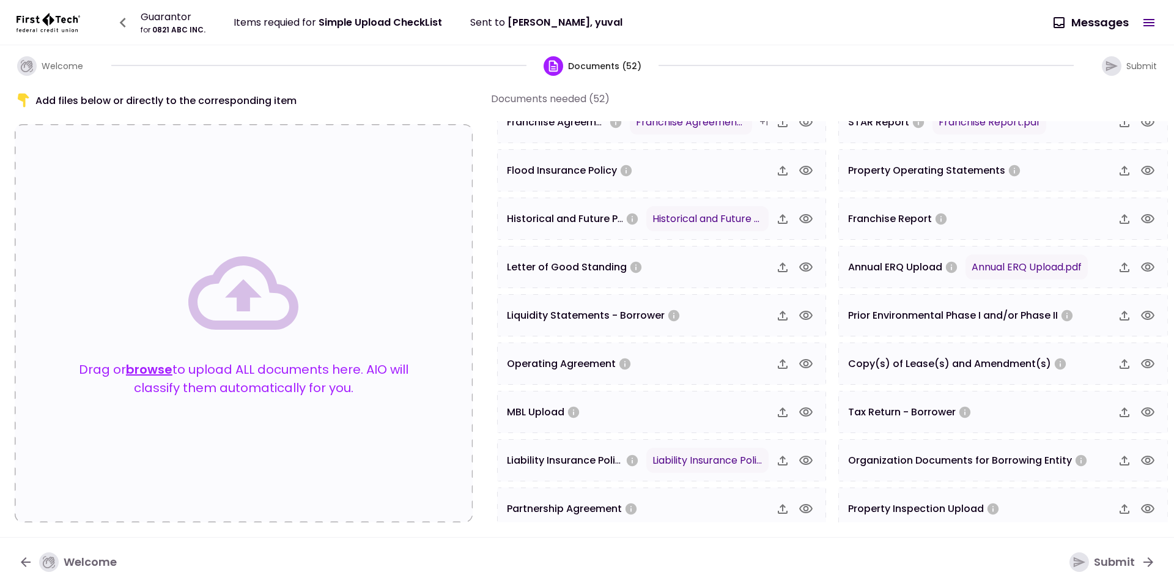
click at [143, 372] on button "browse" at bounding box center [149, 369] width 46 height 18
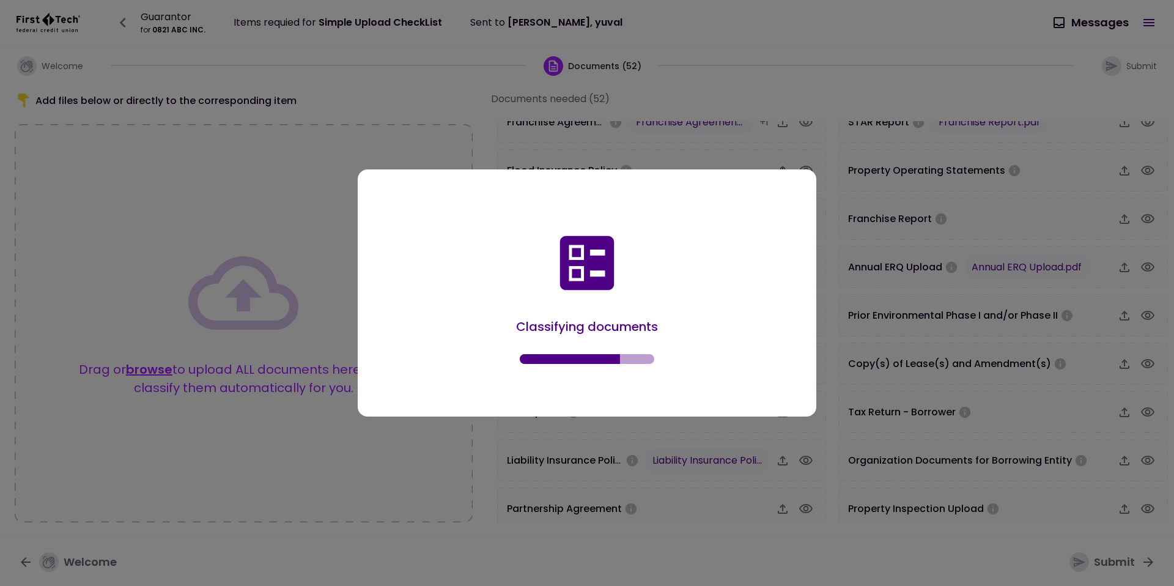
click at [465, 282] on div "Classifying documents" at bounding box center [587, 295] width 422 height 205
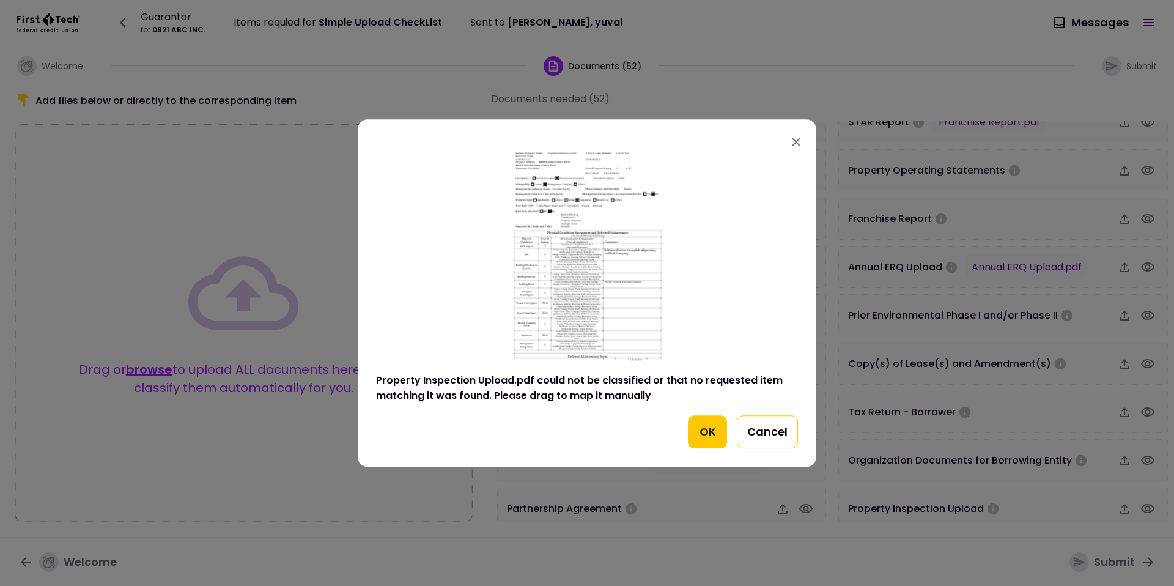
click at [770, 420] on button "Cancel" at bounding box center [767, 431] width 61 height 33
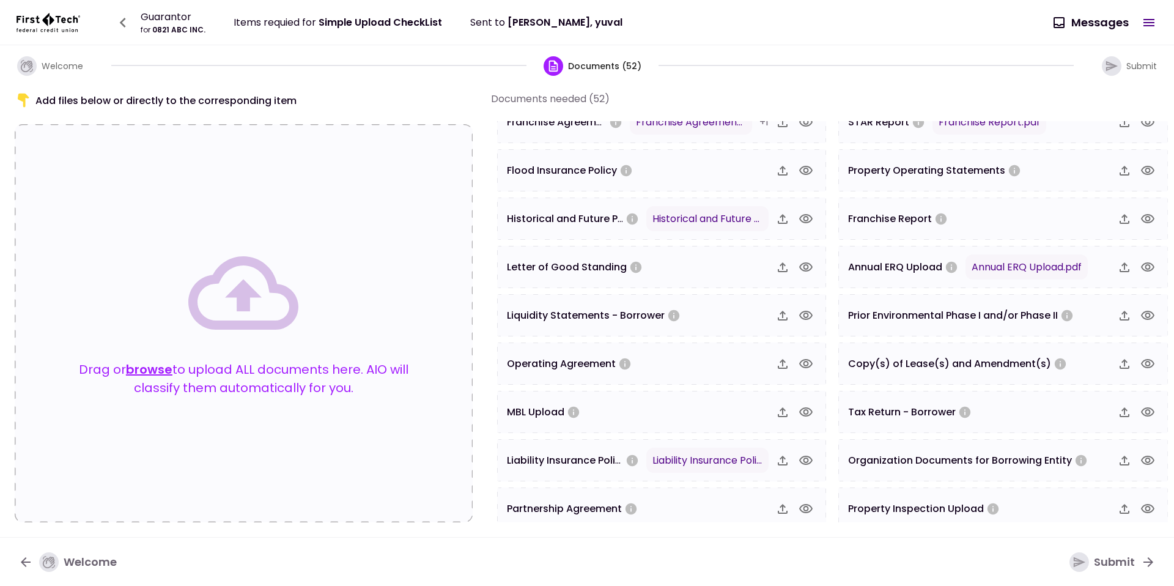
click at [770, 420] on div "MBL Upload" at bounding box center [661, 412] width 329 height 42
click at [155, 344] on div "Drag or browse to upload ALL documents here. AIO will classify them automatical…" at bounding box center [244, 323] width 360 height 171
click at [147, 370] on button "browse" at bounding box center [149, 369] width 46 height 18
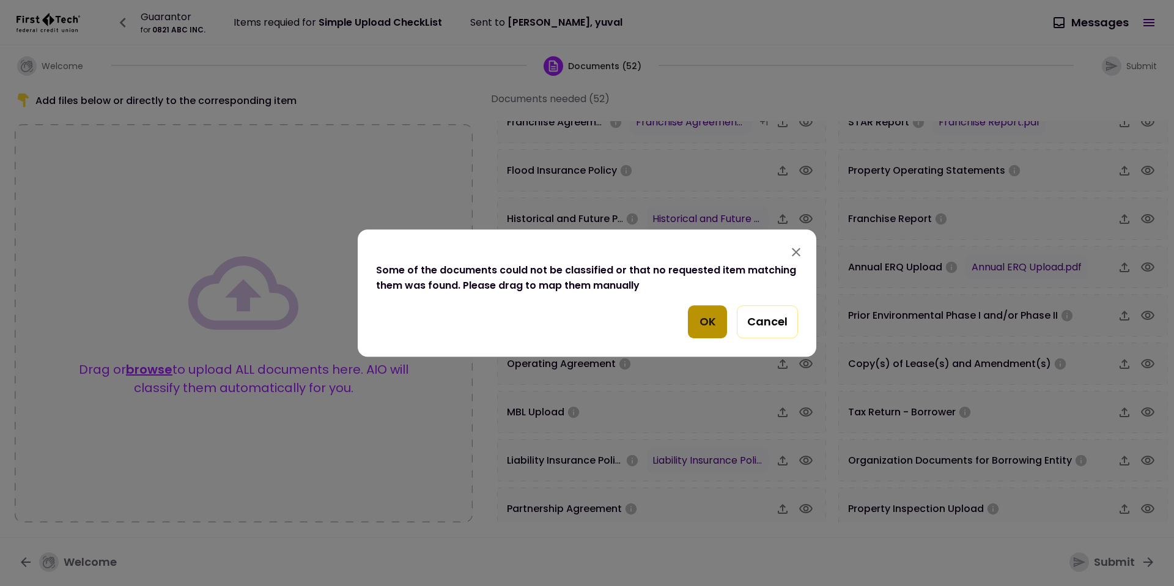
click at [699, 318] on button "OK" at bounding box center [707, 321] width 39 height 33
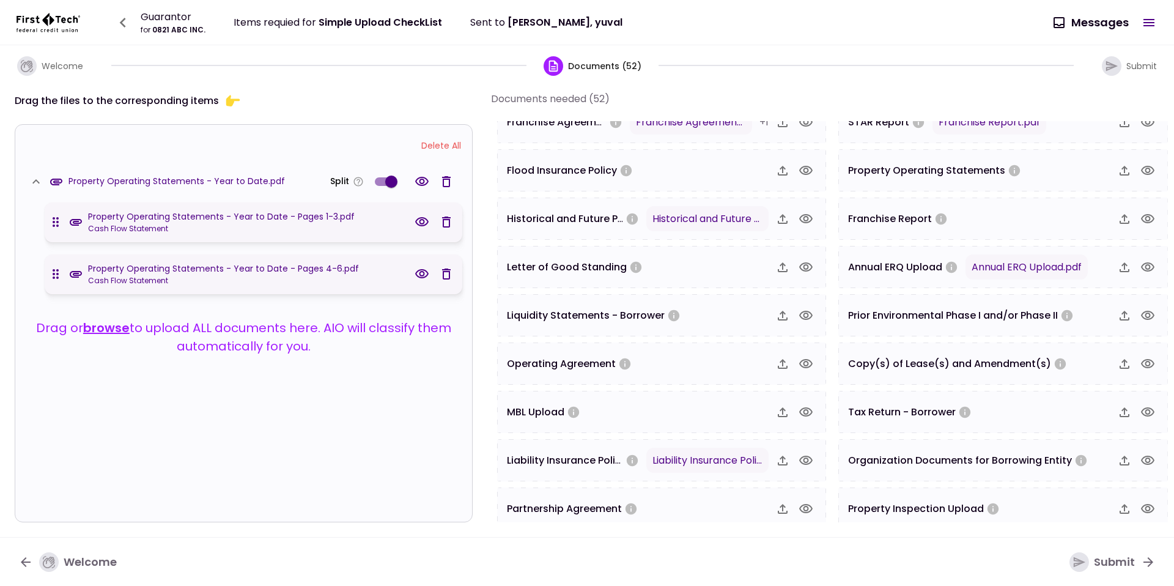
click at [447, 150] on button "Delete All" at bounding box center [441, 145] width 52 height 23
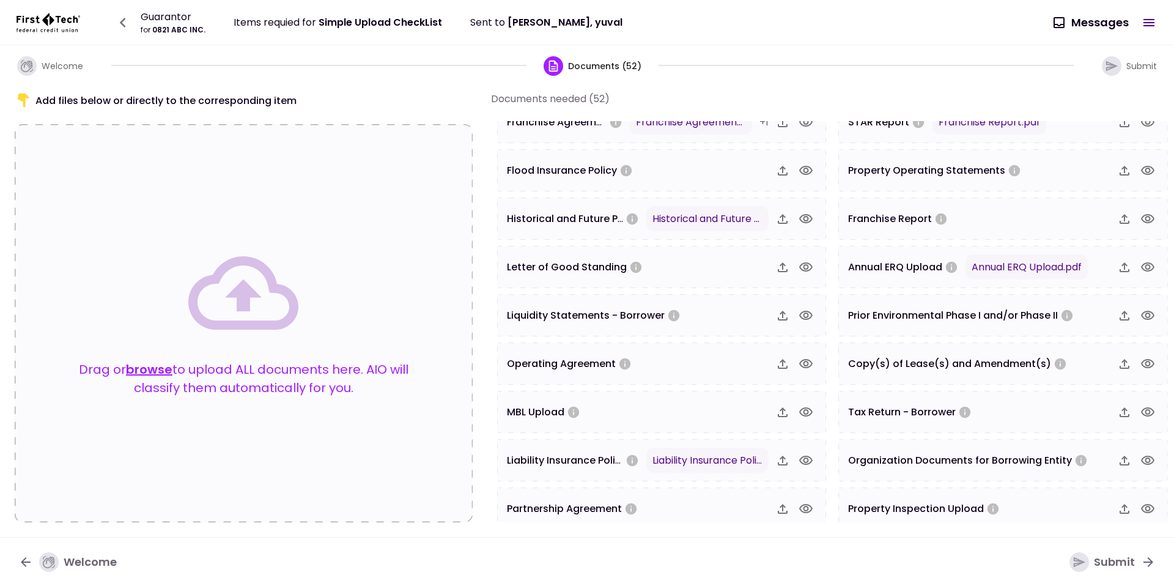
click at [150, 367] on button "browse" at bounding box center [149, 369] width 46 height 18
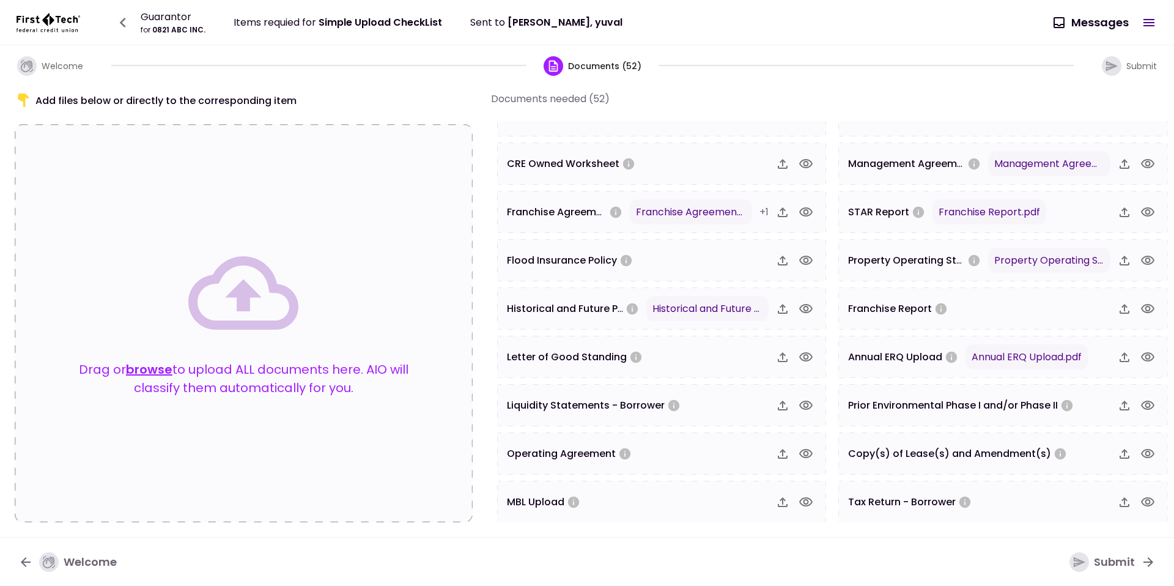
scroll to position [334, 0]
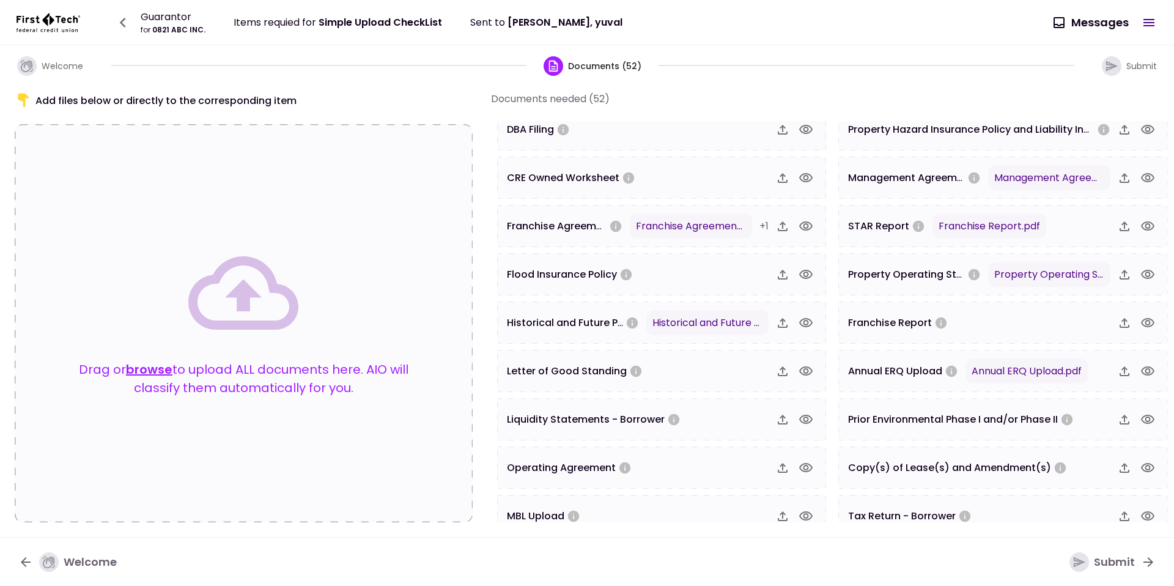
click at [1143, 276] on icon "button" at bounding box center [1147, 274] width 15 height 15
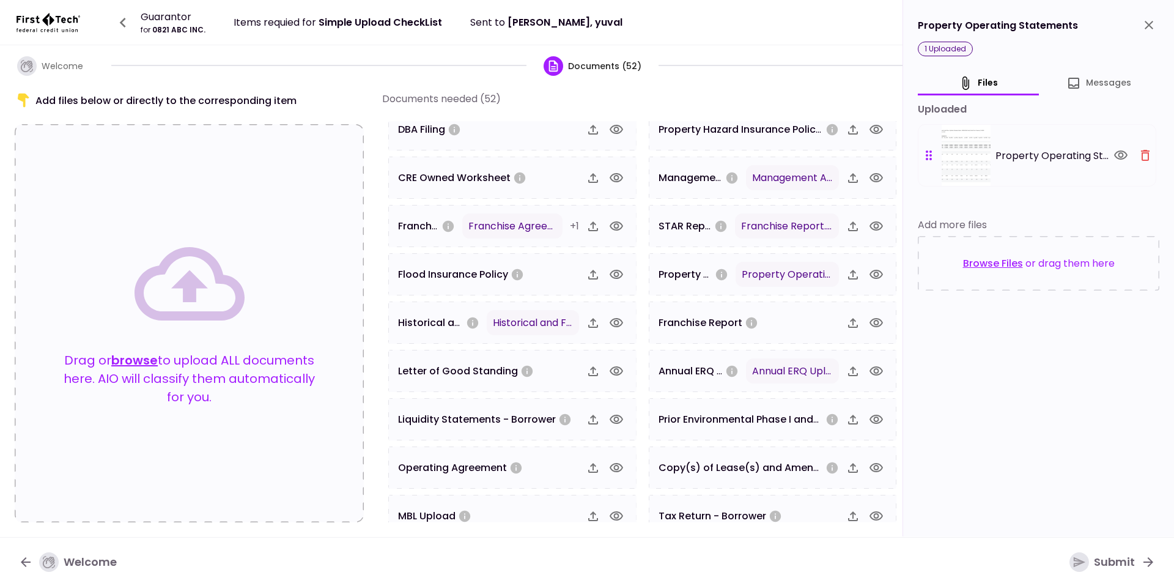
click at [1014, 29] on div "Property Operating Statements" at bounding box center [1038, 25] width 241 height 21
copy div "Property Operating Statements"
click at [194, 291] on icon at bounding box center [189, 283] width 110 height 73
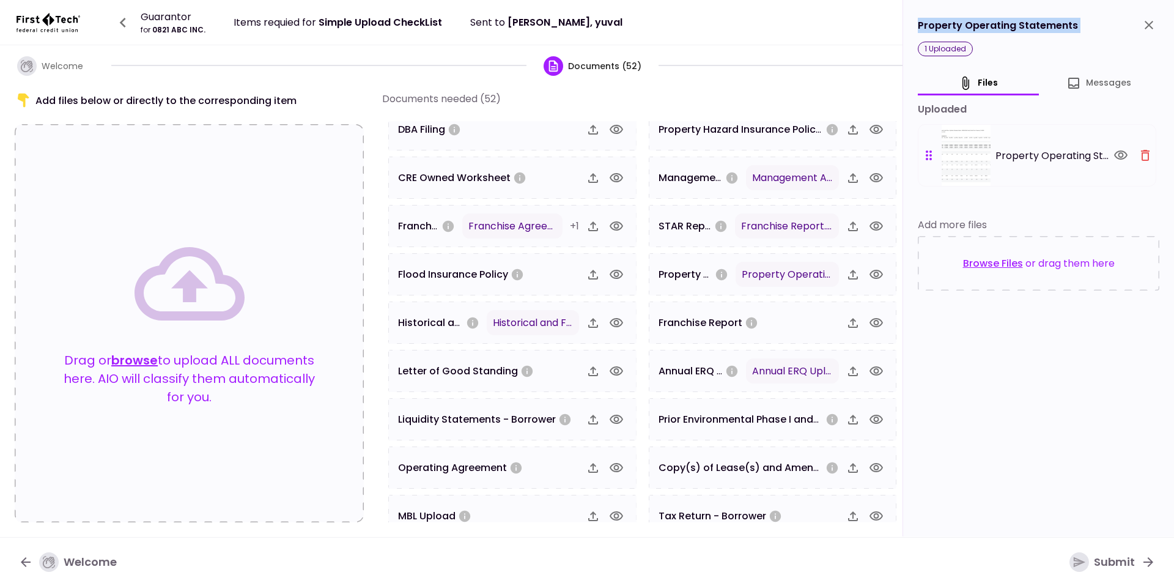
click at [158, 363] on button "browse" at bounding box center [134, 360] width 46 height 18
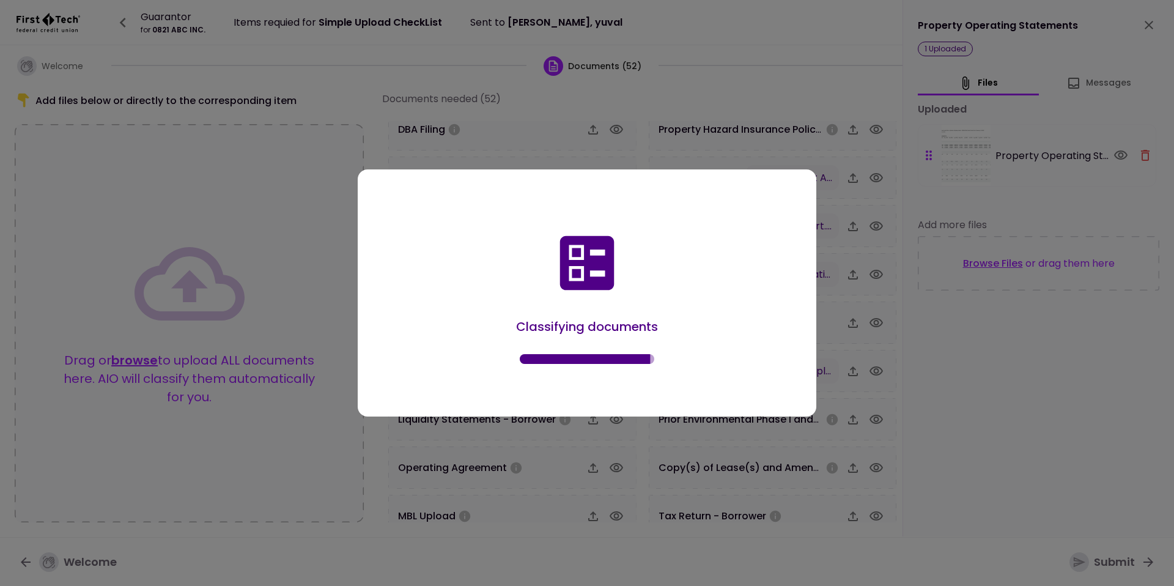
click at [707, 250] on div "Classifying documents" at bounding box center [587, 295] width 422 height 205
click at [698, 252] on div "Classifying documents" at bounding box center [587, 295] width 422 height 205
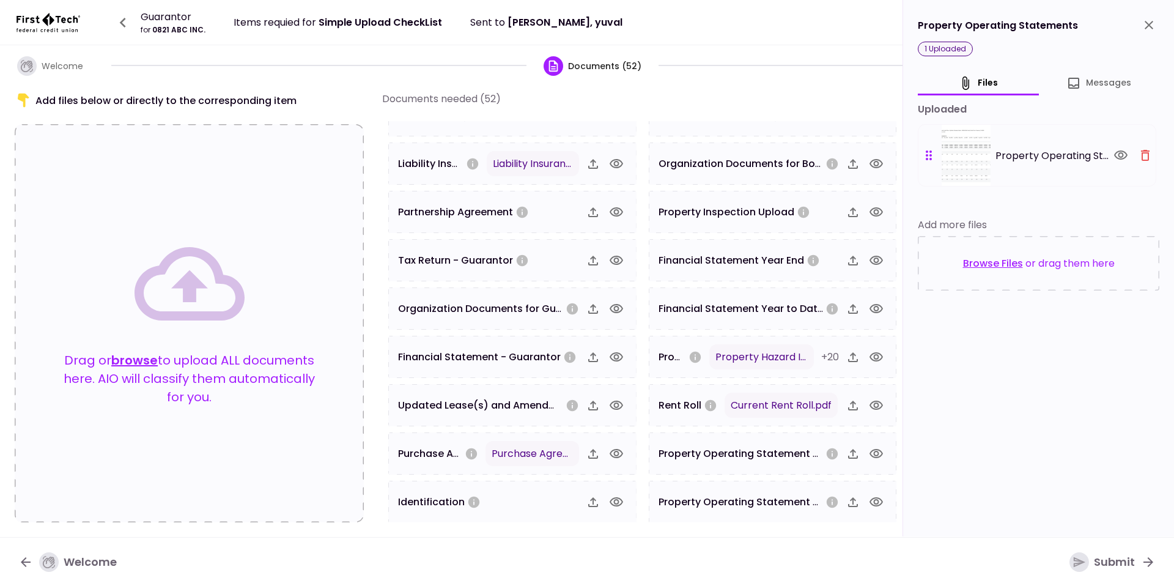
scroll to position [735, 0]
click at [616, 451] on icon "button" at bounding box center [616, 453] width 15 height 15
click at [141, 290] on icon at bounding box center [189, 283] width 110 height 73
click at [162, 346] on div "Drag or browse to upload ALL documents here. AIO will classify them automatical…" at bounding box center [189, 324] width 251 height 190
click at [158, 358] on button "browse" at bounding box center [134, 360] width 46 height 18
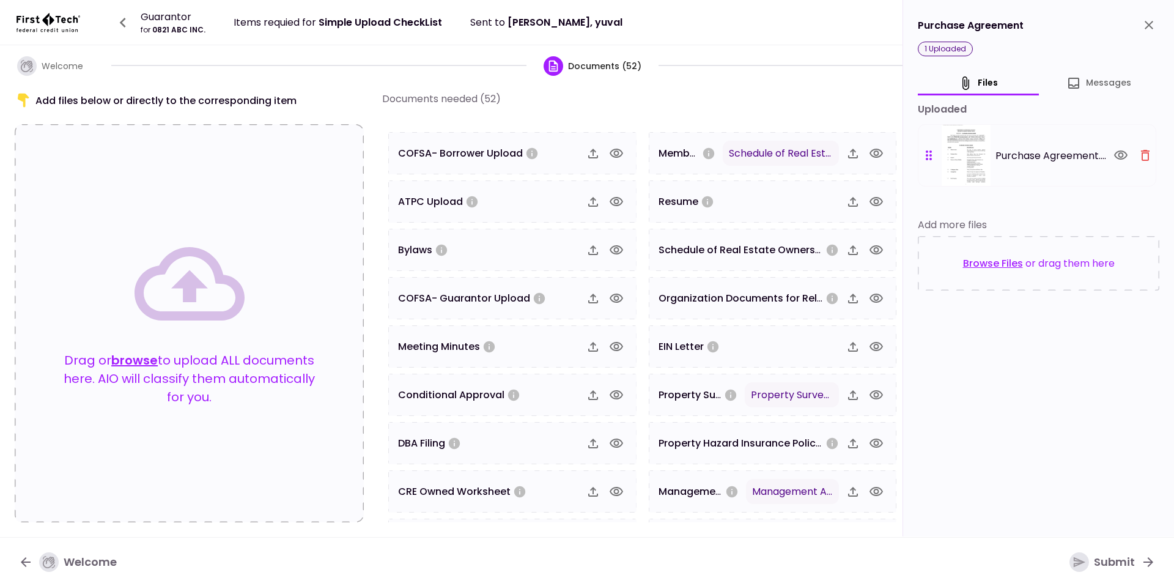
scroll to position [0, 0]
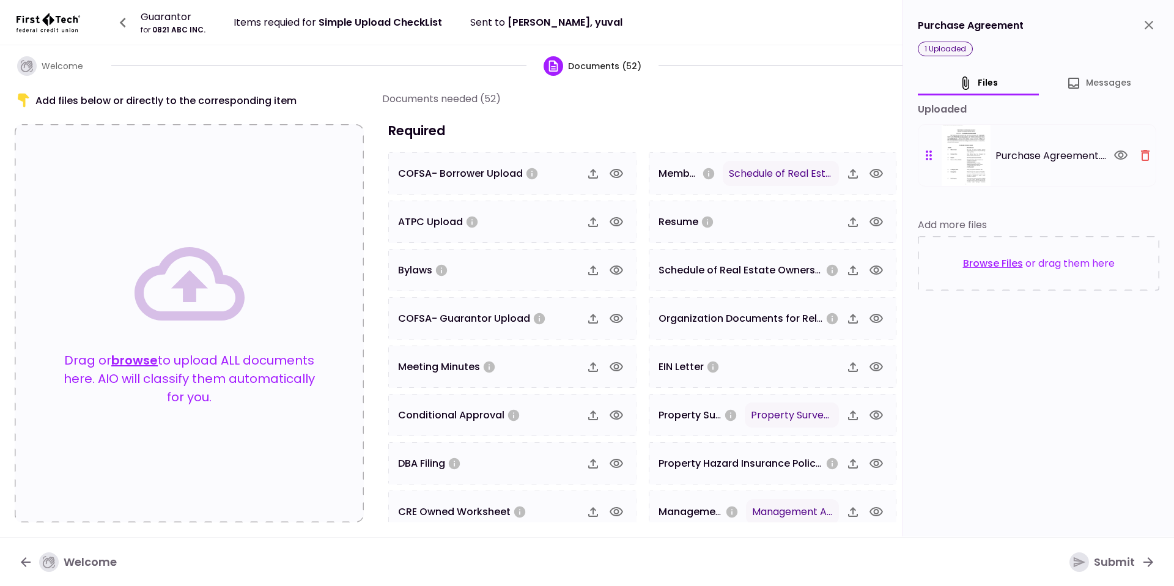
click at [871, 171] on icon "button" at bounding box center [875, 173] width 13 height 9
click at [158, 355] on button "browse" at bounding box center [134, 360] width 46 height 18
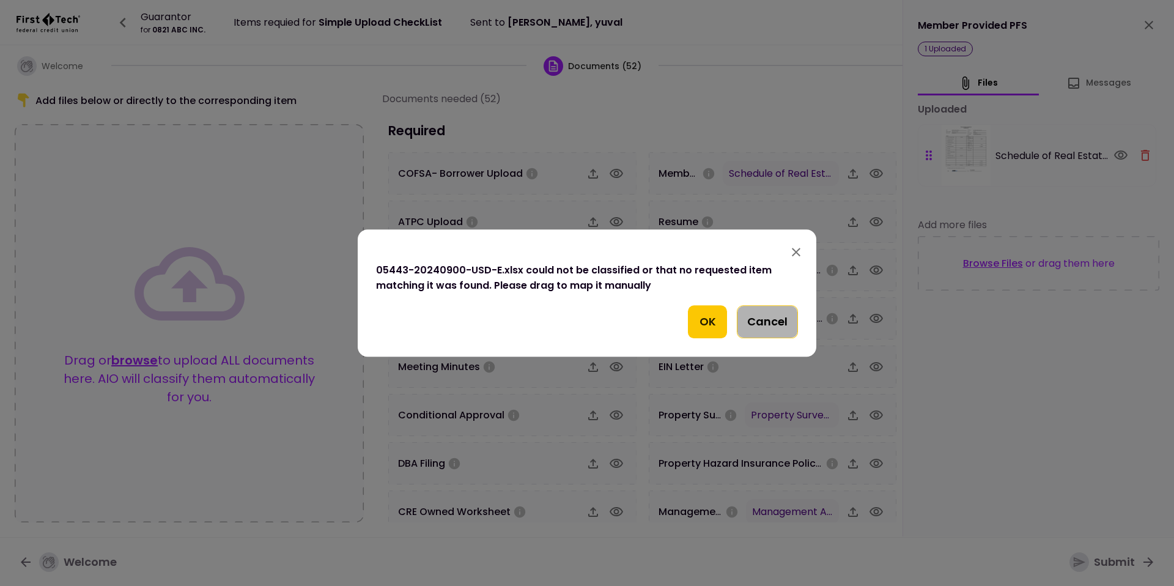
click at [751, 314] on button "Cancel" at bounding box center [767, 321] width 61 height 33
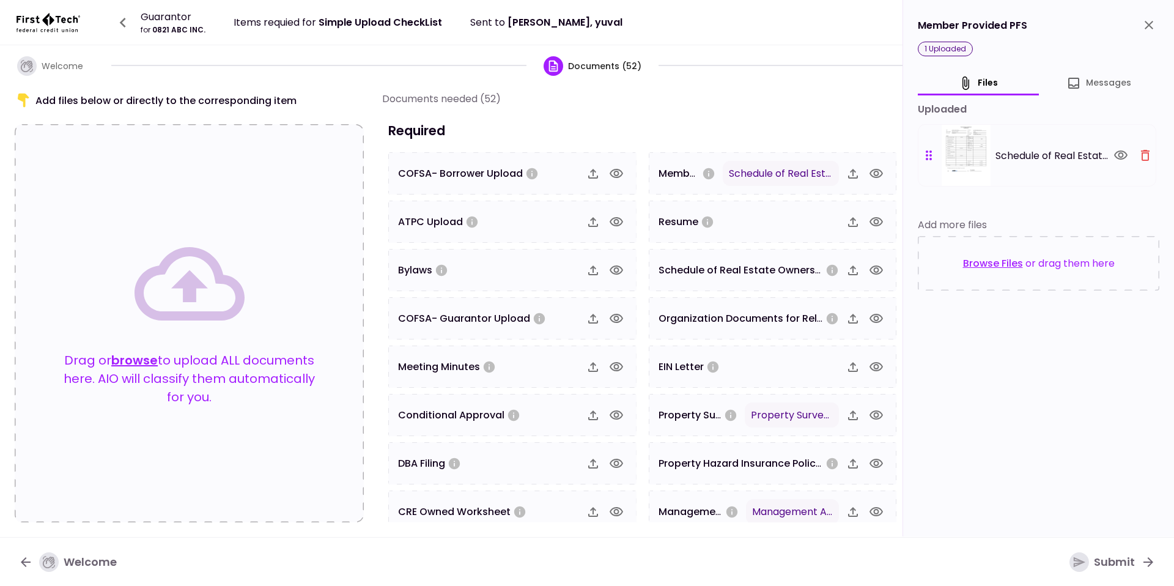
click at [158, 355] on button "browse" at bounding box center [134, 360] width 46 height 18
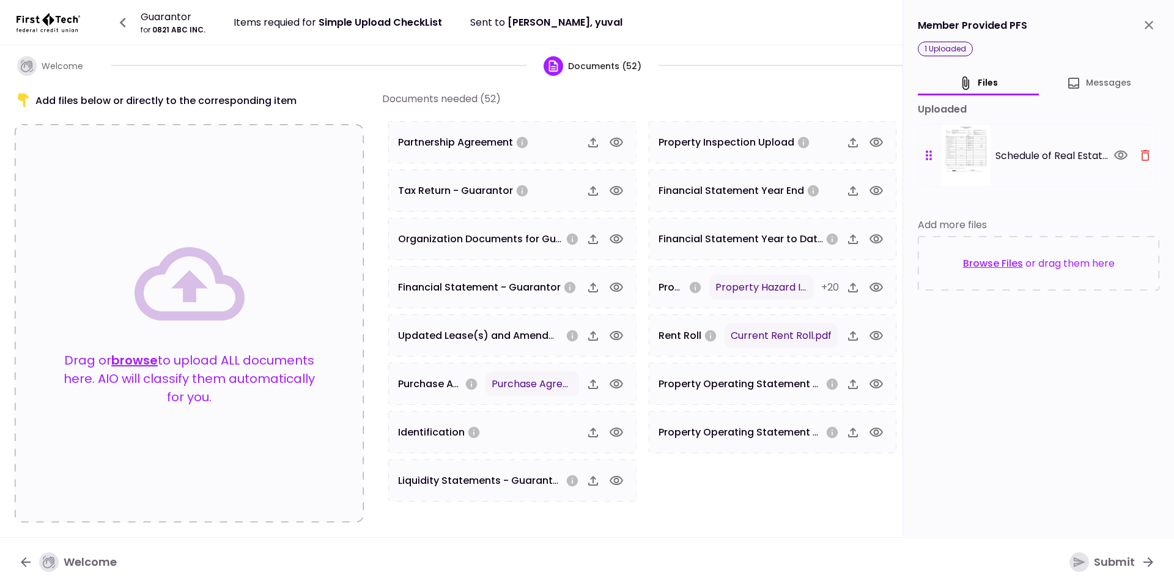
scroll to position [833, 0]
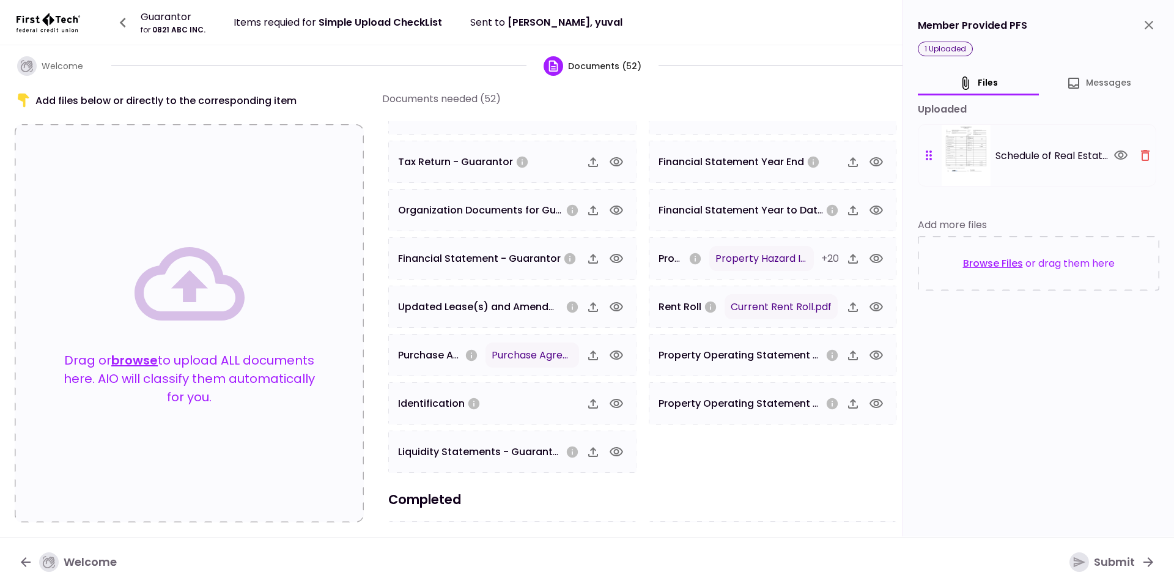
click at [519, 308] on span "Updated Lease(s) and Amendment(s)" at bounding box center [494, 307] width 192 height 14
click at [609, 308] on icon "button" at bounding box center [616, 307] width 15 height 15
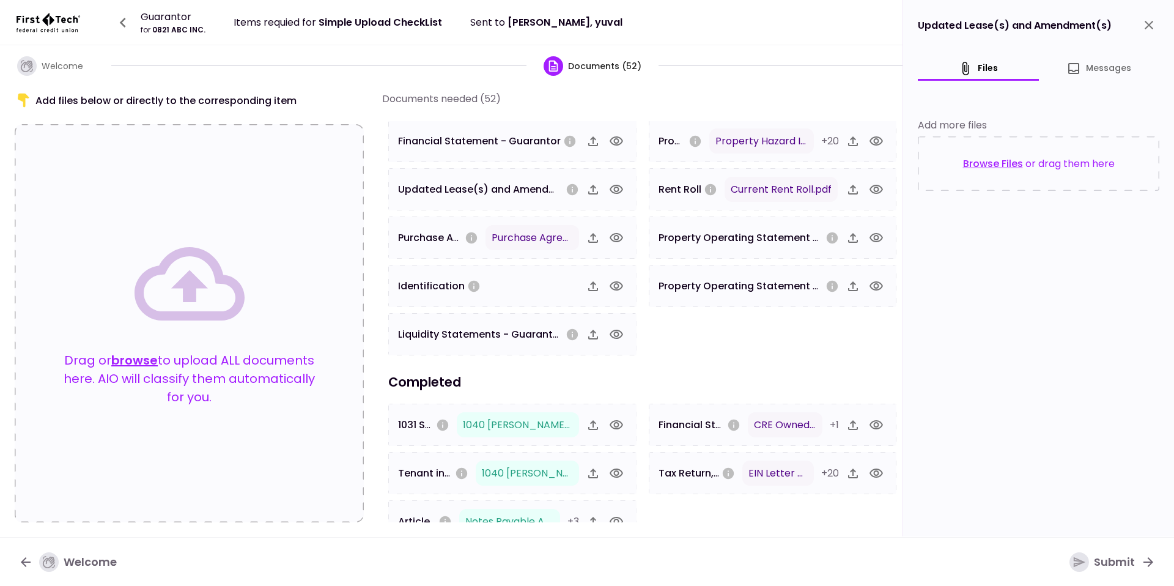
scroll to position [970, 0]
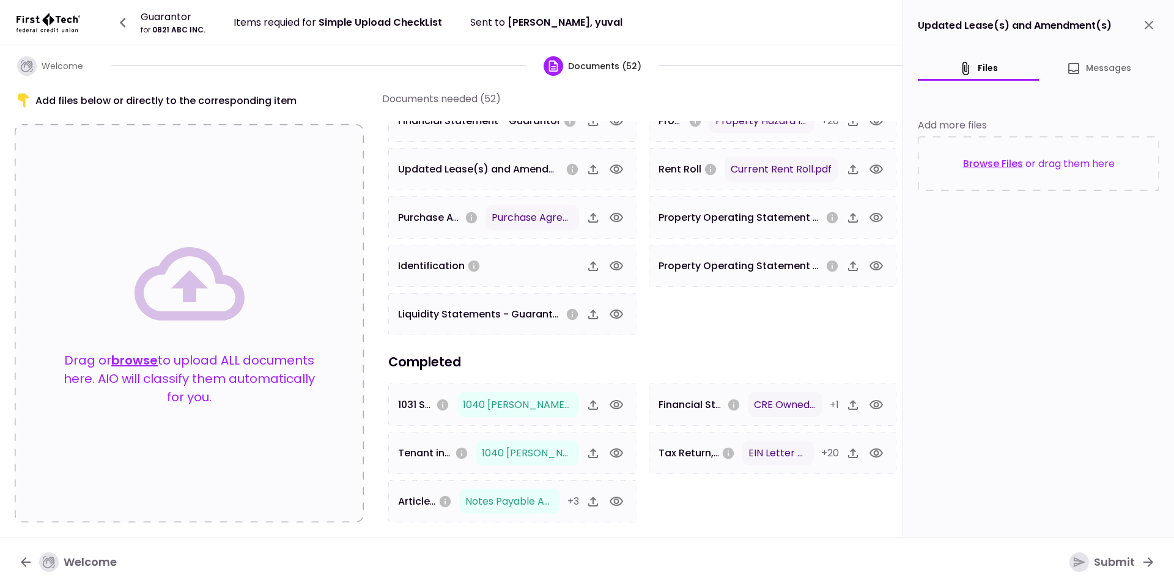
click at [821, 407] on div "Financial Statement - Borrower CRE Owned Worksheet.pdf +1" at bounding box center [748, 404] width 180 height 25
click at [869, 407] on icon "button" at bounding box center [876, 404] width 15 height 15
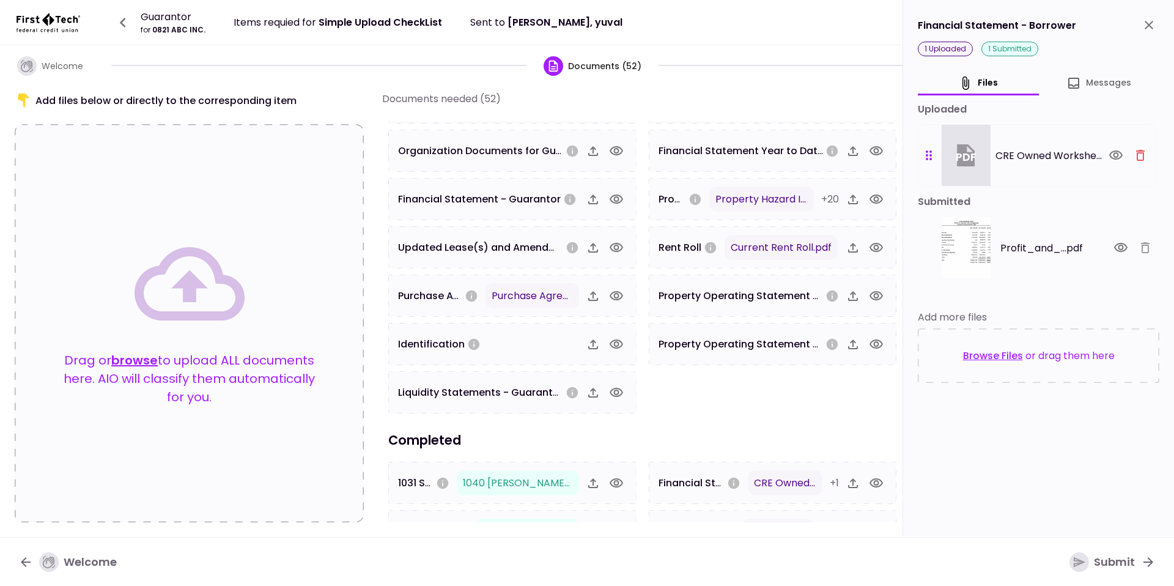
scroll to position [891, 0]
click at [871, 202] on icon "button" at bounding box center [876, 200] width 15 height 15
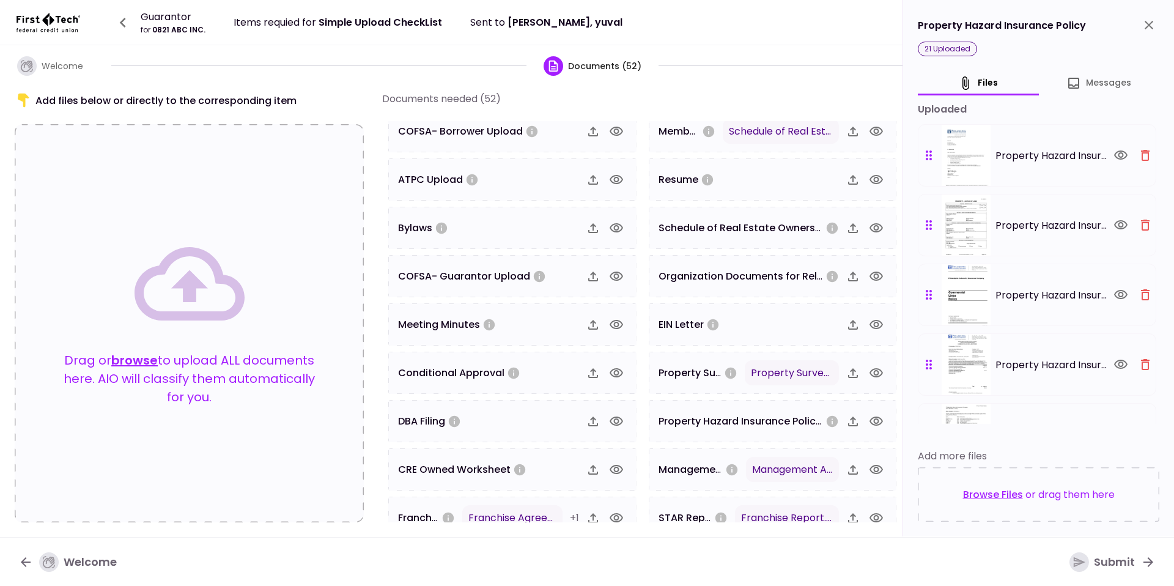
scroll to position [0, 0]
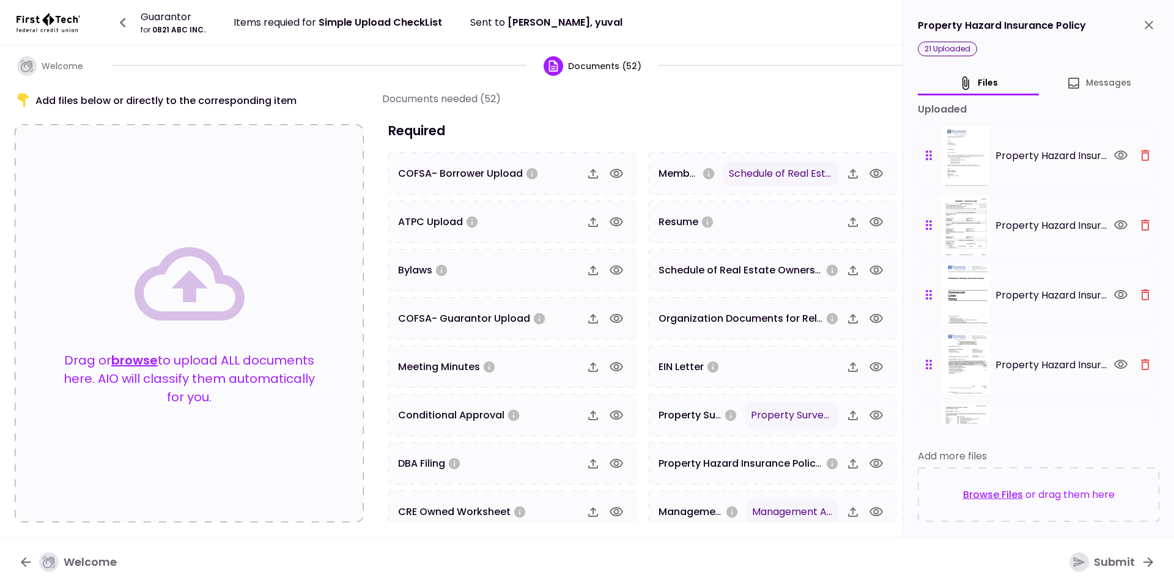
click at [270, 271] on div "Drag or browse to upload ALL documents here. AIO will classify them automatical…" at bounding box center [189, 324] width 251 height 190
click at [158, 361] on button "browse" at bounding box center [134, 360] width 46 height 18
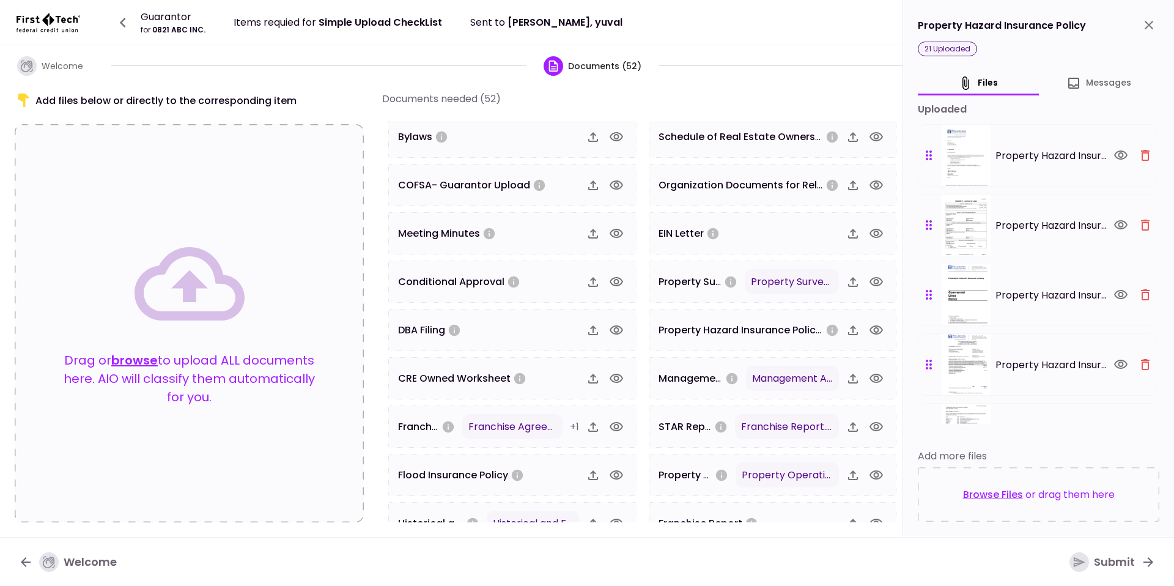
scroll to position [135, 0]
click at [609, 425] on icon "button" at bounding box center [616, 425] width 15 height 15
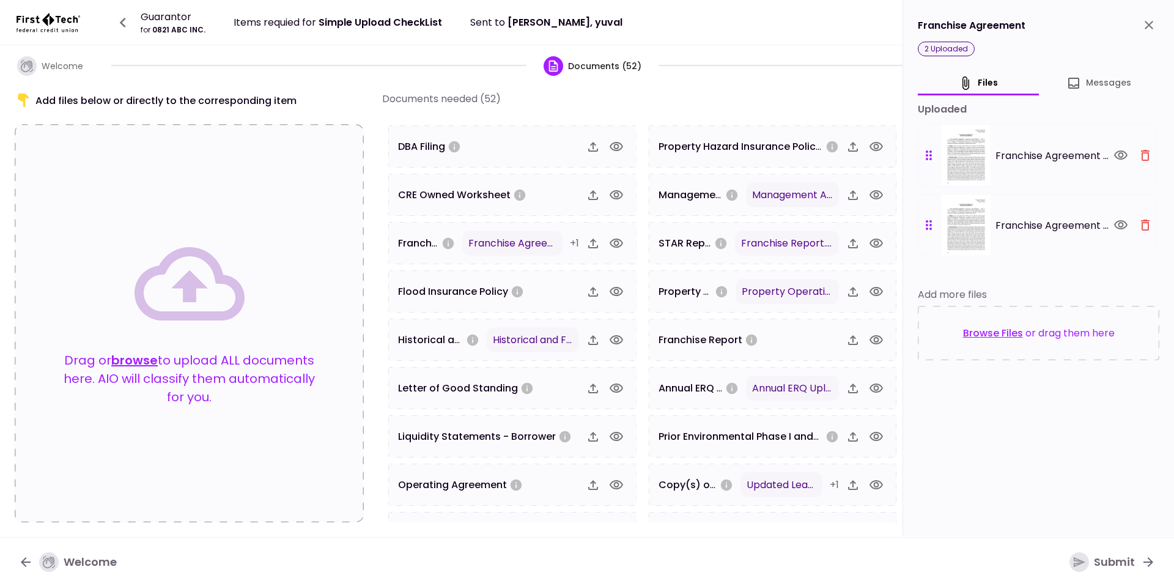
scroll to position [321, 0]
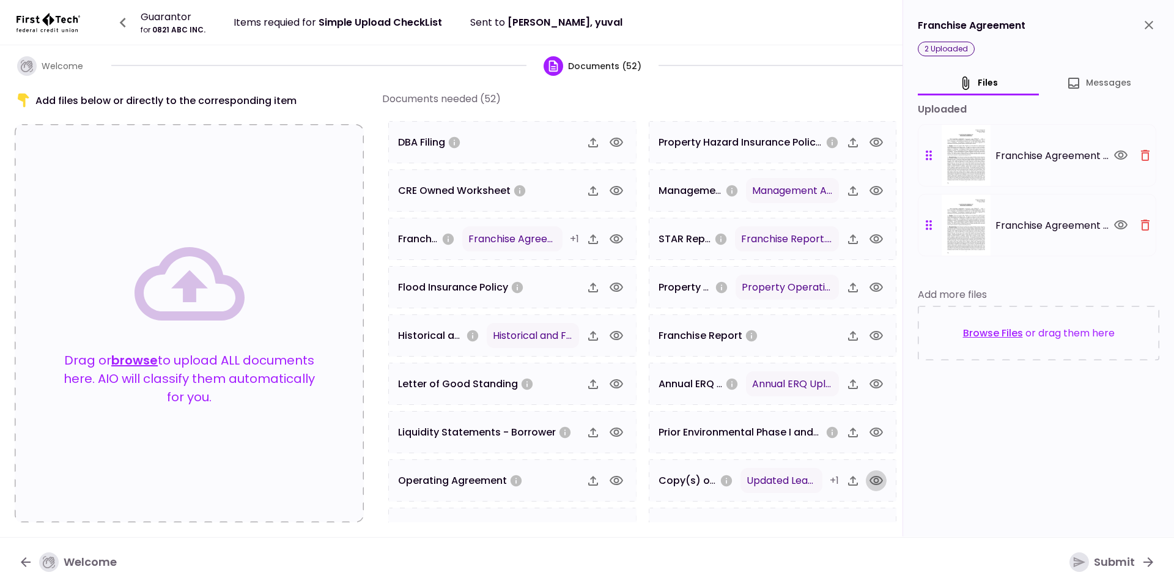
click at [869, 482] on icon "button" at bounding box center [875, 480] width 13 height 9
